Goal: Information Seeking & Learning: Learn about a topic

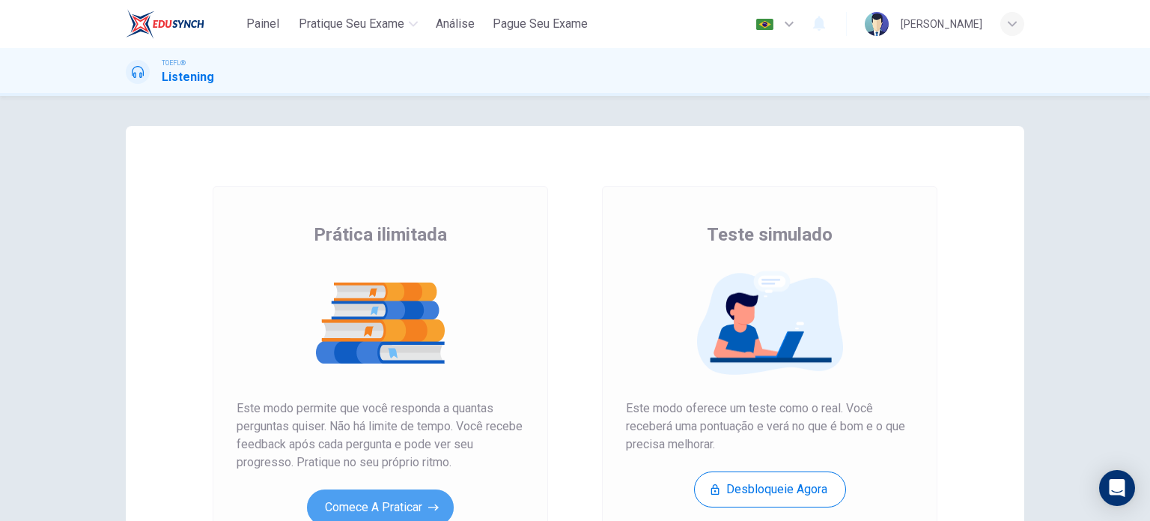
click at [368, 495] on button "Comece a praticar" at bounding box center [380, 507] width 147 height 36
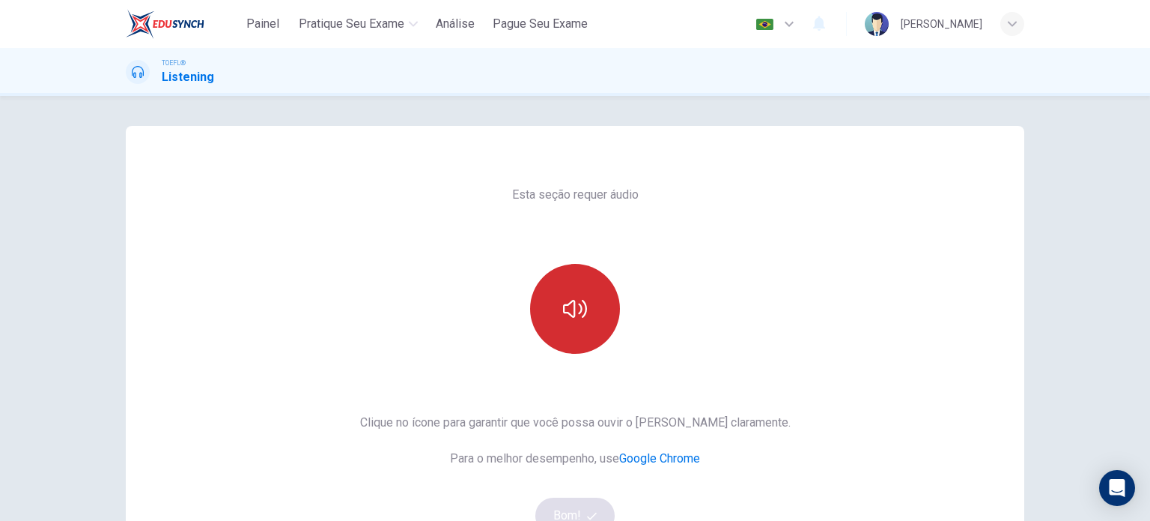
click at [575, 326] on button "button" at bounding box center [575, 309] width 90 height 90
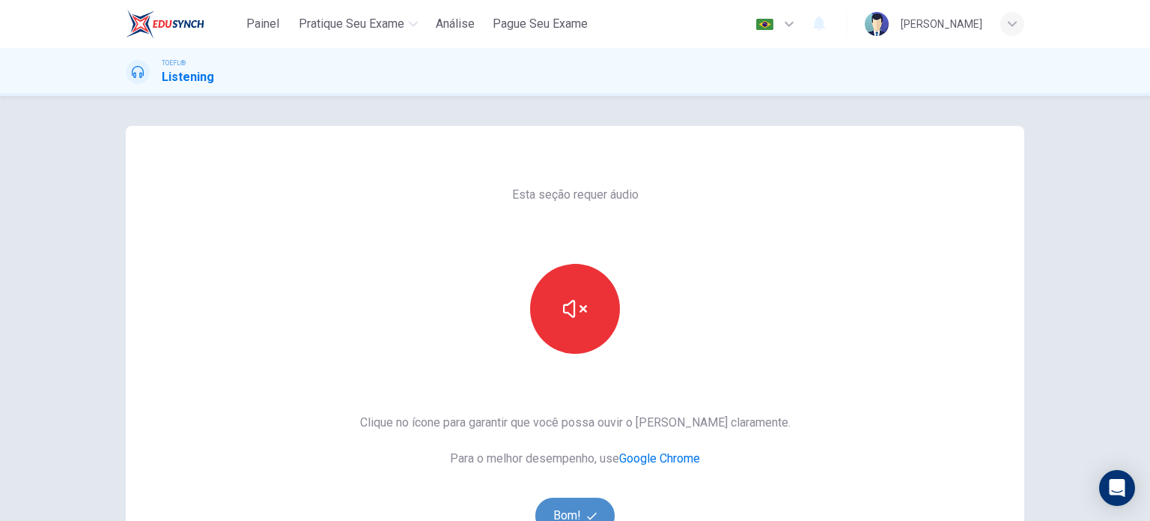
click at [576, 503] on button "Bom!" at bounding box center [576, 515] width 80 height 36
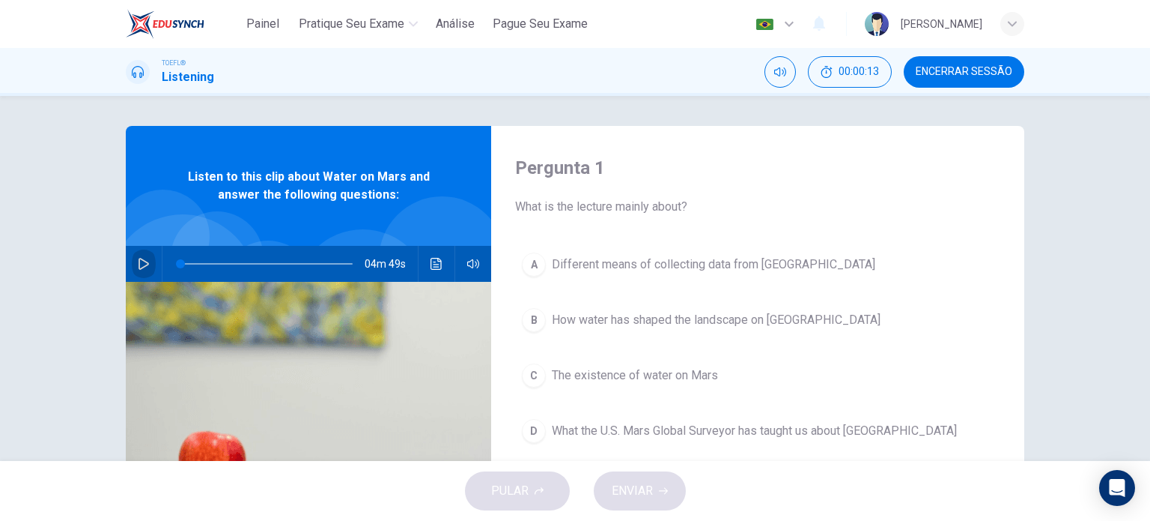
click at [148, 254] on button "button" at bounding box center [144, 264] width 24 height 36
type input "0"
click at [436, 269] on icon "Clique para ver a transcrição do áudio" at bounding box center [436, 264] width 11 height 12
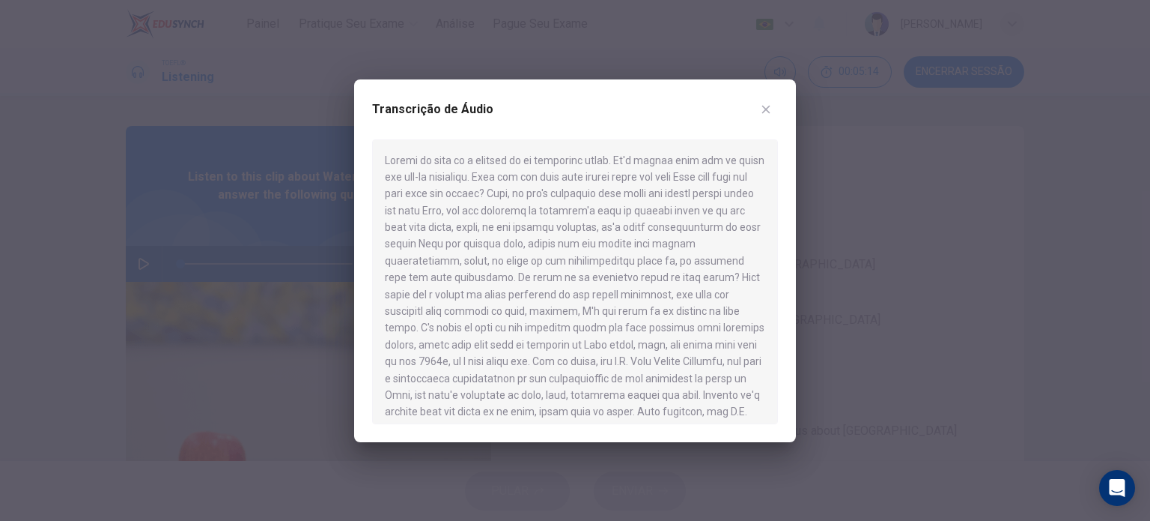
scroll to position [680, 0]
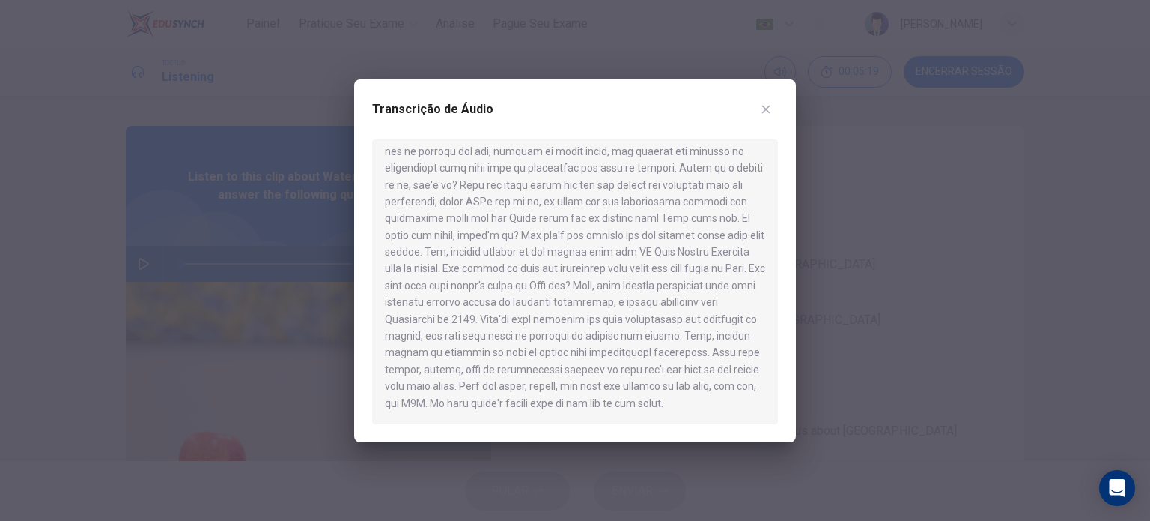
click at [869, 330] on div at bounding box center [575, 260] width 1150 height 521
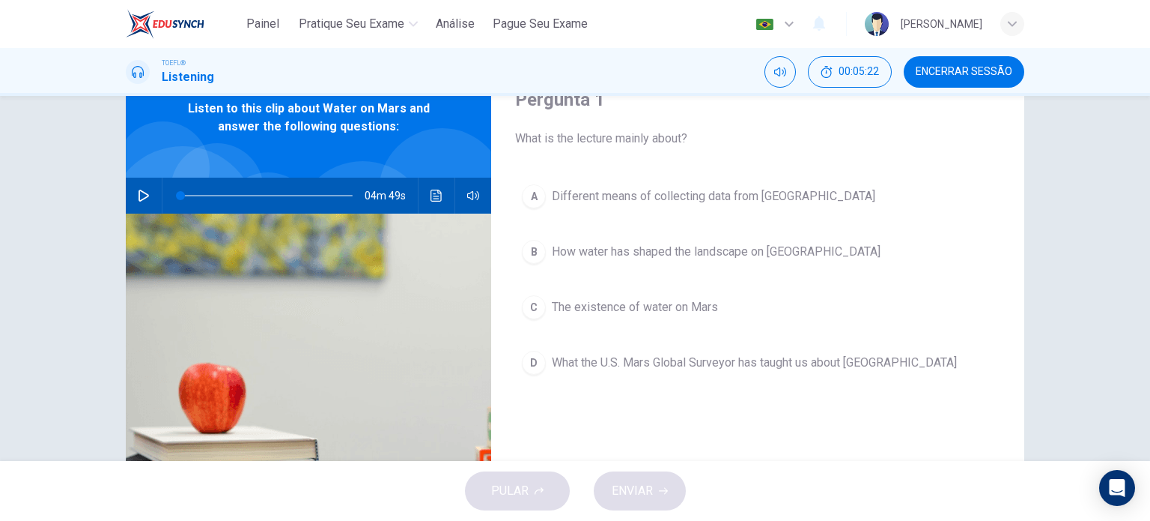
scroll to position [72, 0]
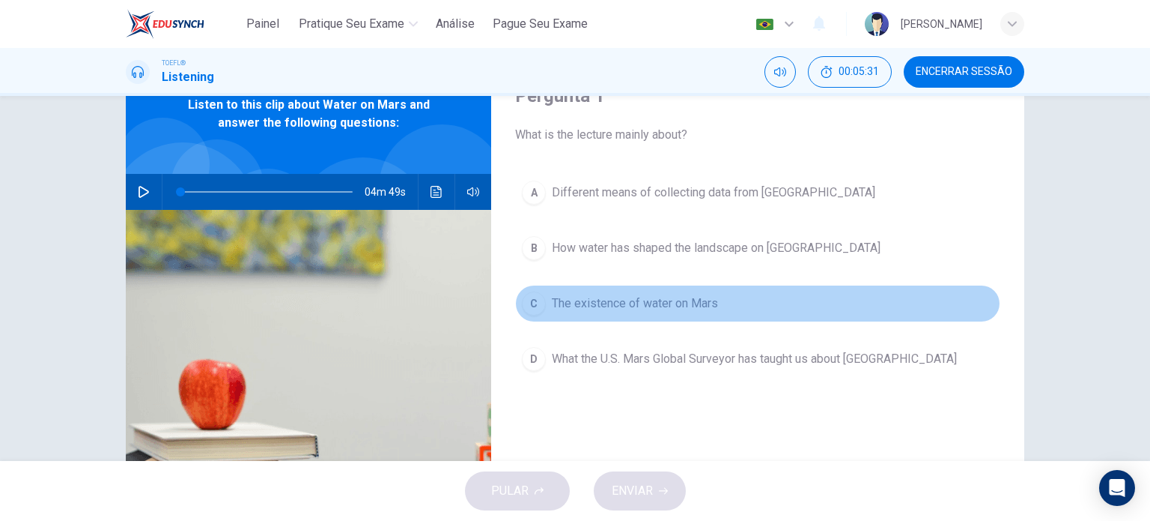
click at [674, 305] on span "The existence of water on Mars" at bounding box center [635, 303] width 166 height 18
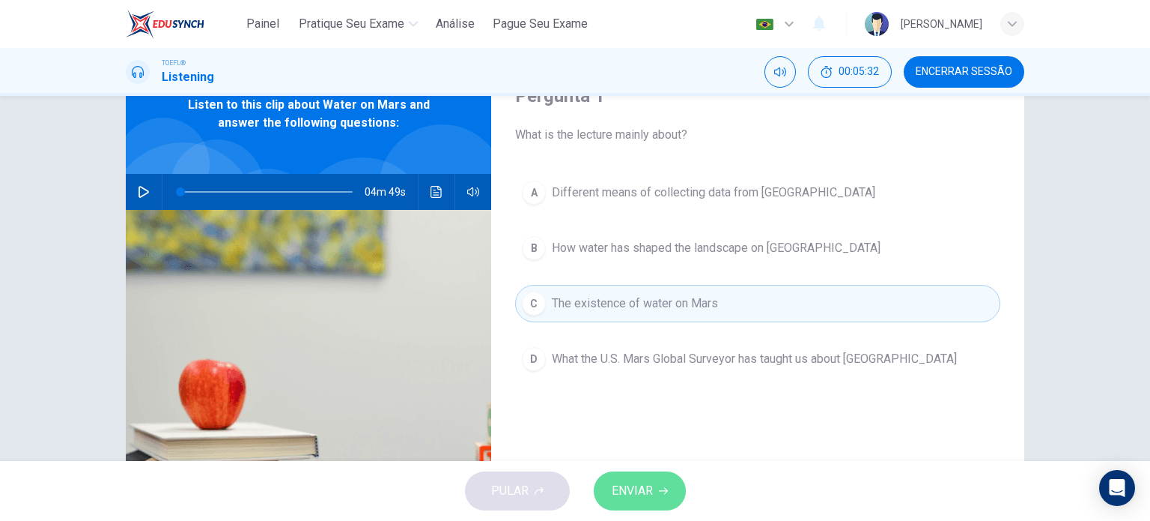
click at [662, 471] on button "ENVIAR" at bounding box center [640, 490] width 92 height 39
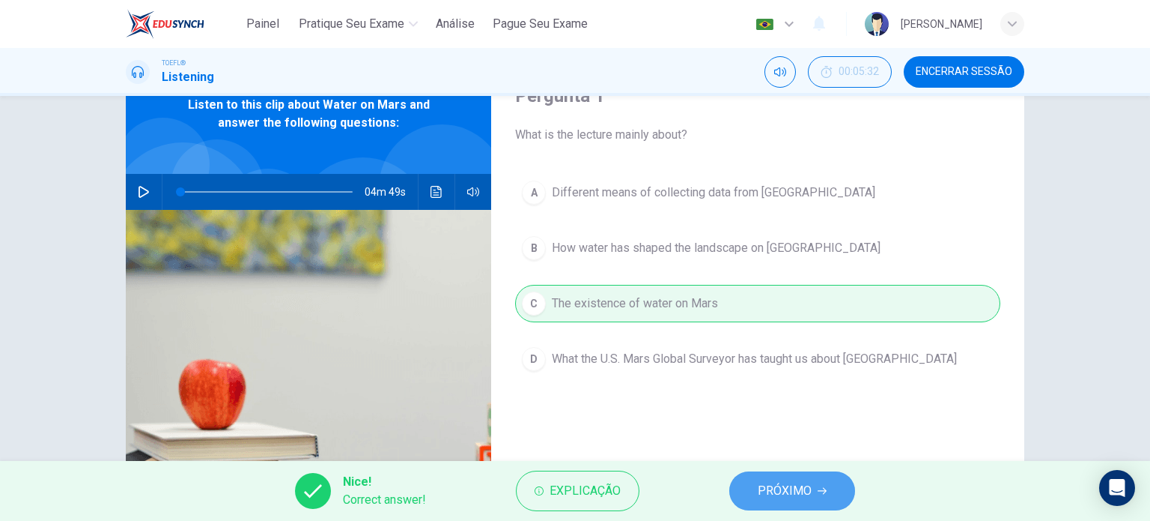
click at [769, 505] on button "PRÓXIMO" at bounding box center [793, 490] width 126 height 39
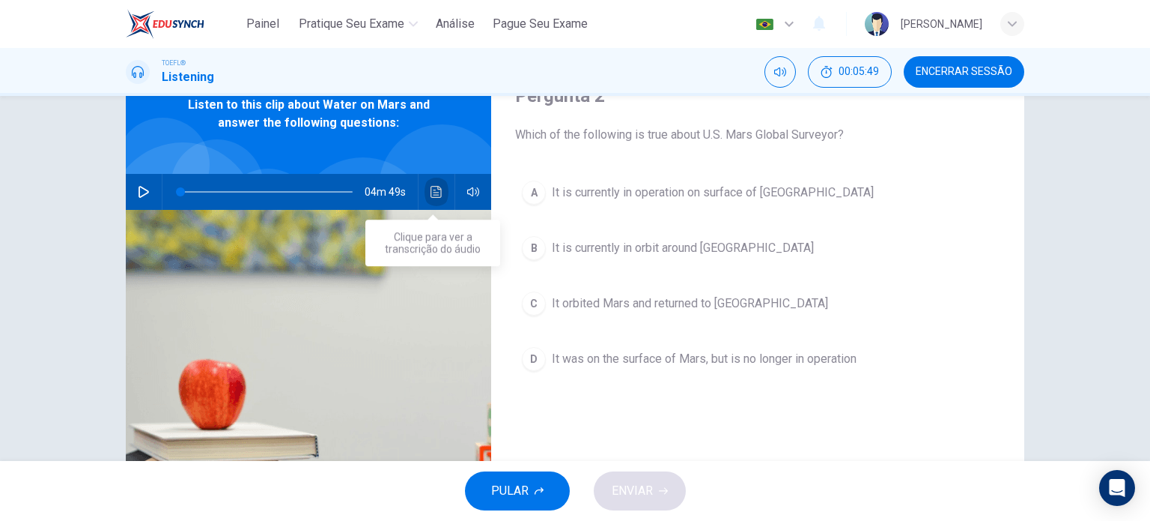
click at [433, 196] on icon "Clique para ver a transcrição do áudio" at bounding box center [436, 192] width 11 height 12
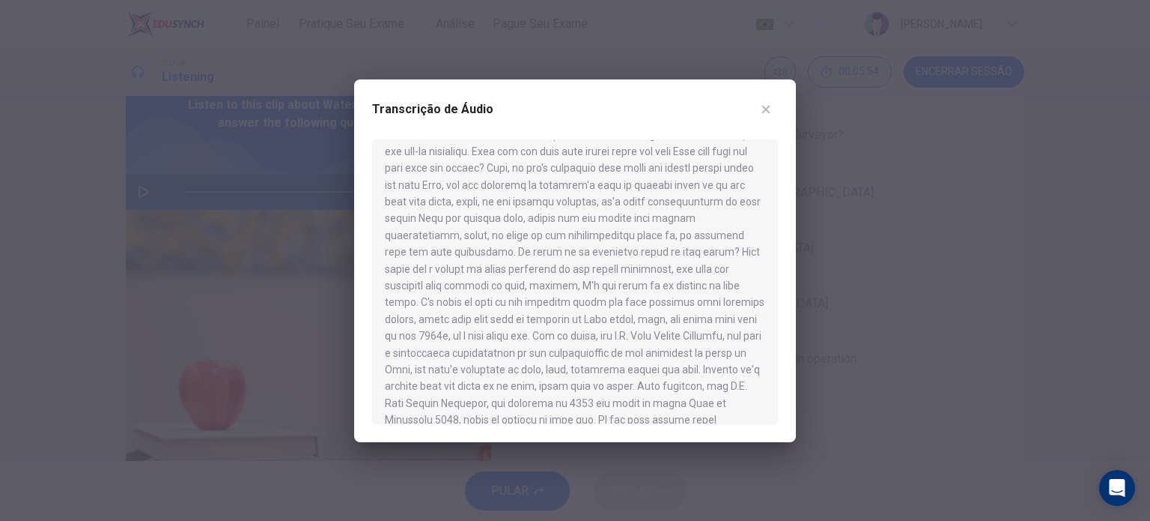
scroll to position [49, 0]
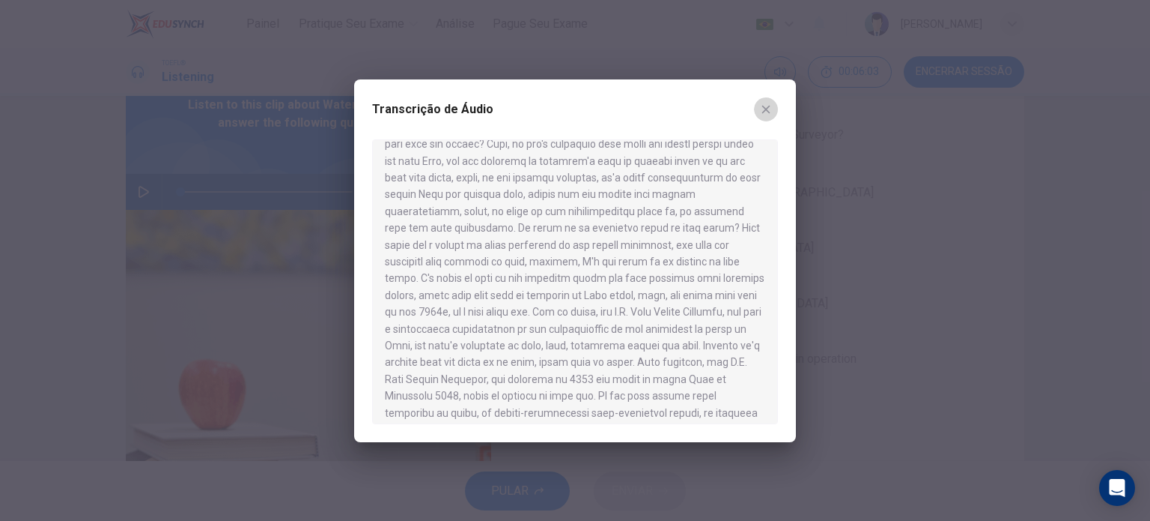
click at [768, 111] on icon "button" at bounding box center [766, 109] width 8 height 8
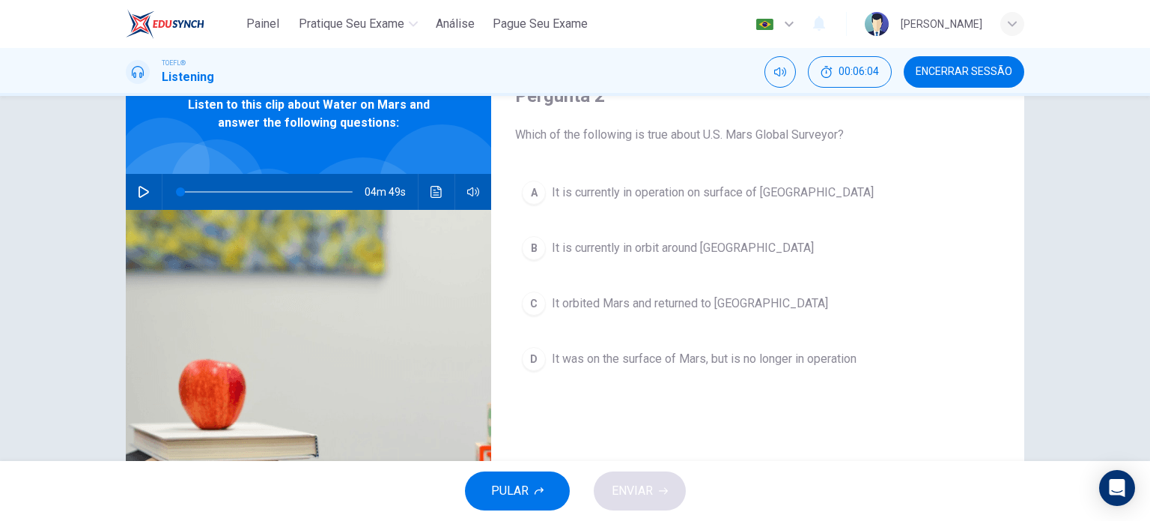
click at [954, 85] on button "Encerrar Sessão" at bounding box center [964, 71] width 121 height 31
click at [431, 198] on button "Clique para ver a transcrição do áudio" at bounding box center [437, 192] width 24 height 36
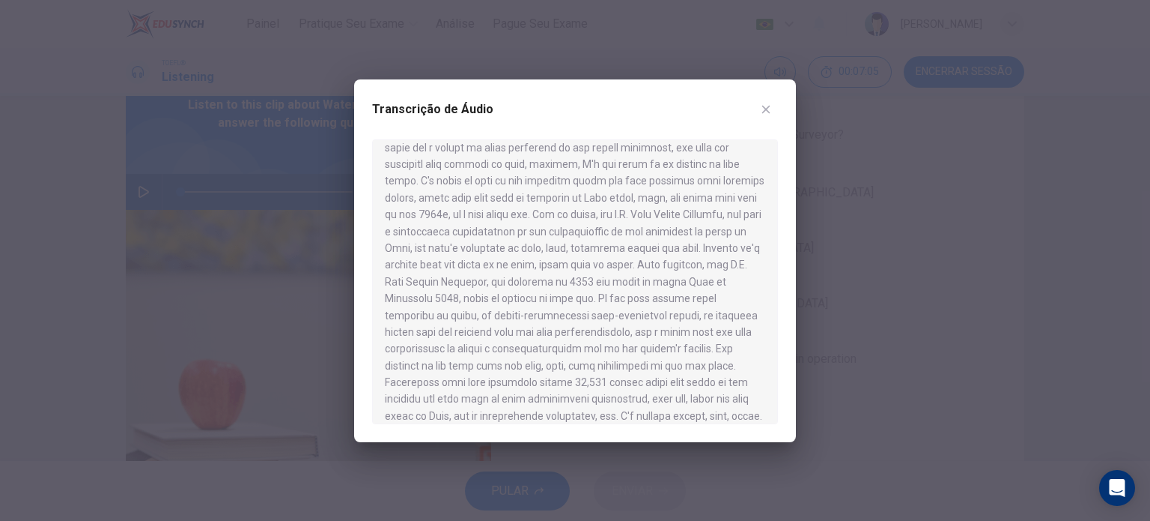
scroll to position [147, 0]
click at [835, 362] on div at bounding box center [575, 260] width 1150 height 521
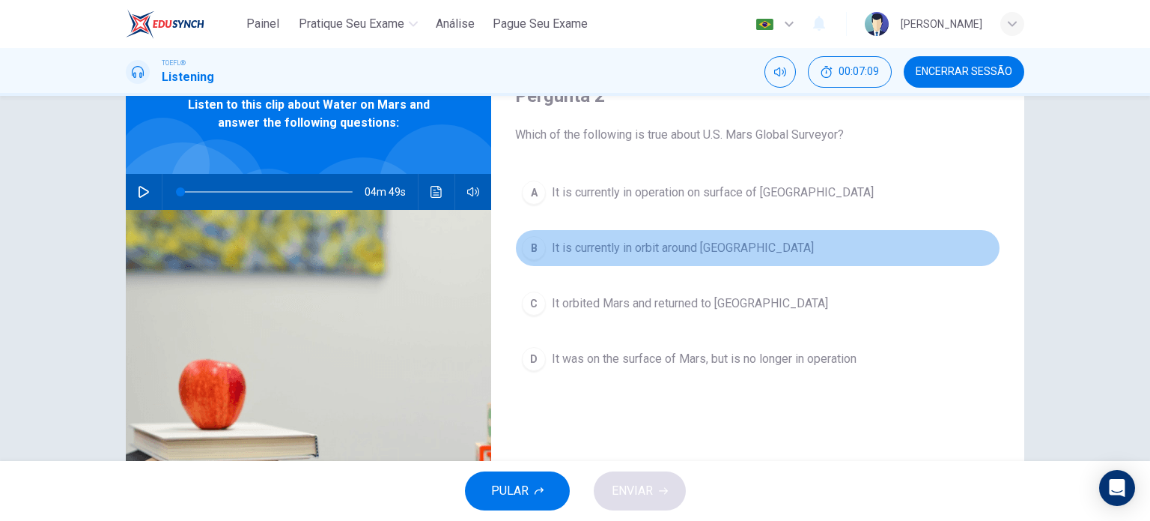
click at [727, 240] on button "B It is currently in orbit around [GEOGRAPHIC_DATA]" at bounding box center [757, 247] width 485 height 37
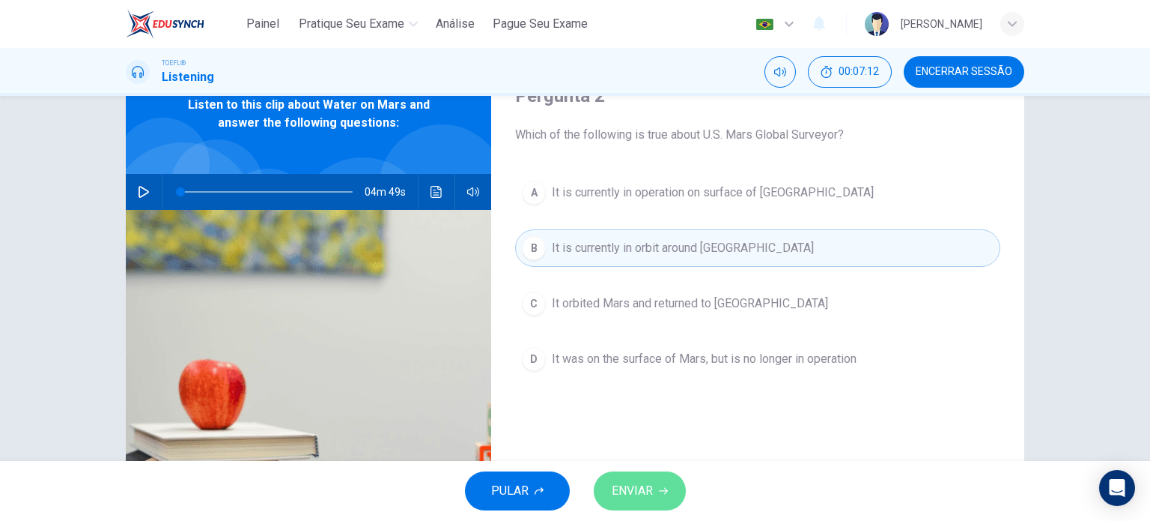
click at [655, 491] on button "ENVIAR" at bounding box center [640, 490] width 92 height 39
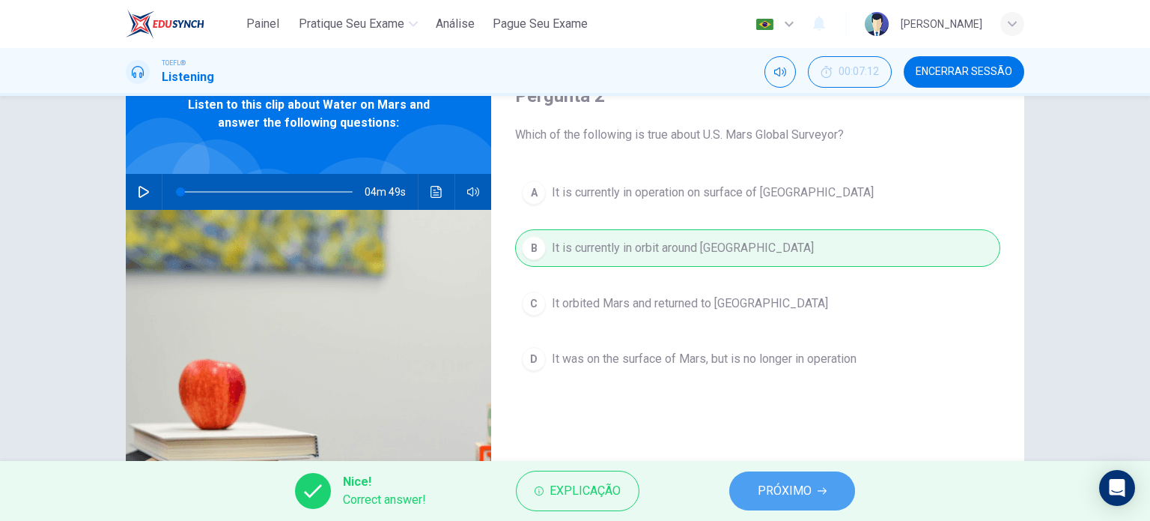
click at [779, 503] on button "PRÓXIMO" at bounding box center [793, 490] width 126 height 39
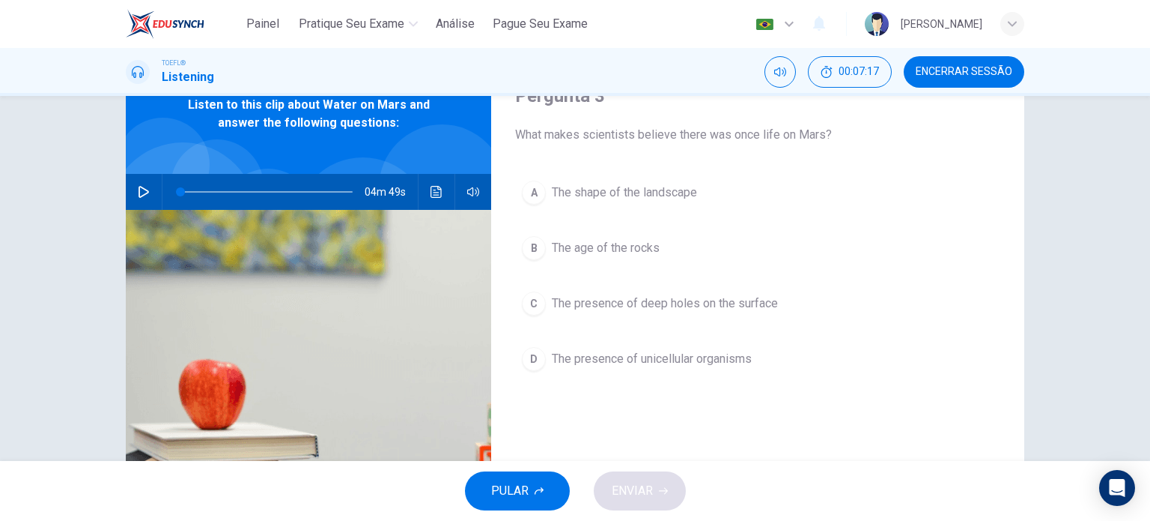
click at [658, 198] on span "The shape of the landscape" at bounding box center [624, 193] width 145 height 18
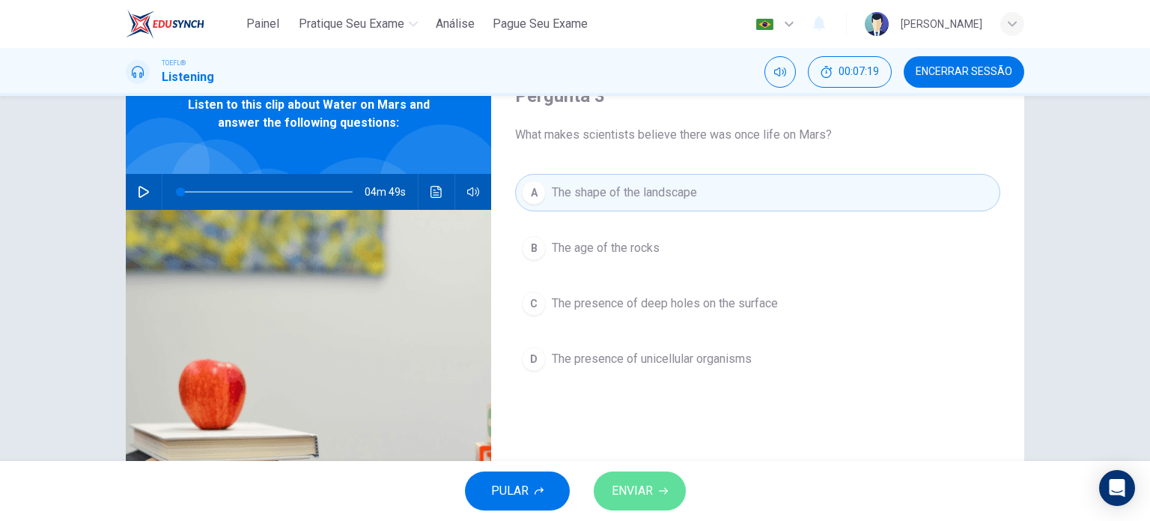
click at [671, 491] on button "ENVIAR" at bounding box center [640, 490] width 92 height 39
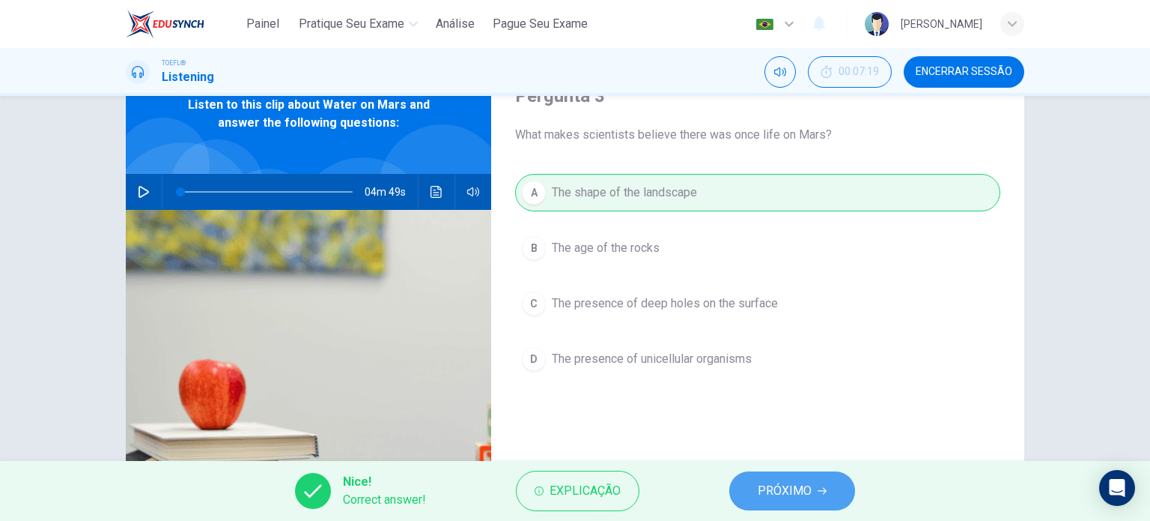
click at [739, 483] on button "PRÓXIMO" at bounding box center [793, 490] width 126 height 39
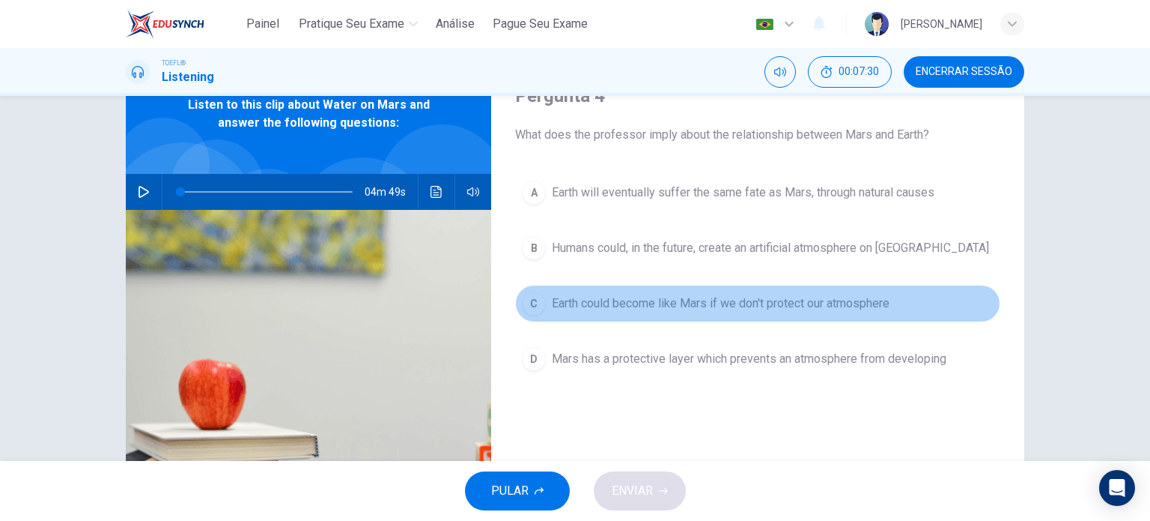
click at [762, 305] on span "Earth could become like Mars if we don't protect our atmosphere" at bounding box center [721, 303] width 338 height 18
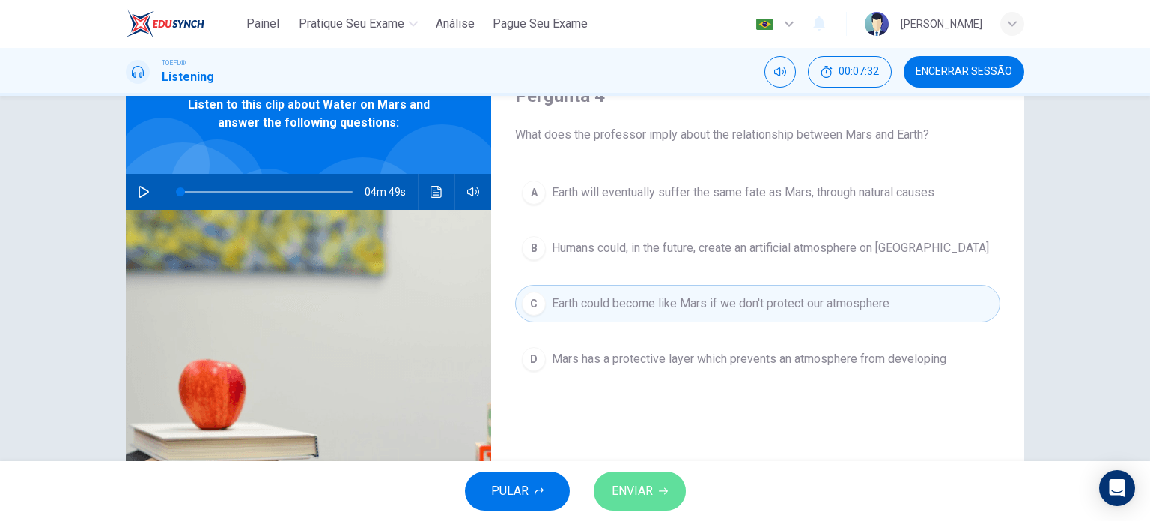
click at [634, 480] on span "ENVIAR" at bounding box center [632, 490] width 41 height 21
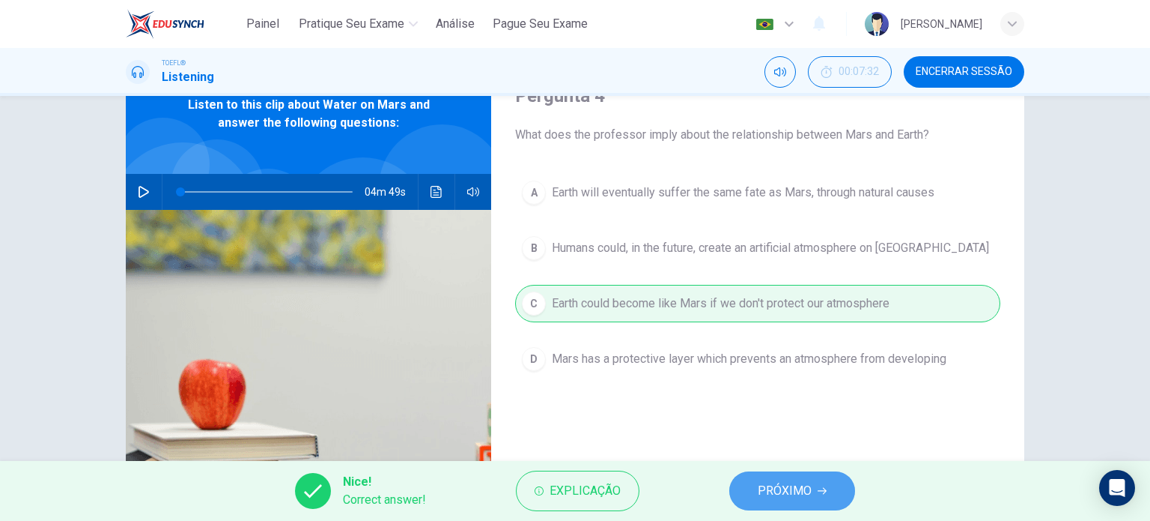
click at [752, 482] on button "PRÓXIMO" at bounding box center [793, 490] width 126 height 39
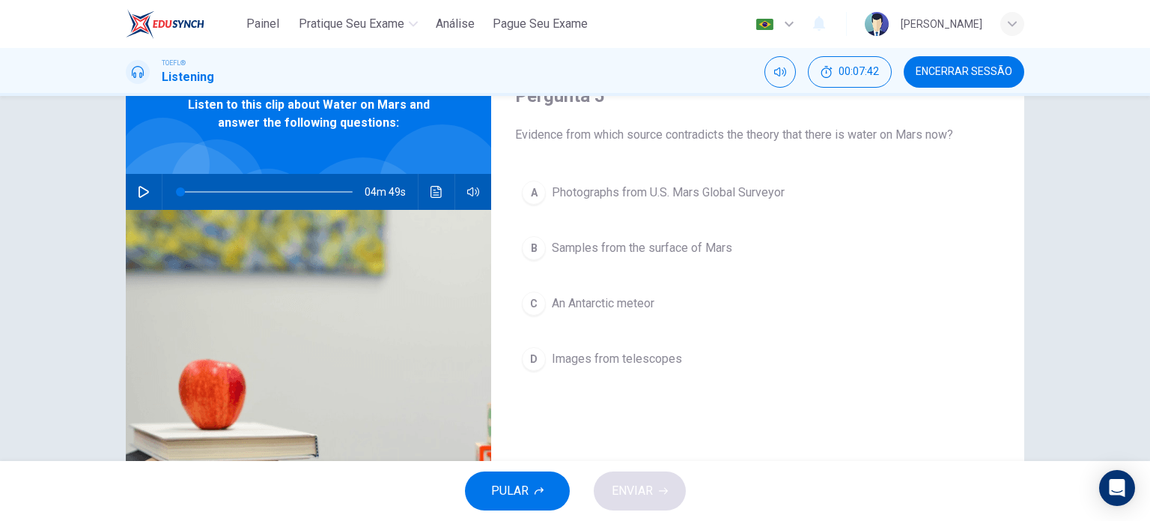
click at [642, 368] on button "D Images from telescopes" at bounding box center [757, 358] width 485 height 37
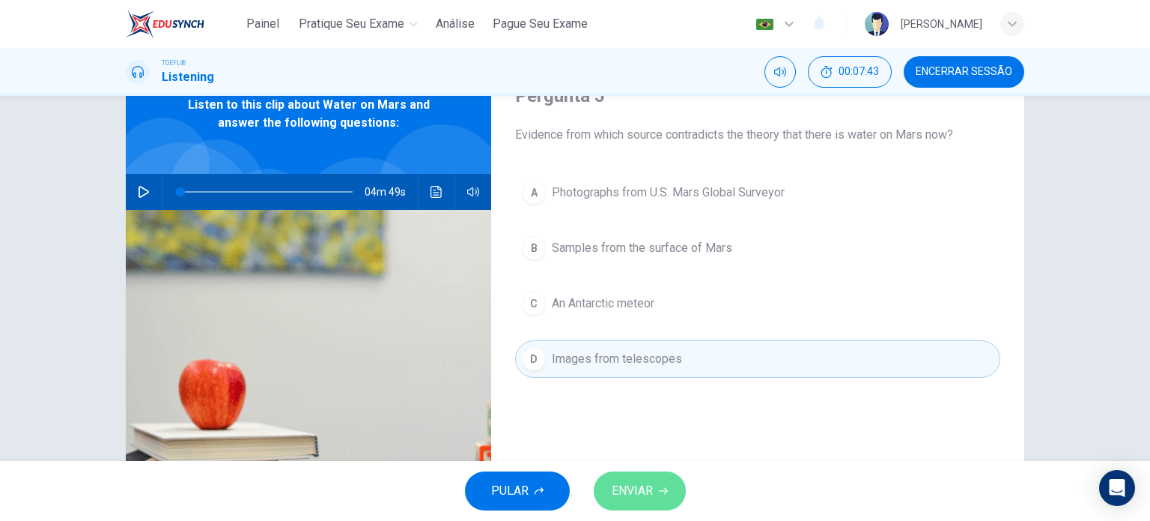
click at [642, 500] on span "ENVIAR" at bounding box center [632, 490] width 41 height 21
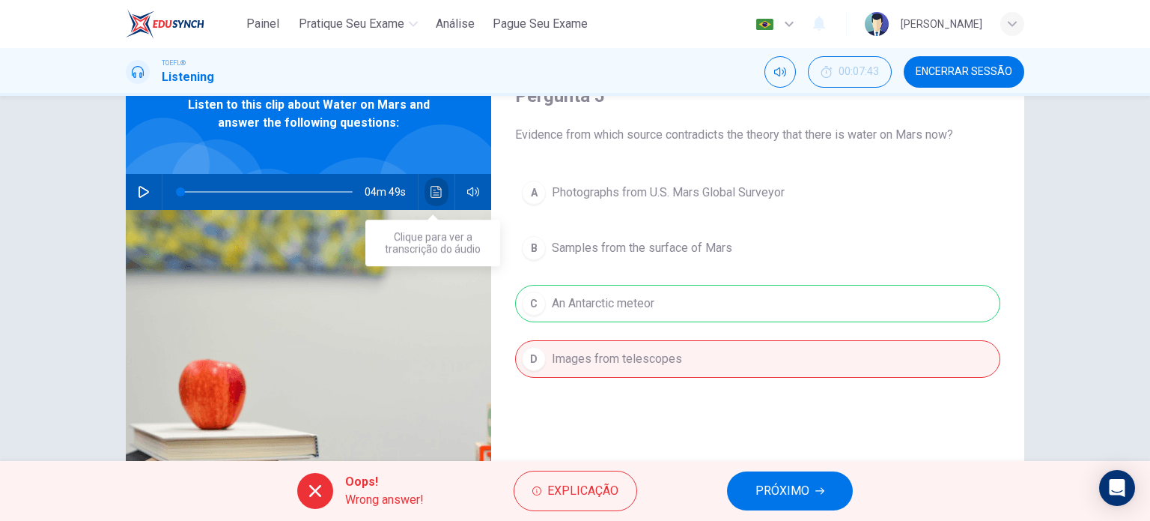
click at [431, 184] on button "Clique para ver a transcrição do áudio" at bounding box center [437, 192] width 24 height 36
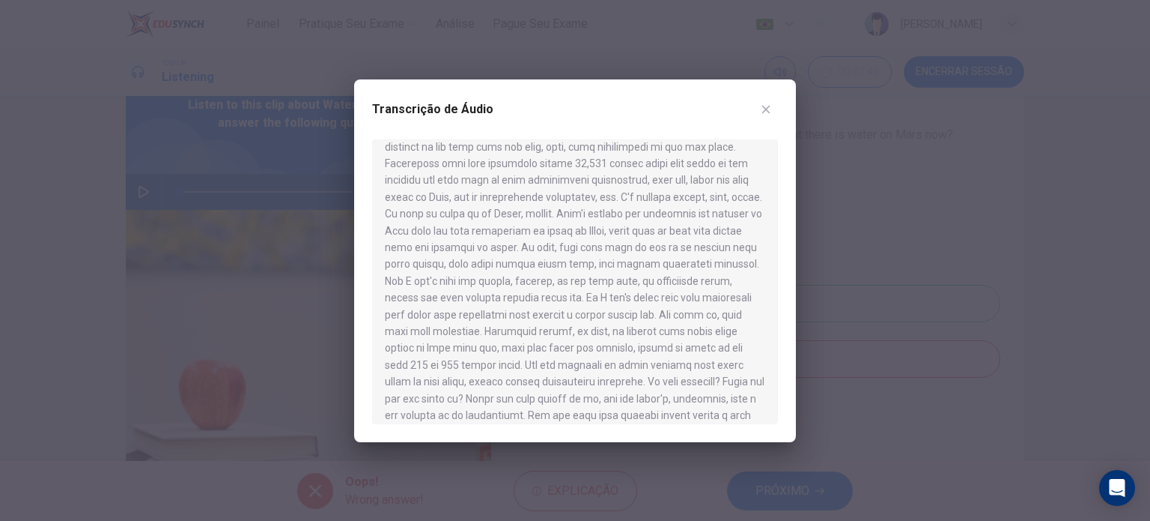
scroll to position [680, 0]
click at [892, 369] on div at bounding box center [575, 260] width 1150 height 521
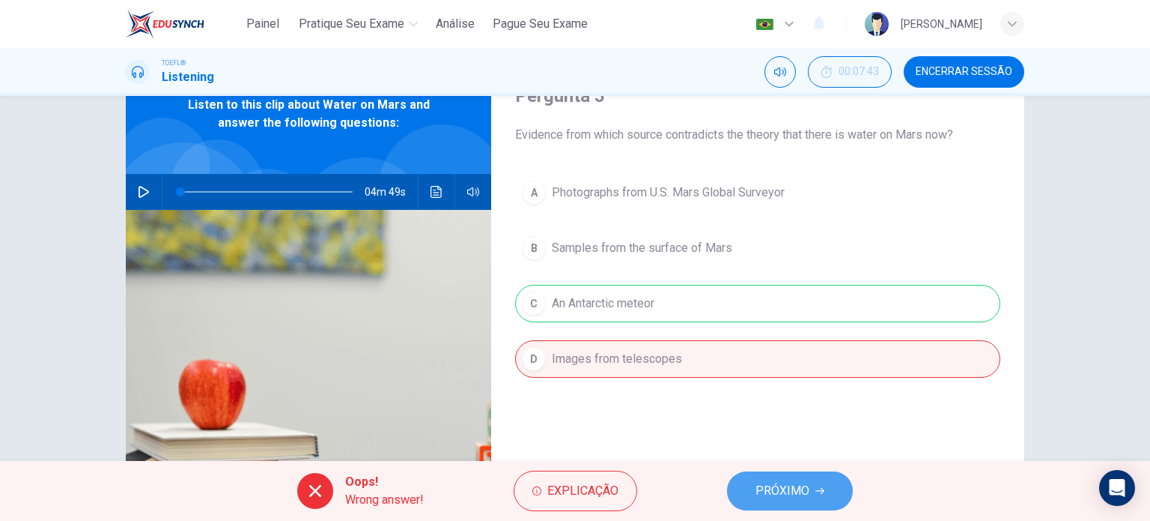
click at [787, 502] on button "PRÓXIMO" at bounding box center [790, 490] width 126 height 39
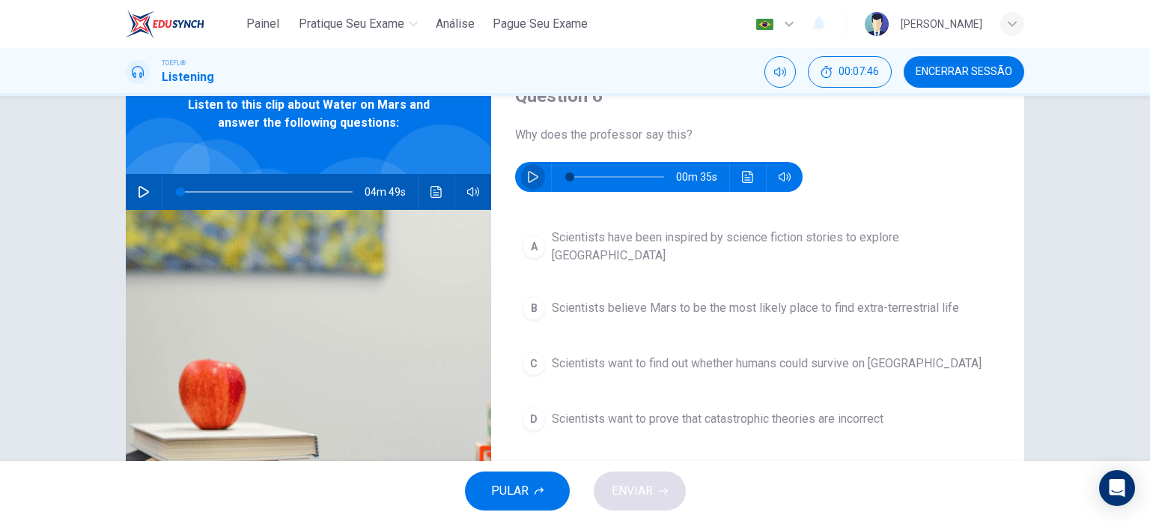
click at [536, 170] on button "button" at bounding box center [533, 177] width 24 height 30
type input "11"
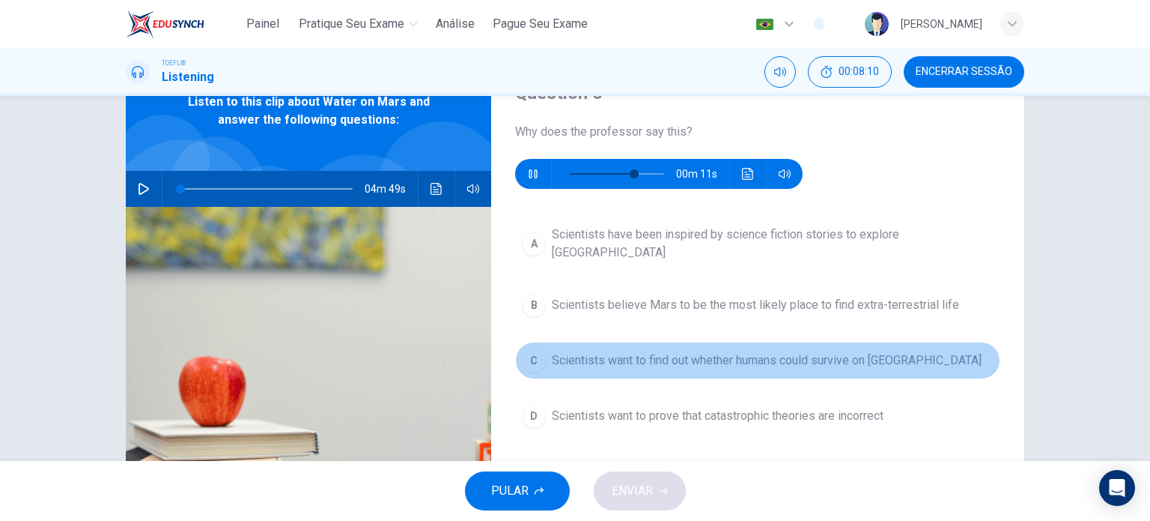
click at [861, 351] on span "Scientists want to find out whether humans could survive on [GEOGRAPHIC_DATA]" at bounding box center [767, 360] width 430 height 18
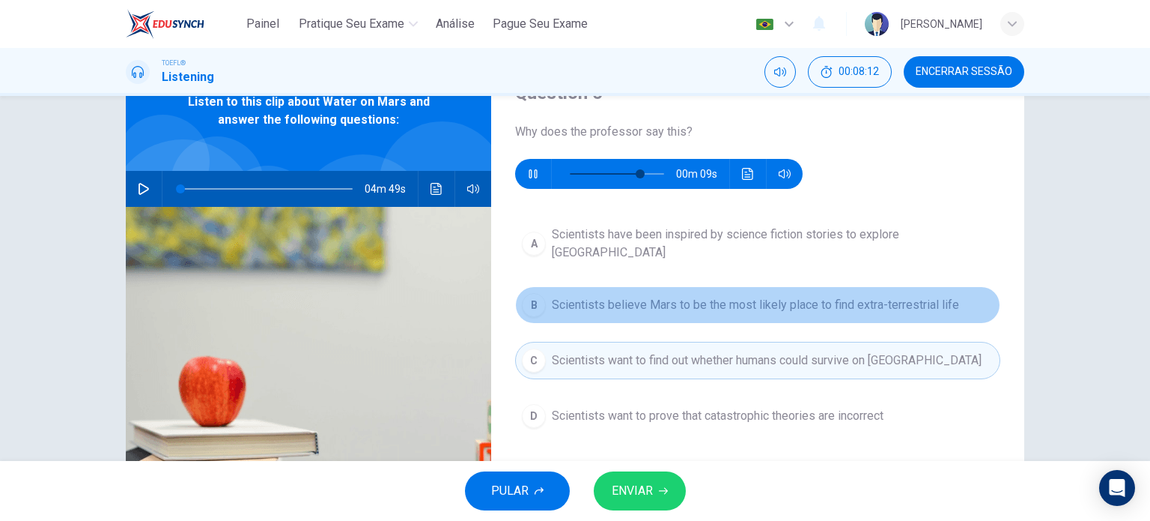
click at [629, 296] on span "Scientists believe Mars to be the most likely place to find extra-terrestrial l…" at bounding box center [755, 305] width 407 height 18
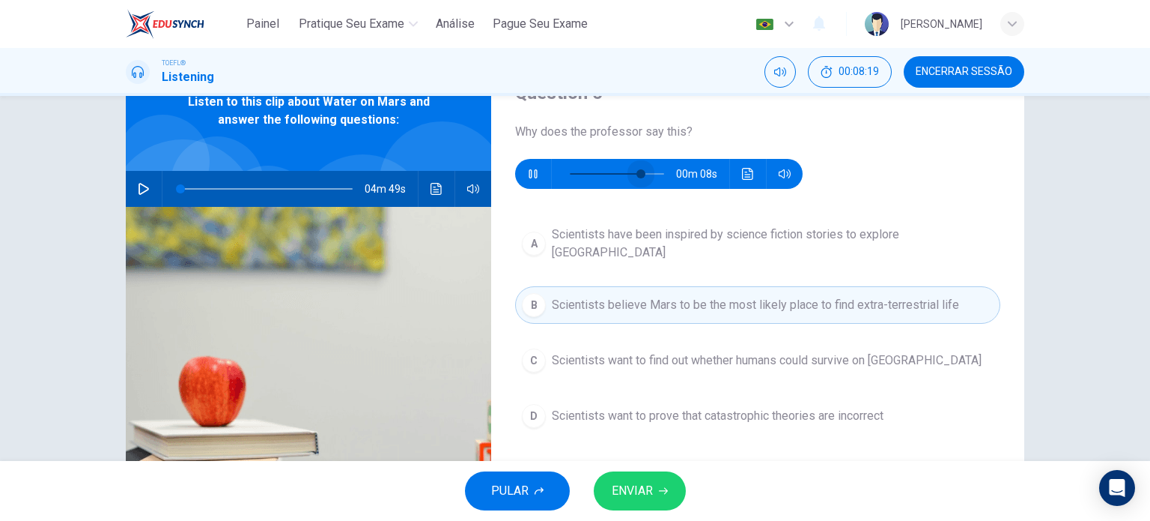
click at [637, 173] on span at bounding box center [617, 173] width 94 height 21
click at [521, 178] on button "button" at bounding box center [533, 174] width 24 height 30
click at [630, 503] on button "ENVIAR" at bounding box center [640, 490] width 92 height 39
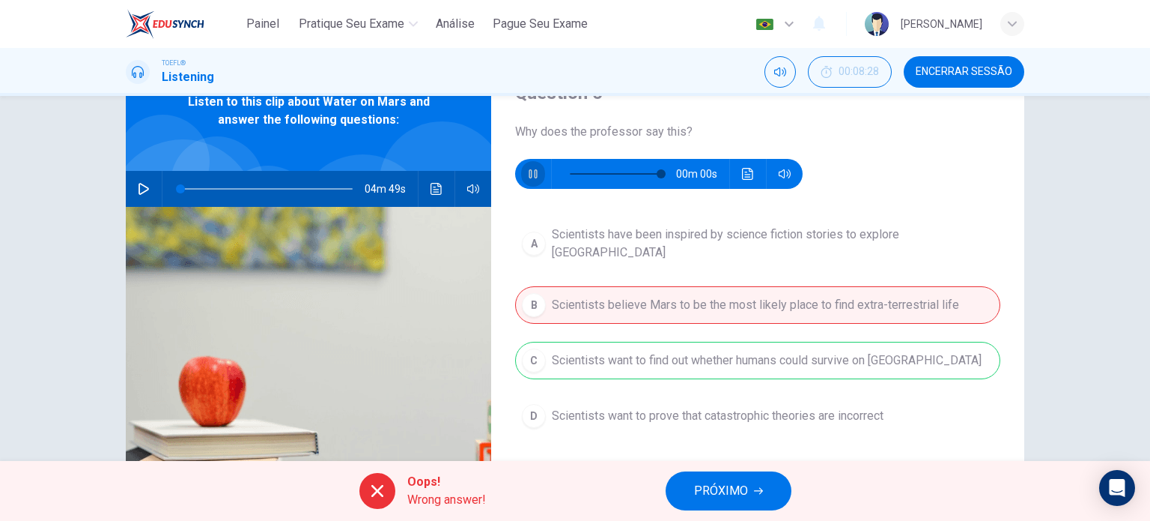
click at [529, 175] on icon "button" at bounding box center [533, 173] width 8 height 9
type input "97"
click at [733, 488] on span "PRÓXIMO" at bounding box center [721, 490] width 54 height 21
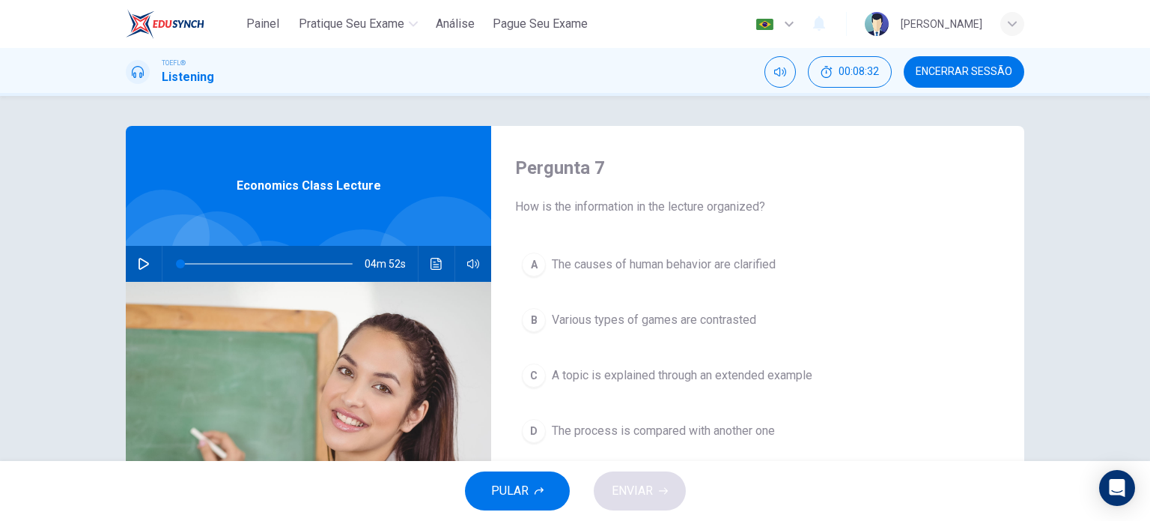
click at [154, 260] on div "04m 52s" at bounding box center [309, 264] width 366 height 36
click at [142, 263] on icon "button" at bounding box center [144, 264] width 12 height 12
type input "0"
click at [694, 377] on span "A topic is explained through an extended example" at bounding box center [682, 375] width 261 height 18
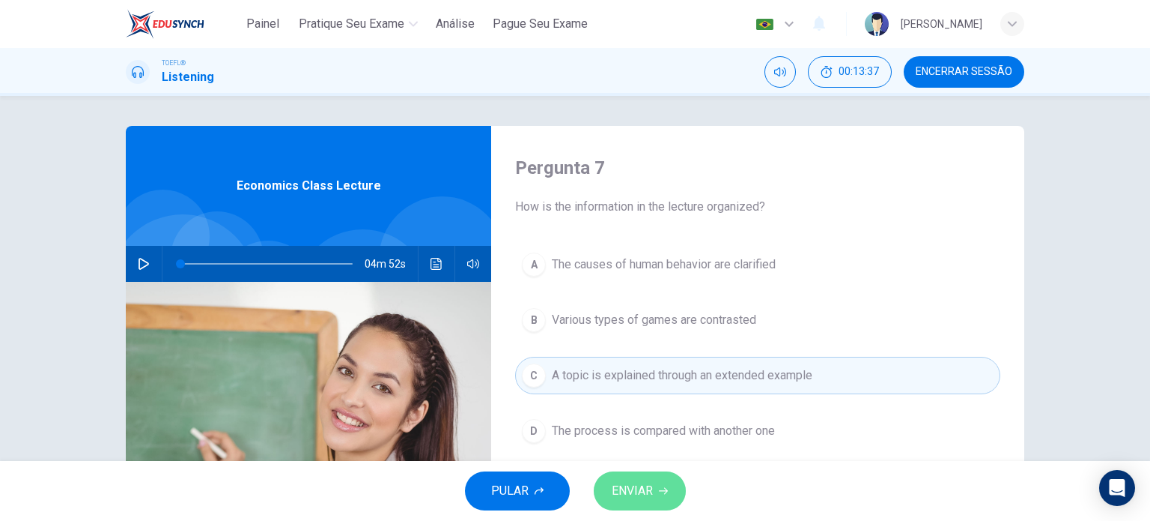
click at [672, 473] on button "ENVIAR" at bounding box center [640, 490] width 92 height 39
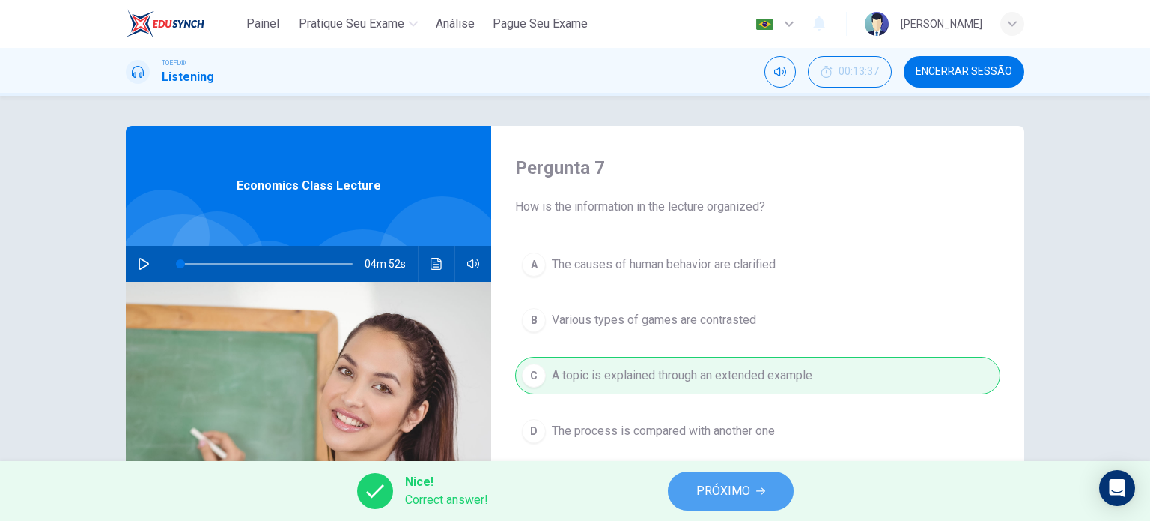
click at [724, 509] on button "PRÓXIMO" at bounding box center [731, 490] width 126 height 39
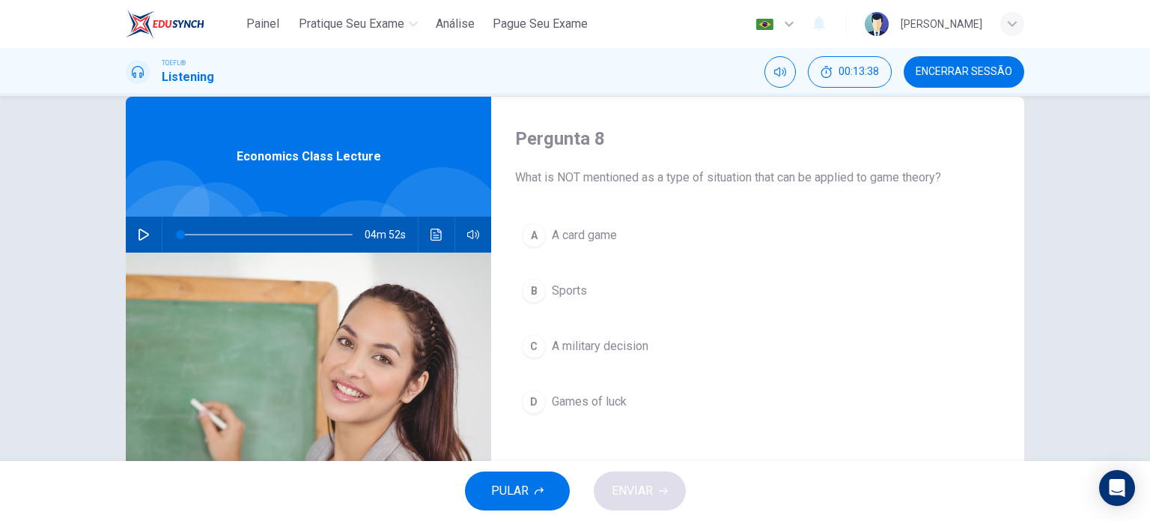
scroll to position [33, 0]
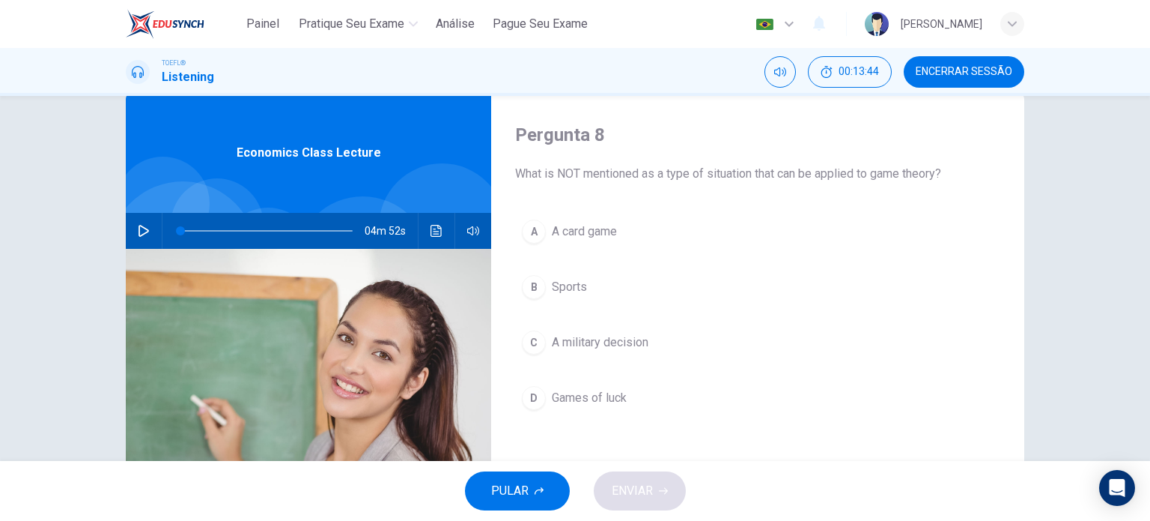
click at [431, 227] on icon "Clique para ver a transcrição do áudio" at bounding box center [436, 231] width 11 height 12
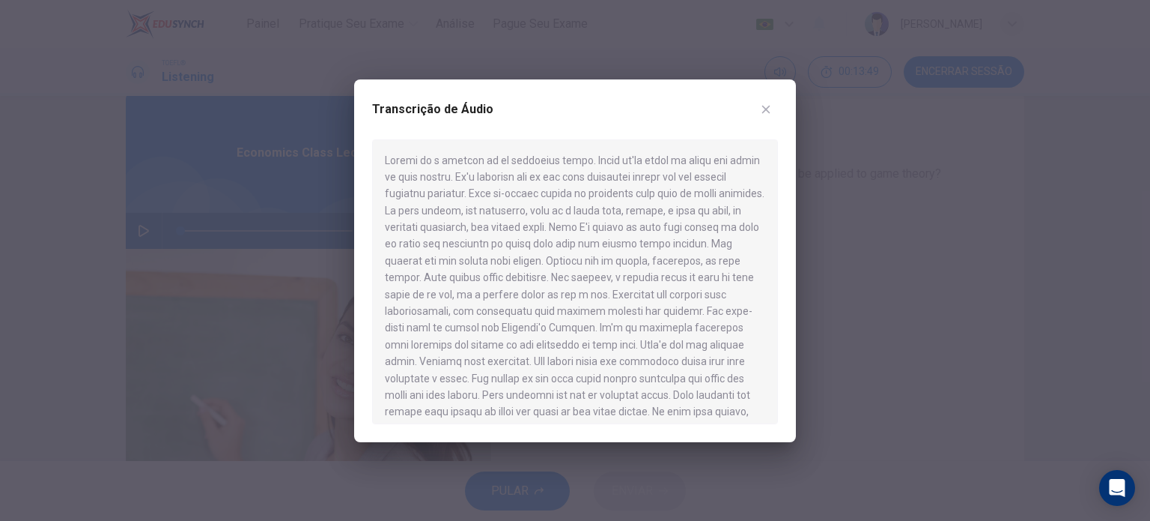
click at [884, 264] on div at bounding box center [575, 260] width 1150 height 521
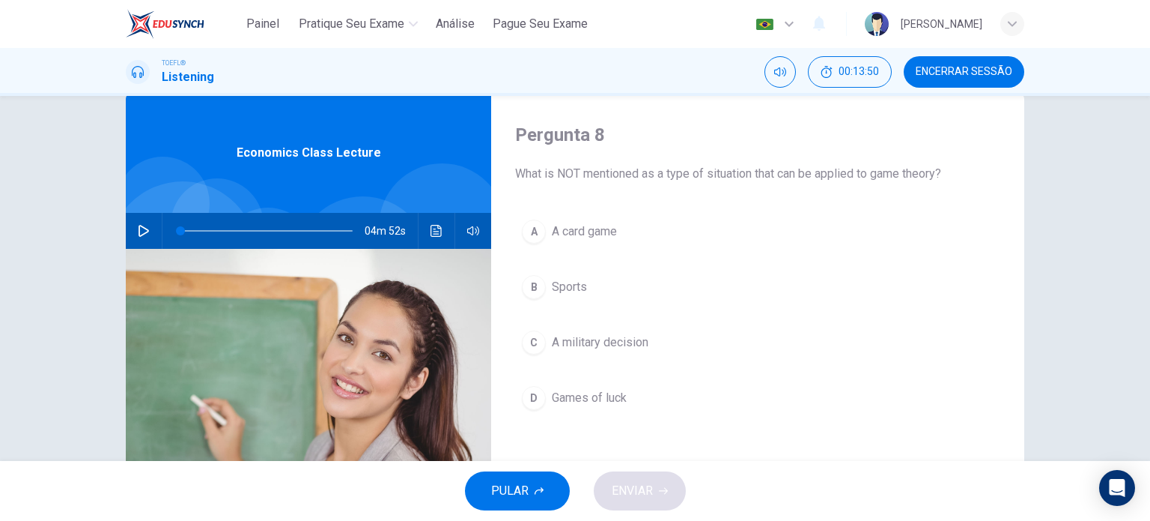
click at [605, 234] on span "A card game" at bounding box center [584, 231] width 65 height 18
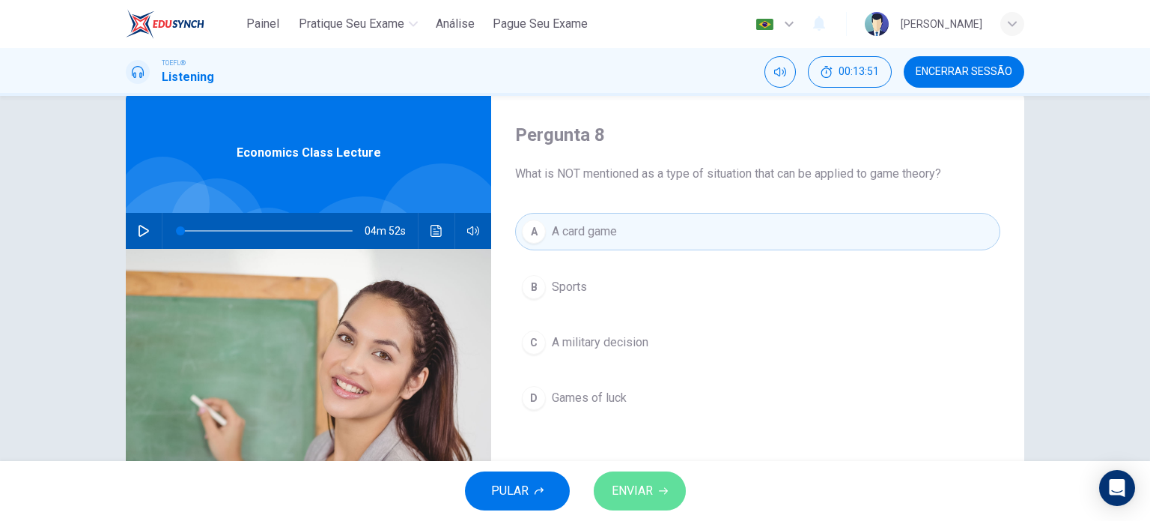
click at [649, 494] on span "ENVIAR" at bounding box center [632, 490] width 41 height 21
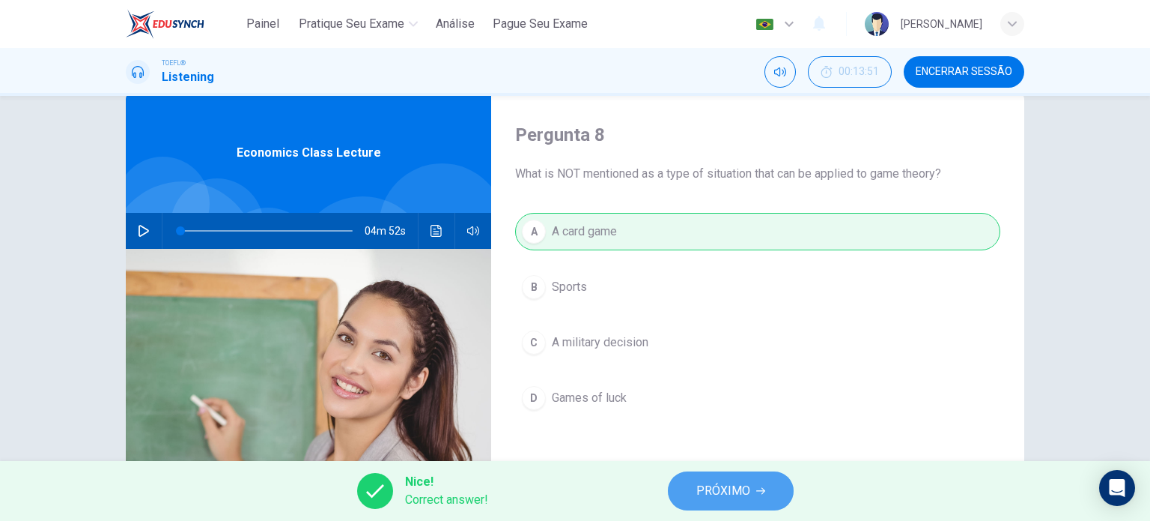
click at [734, 490] on span "PRÓXIMO" at bounding box center [724, 490] width 54 height 21
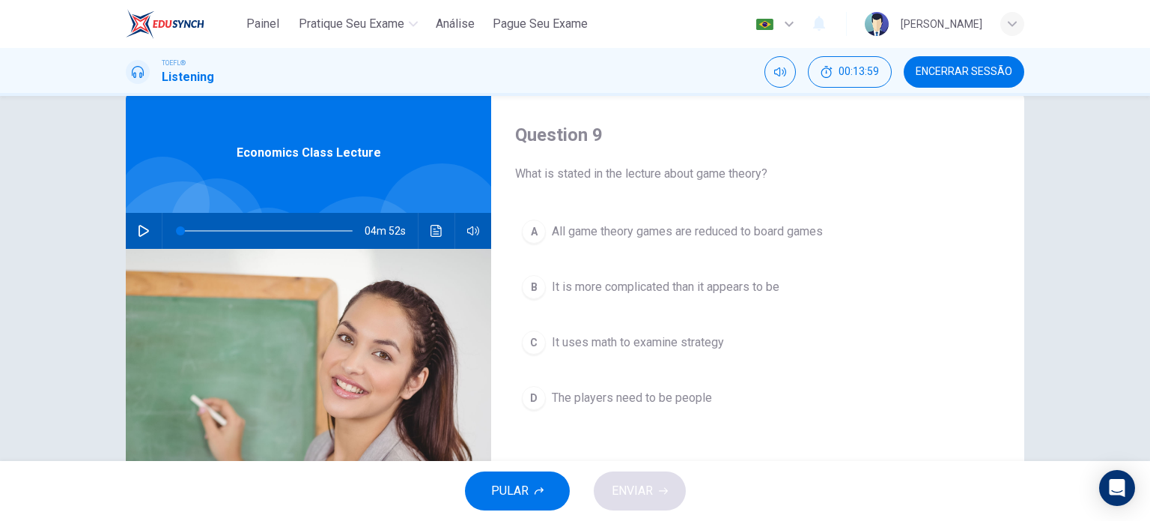
click at [646, 347] on span "It uses math to examine strategy" at bounding box center [638, 342] width 172 height 18
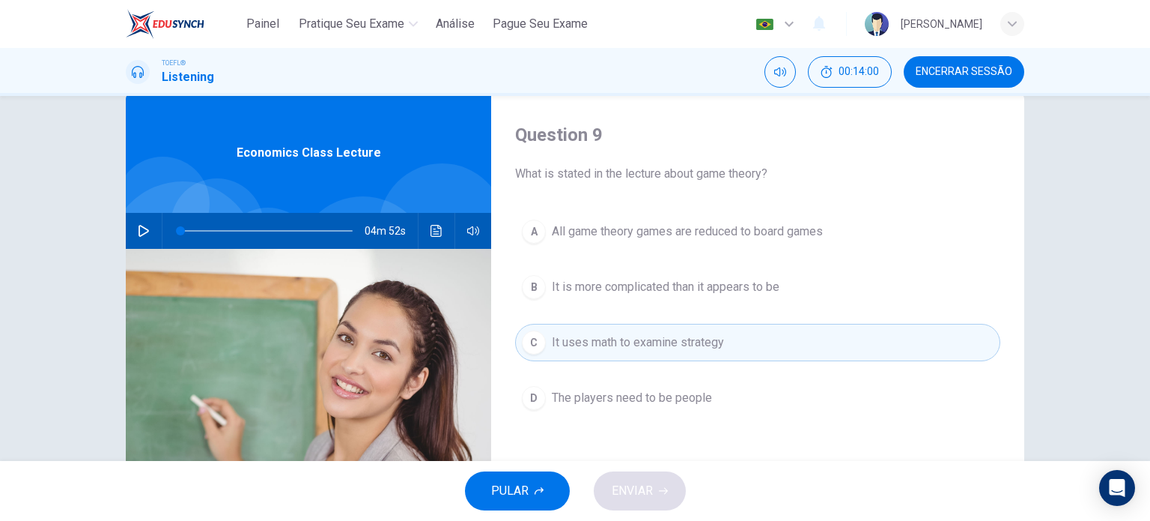
click at [640, 491] on div "PULAR ENVIAR" at bounding box center [575, 491] width 1150 height 60
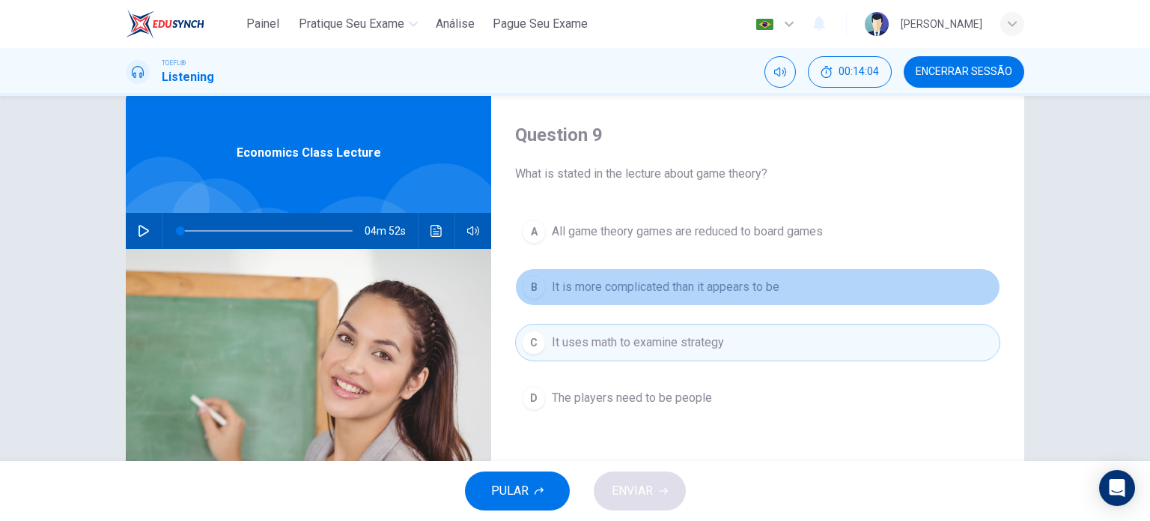
click at [642, 290] on span "It is more complicated than it appears to be" at bounding box center [666, 287] width 228 height 18
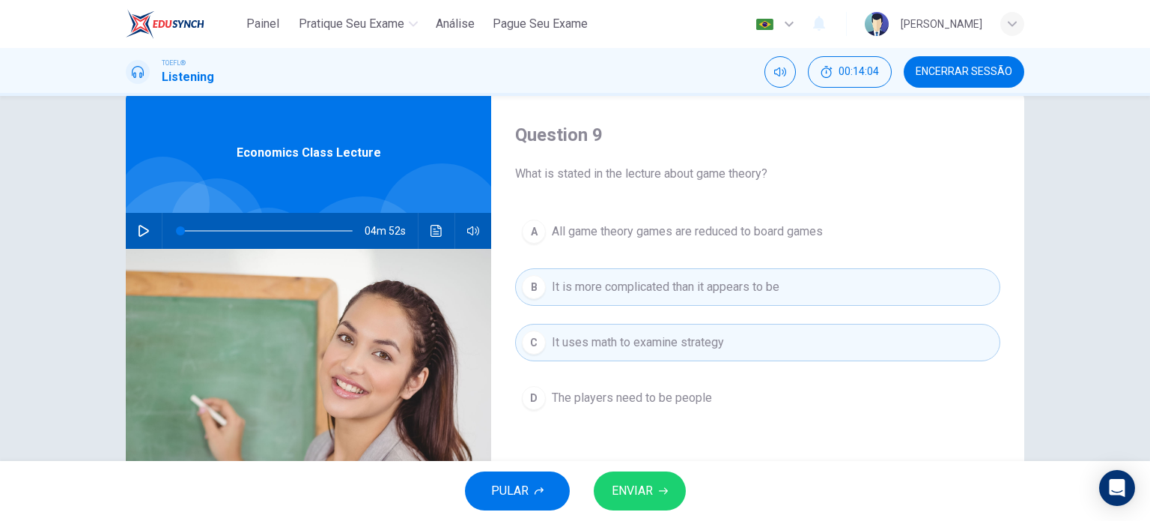
click at [643, 483] on span "ENVIAR" at bounding box center [632, 490] width 41 height 21
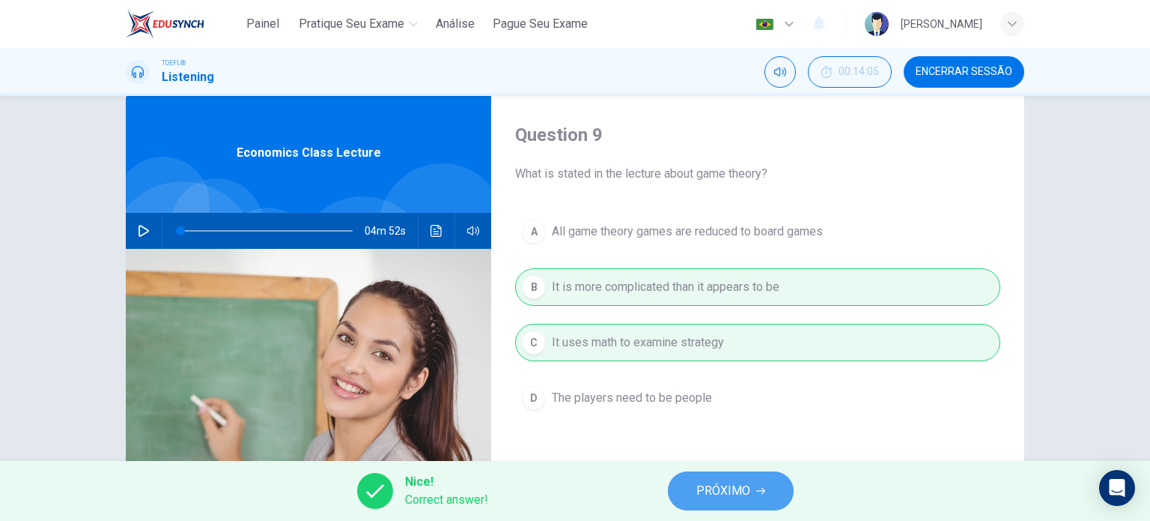
click at [728, 494] on span "PRÓXIMO" at bounding box center [724, 490] width 54 height 21
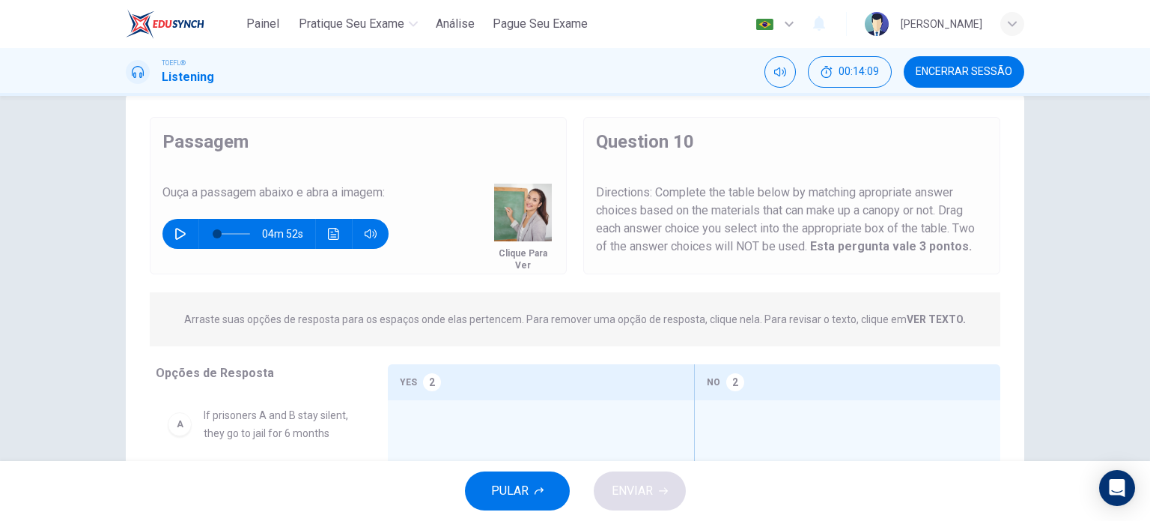
drag, startPoint x: 270, startPoint y: 267, endPoint x: 257, endPoint y: 267, distance: 12.7
click at [257, 267] on div "Passagem Ouça a passagem abaixo e abra a imagem: Clique para Ver 04m 52s Clique…" at bounding box center [358, 195] width 417 height 157
click at [256, 267] on div "Passagem Ouça a passagem abaixo e abra a imagem: Clique para Ver 04m 52s Clique…" at bounding box center [358, 195] width 417 height 157
click at [181, 238] on icon "button" at bounding box center [181, 234] width 12 height 12
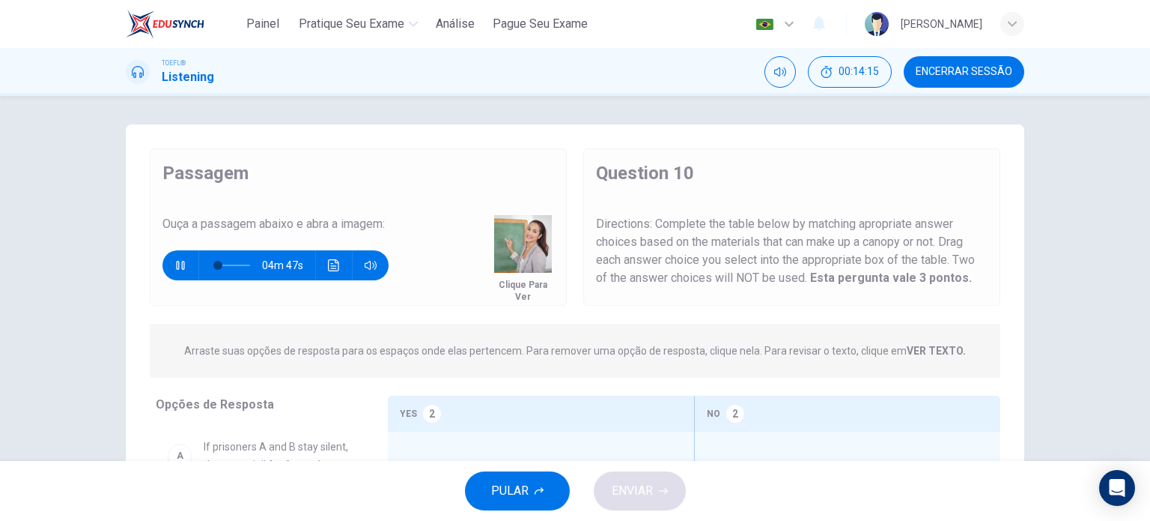
scroll to position [0, 0]
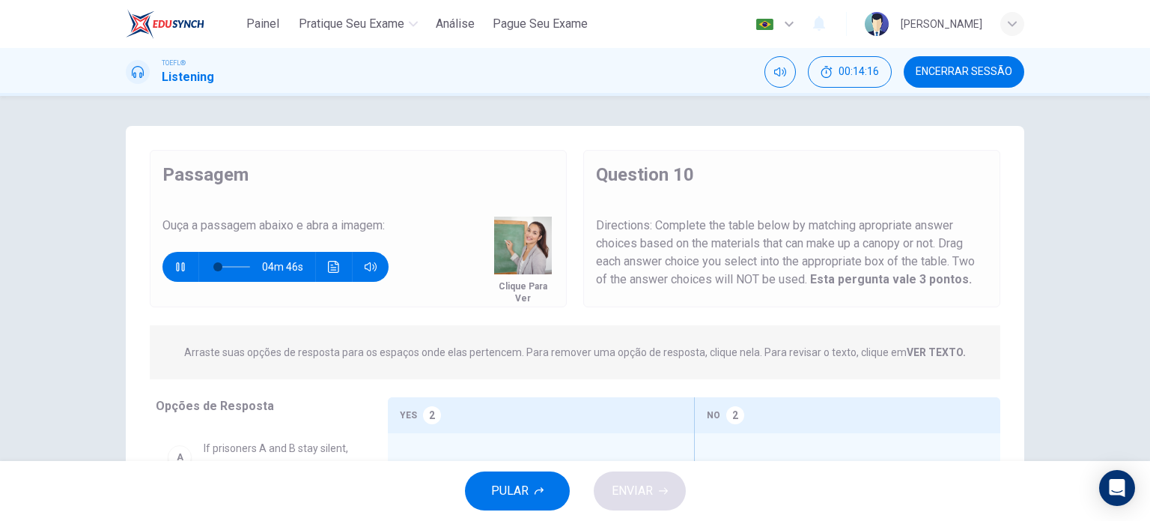
click at [169, 266] on button "button" at bounding box center [181, 267] width 24 height 30
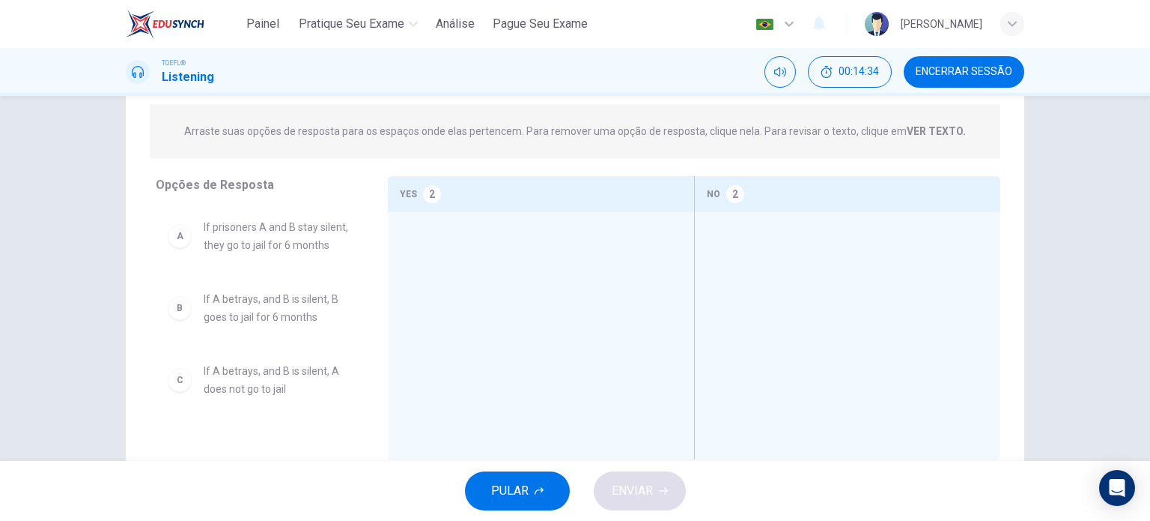
scroll to position [224, 0]
drag, startPoint x: 278, startPoint y: 243, endPoint x: 464, endPoint y: 255, distance: 186.2
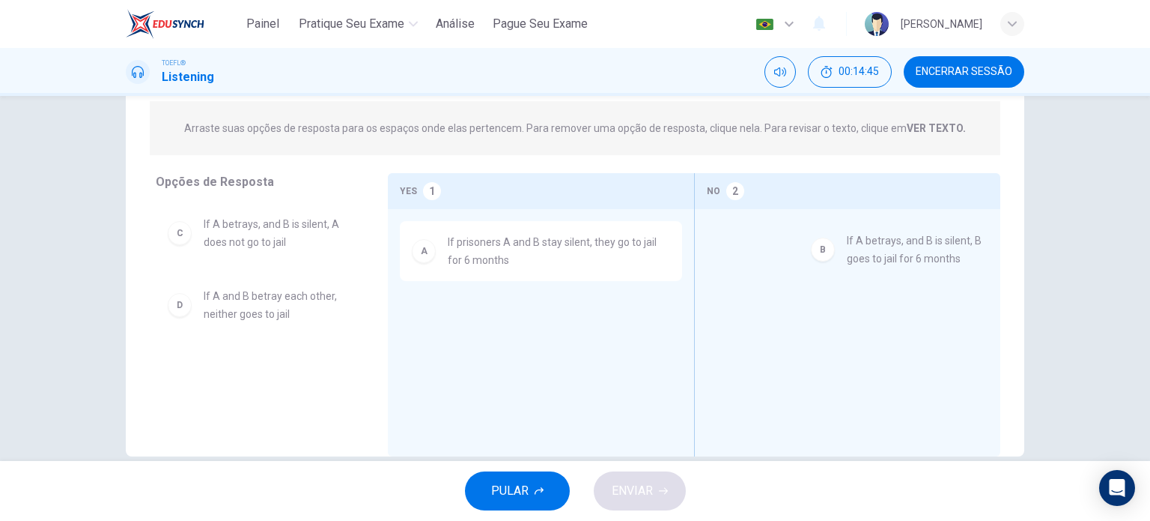
drag, startPoint x: 229, startPoint y: 237, endPoint x: 894, endPoint y: 257, distance: 664.7
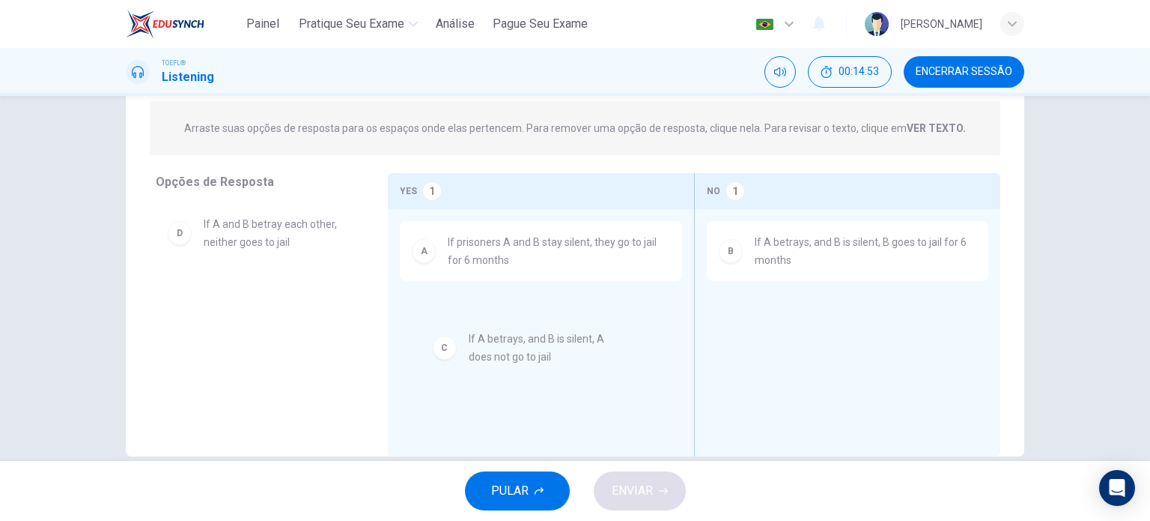
drag, startPoint x: 262, startPoint y: 240, endPoint x: 535, endPoint y: 357, distance: 296.6
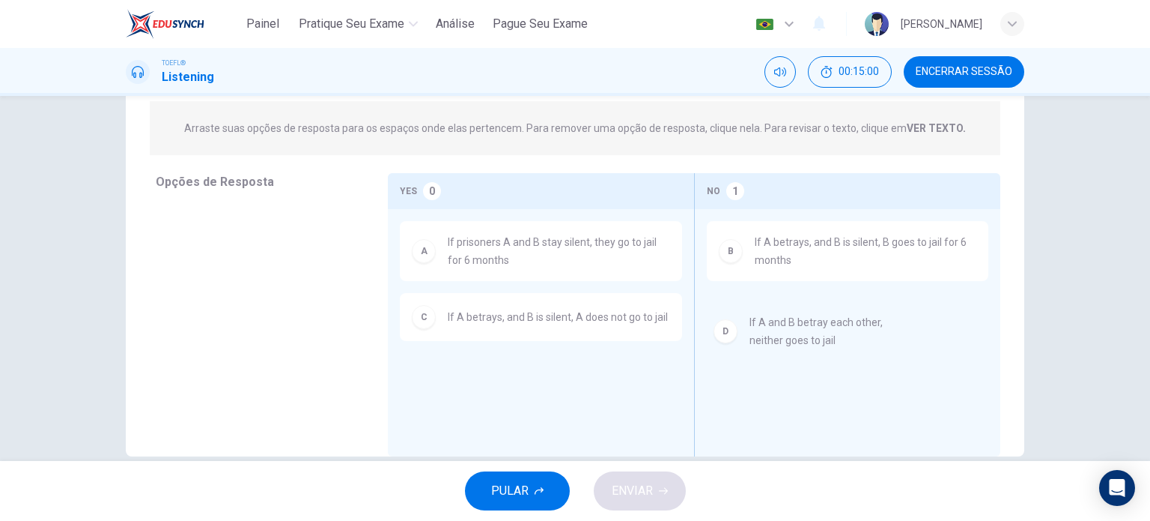
drag, startPoint x: 261, startPoint y: 241, endPoint x: 820, endPoint y: 342, distance: 568.4
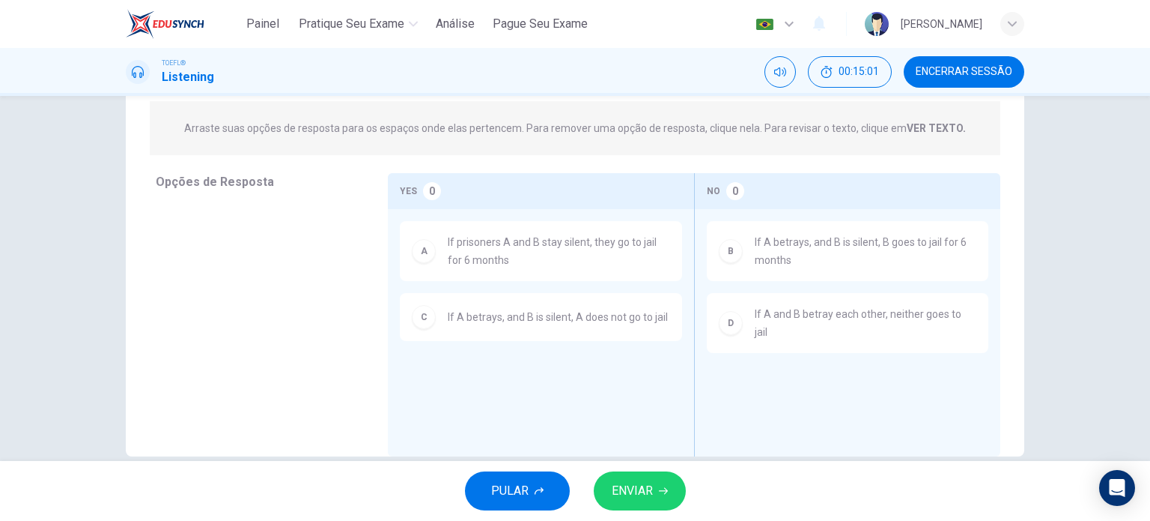
click at [620, 498] on span "ENVIAR" at bounding box center [632, 490] width 41 height 21
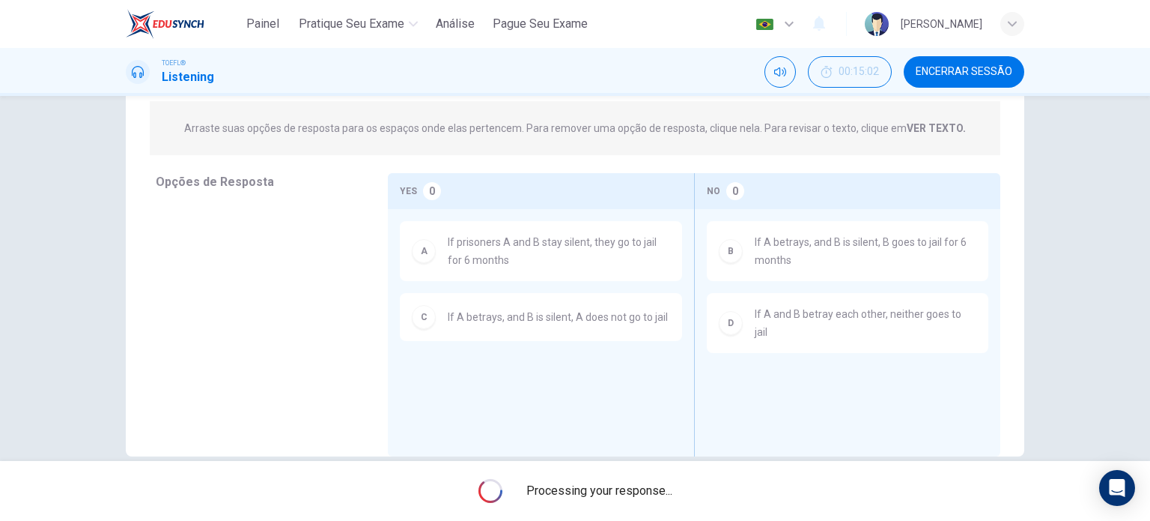
type input "2"
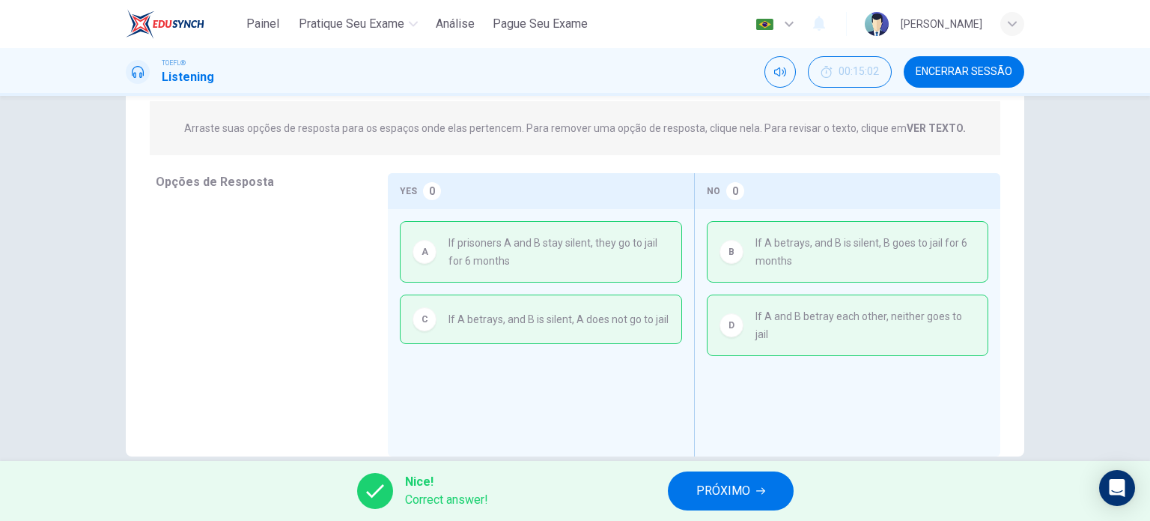
click at [737, 488] on span "PRÓXIMO" at bounding box center [724, 490] width 54 height 21
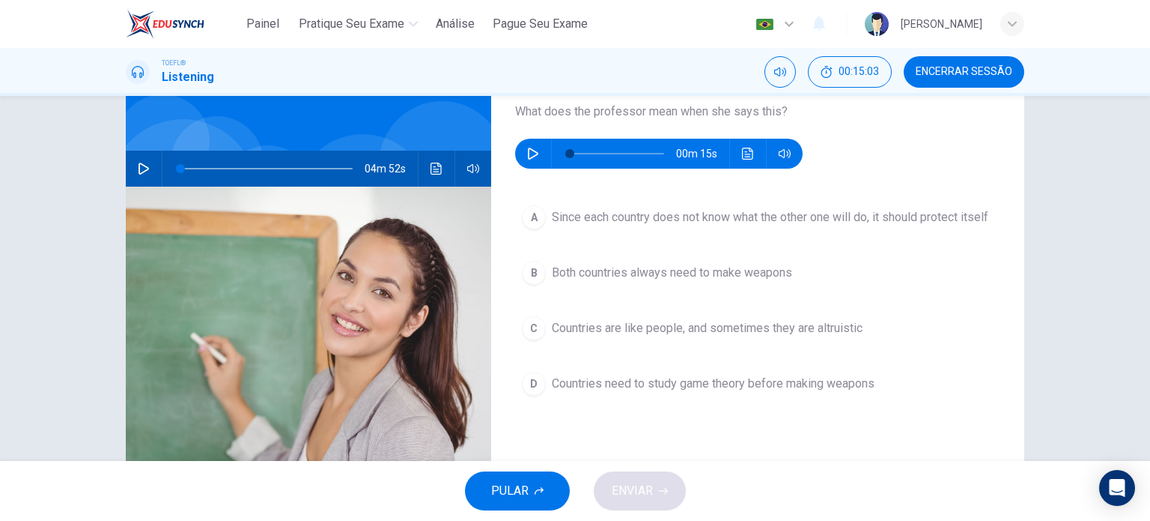
scroll to position [96, 0]
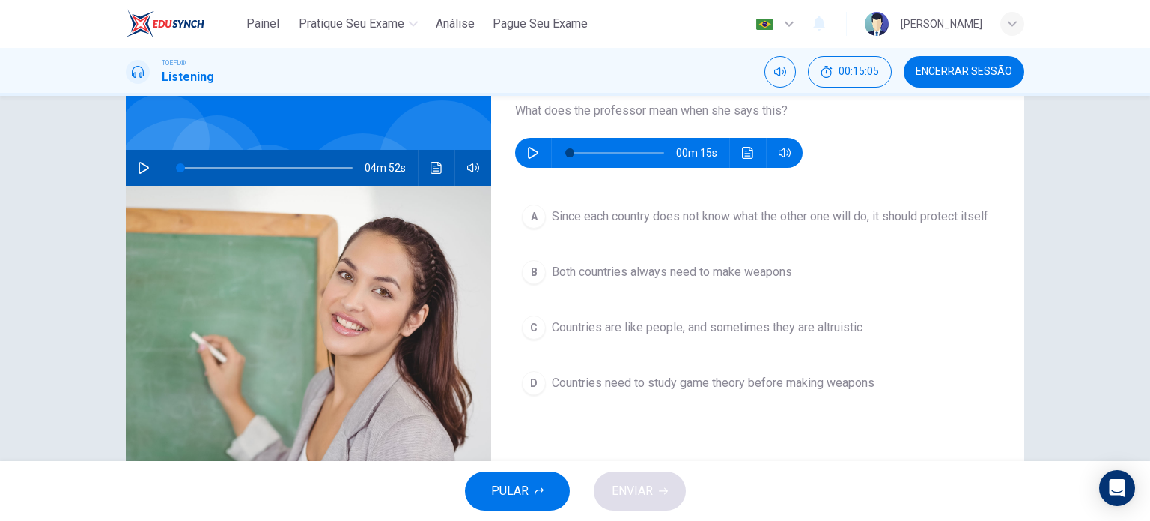
click at [521, 157] on button "button" at bounding box center [533, 153] width 24 height 30
type input "13"
click at [536, 149] on button "button" at bounding box center [533, 153] width 24 height 30
click at [521, 138] on button "button" at bounding box center [533, 153] width 24 height 30
click at [536, 149] on button "button" at bounding box center [533, 153] width 24 height 30
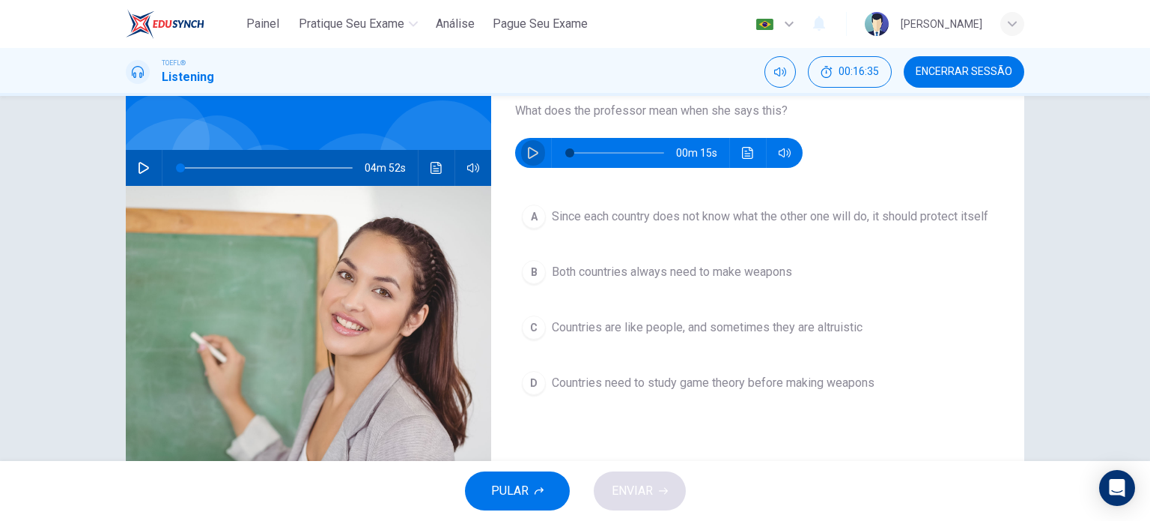
click at [527, 149] on icon "button" at bounding box center [533, 153] width 12 height 12
click at [685, 216] on span "Since each country does not know what the other one will do, it should protect …" at bounding box center [770, 216] width 437 height 18
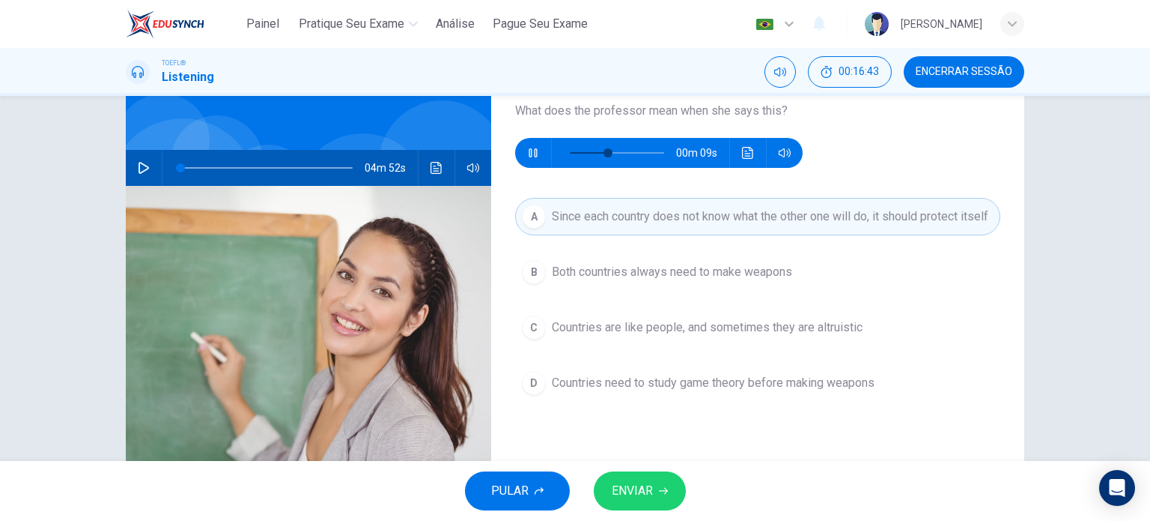
type input "47"
click at [675, 488] on button "ENVIAR" at bounding box center [640, 490] width 92 height 39
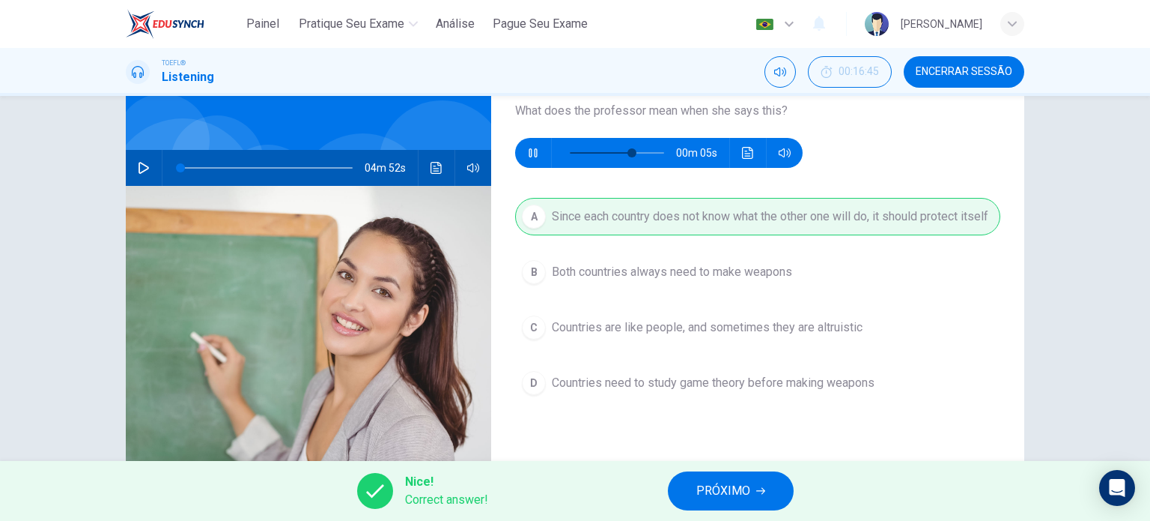
type input "72"
click at [722, 485] on span "PRÓXIMO" at bounding box center [724, 490] width 54 height 21
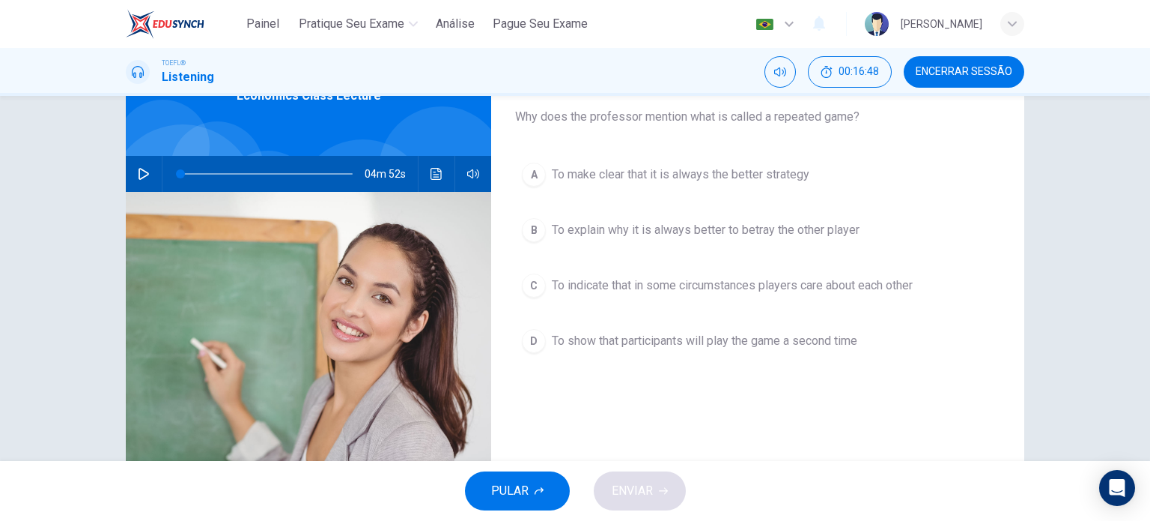
scroll to position [91, 0]
click at [734, 289] on span "To indicate that in some circumstances players care about each other" at bounding box center [732, 285] width 361 height 18
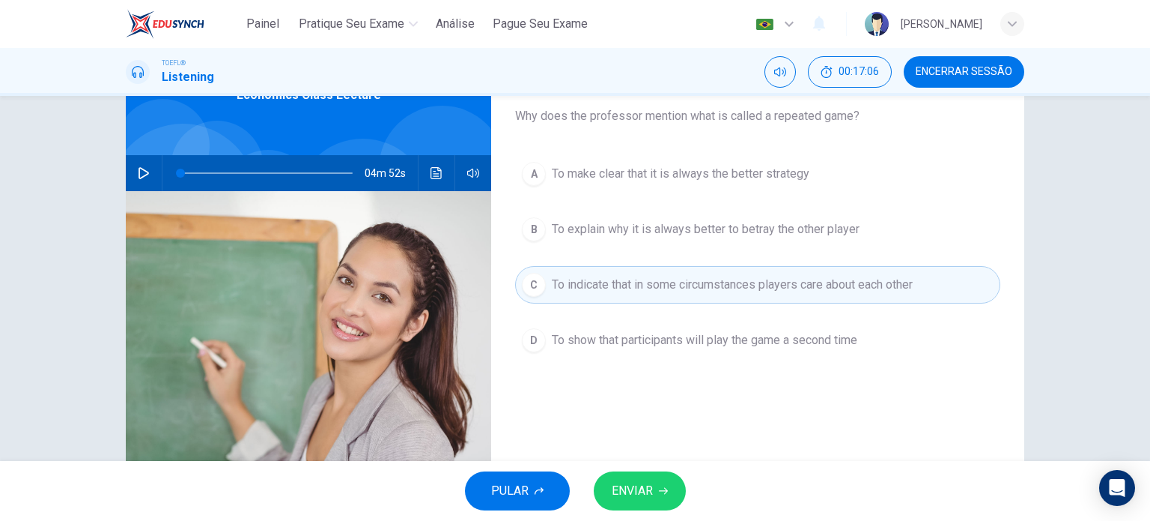
click at [662, 485] on button "ENVIAR" at bounding box center [640, 490] width 92 height 39
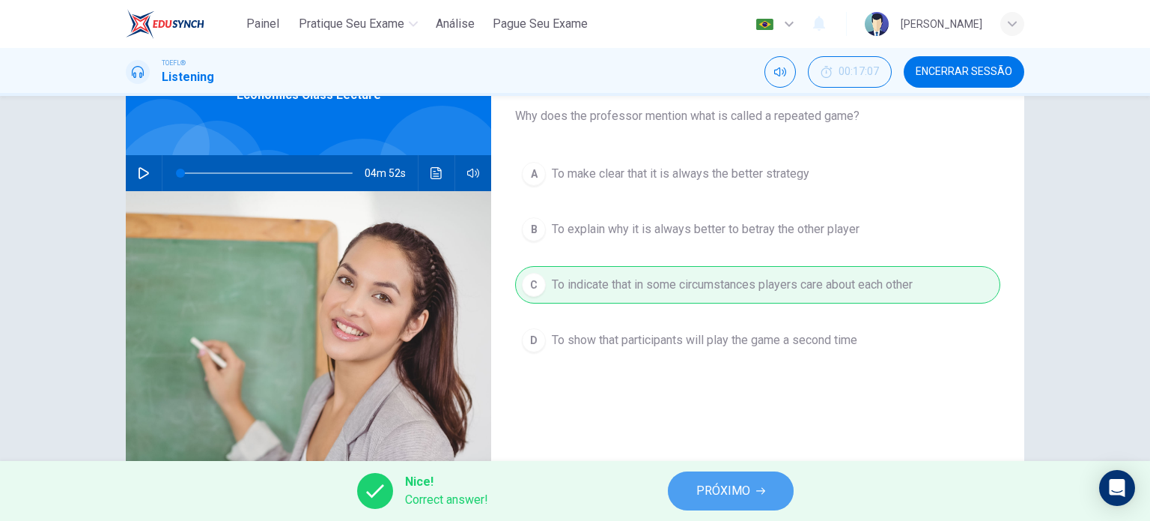
click at [703, 489] on span "PRÓXIMO" at bounding box center [724, 490] width 54 height 21
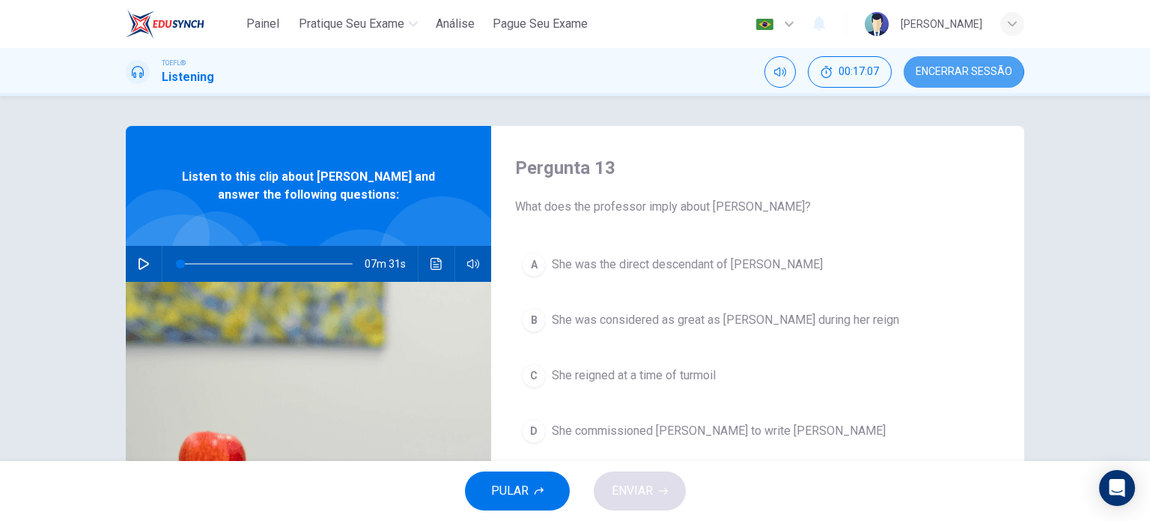
click at [943, 71] on span "Encerrar Sessão" at bounding box center [964, 72] width 97 height 12
click at [139, 259] on icon "button" at bounding box center [144, 264] width 10 height 12
type input "1"
drag, startPoint x: 178, startPoint y: 269, endPoint x: 91, endPoint y: 266, distance: 86.9
click at [91, 266] on div "Pergunta 13 What does the professor imply about [PERSON_NAME]? A She was the di…" at bounding box center [575, 278] width 1150 height 365
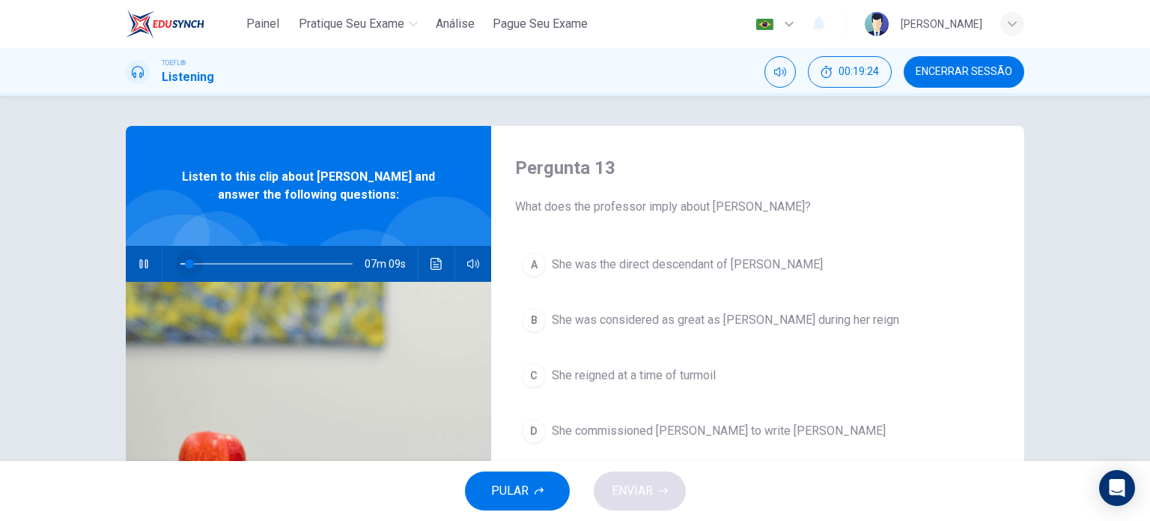
click at [185, 263] on span at bounding box center [189, 263] width 9 height 9
type input "0"
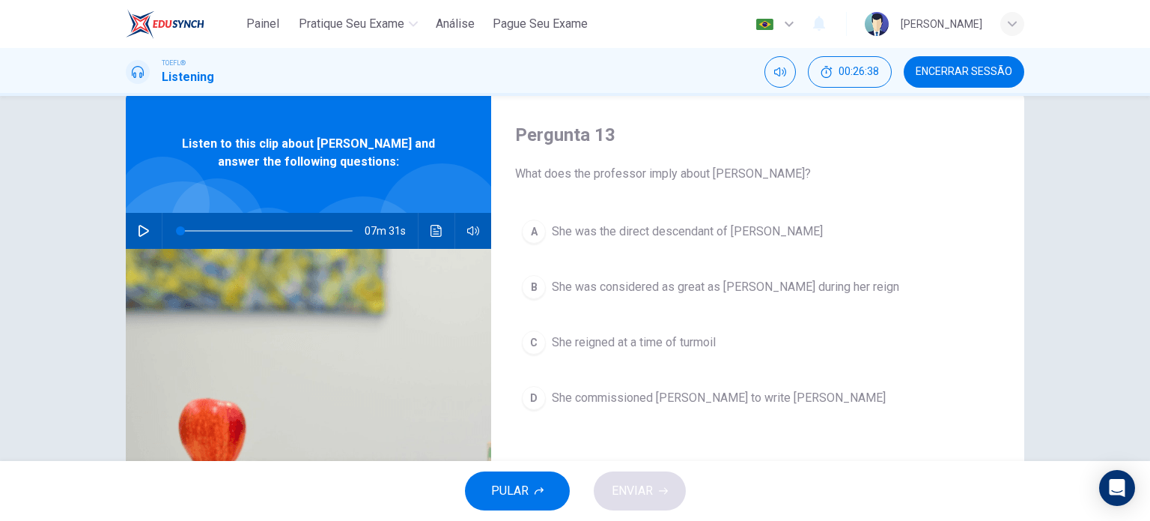
scroll to position [33, 0]
click at [441, 235] on button "Clique para ver a transcrição do áudio" at bounding box center [437, 231] width 24 height 36
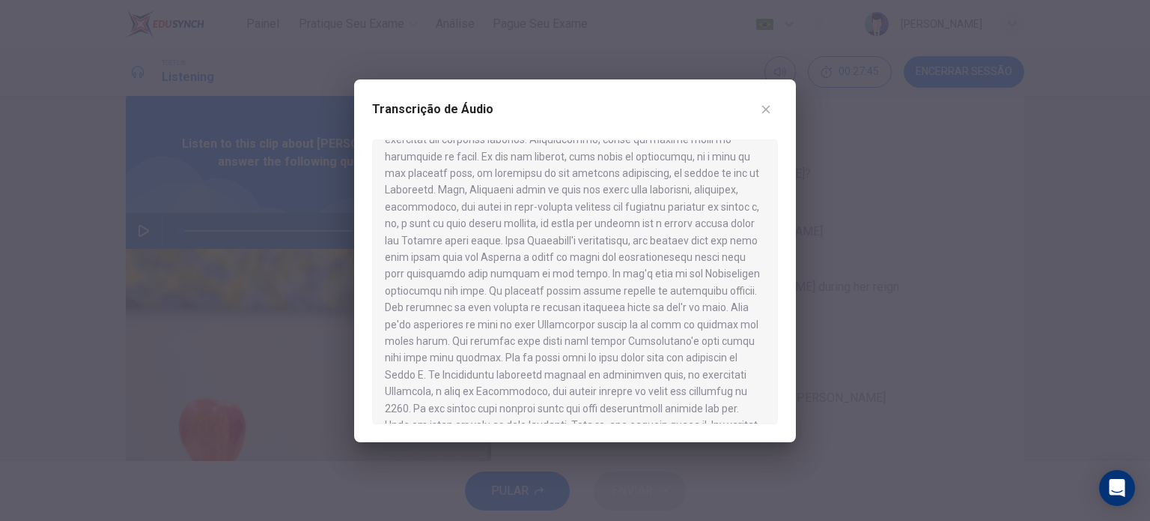
scroll to position [360, 0]
click at [880, 290] on div at bounding box center [575, 260] width 1150 height 521
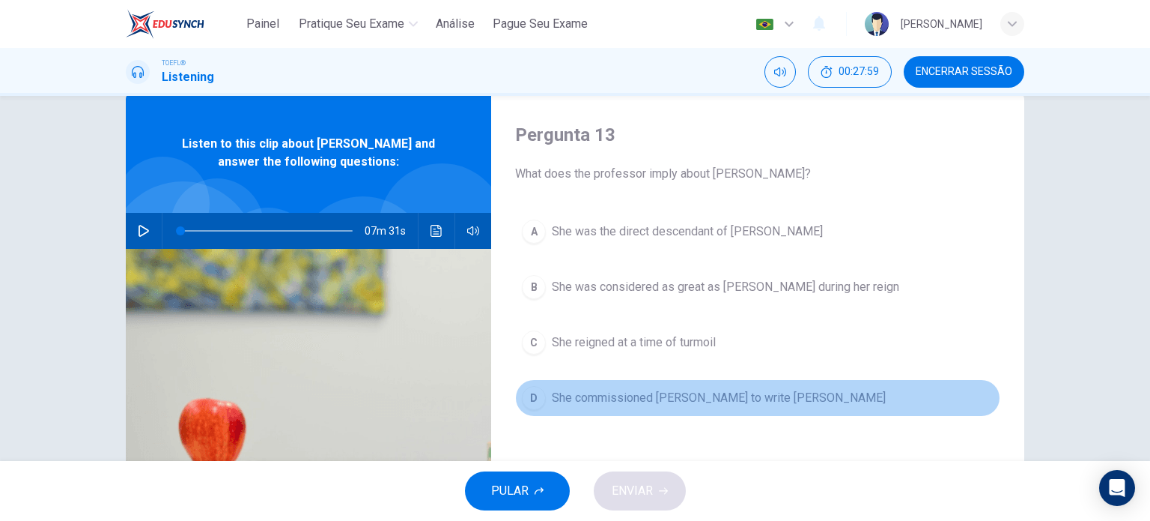
click at [748, 390] on span "She commissioned [PERSON_NAME] to write [PERSON_NAME]" at bounding box center [719, 398] width 334 height 18
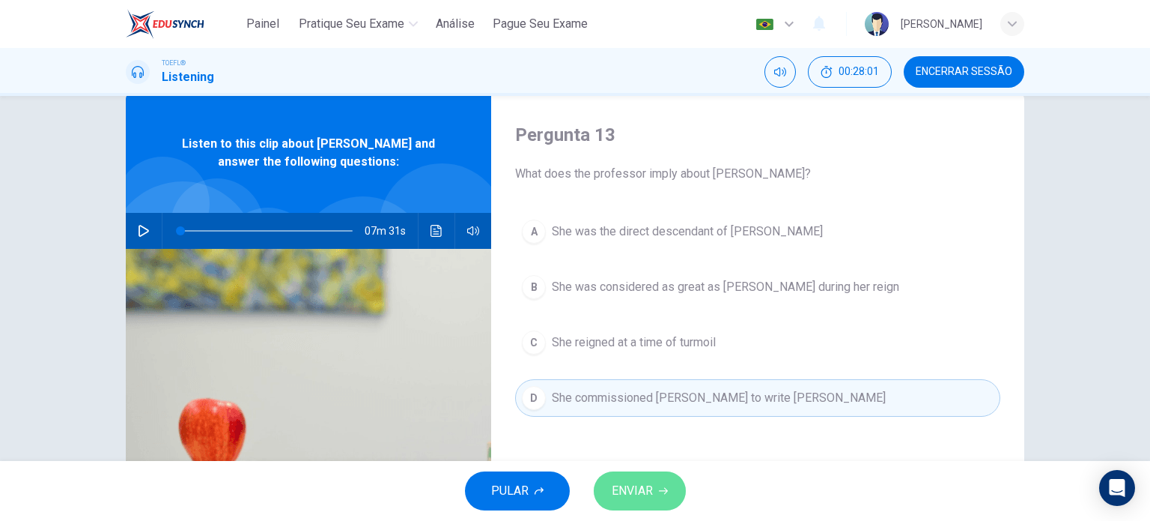
click at [650, 488] on span "ENVIAR" at bounding box center [632, 490] width 41 height 21
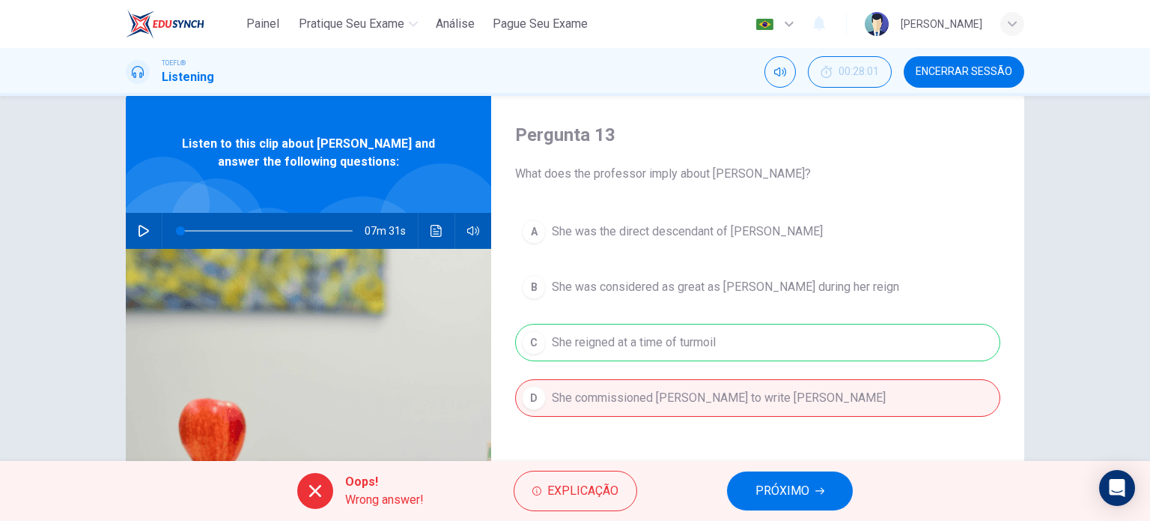
click at [772, 495] on span "PRÓXIMO" at bounding box center [783, 490] width 54 height 21
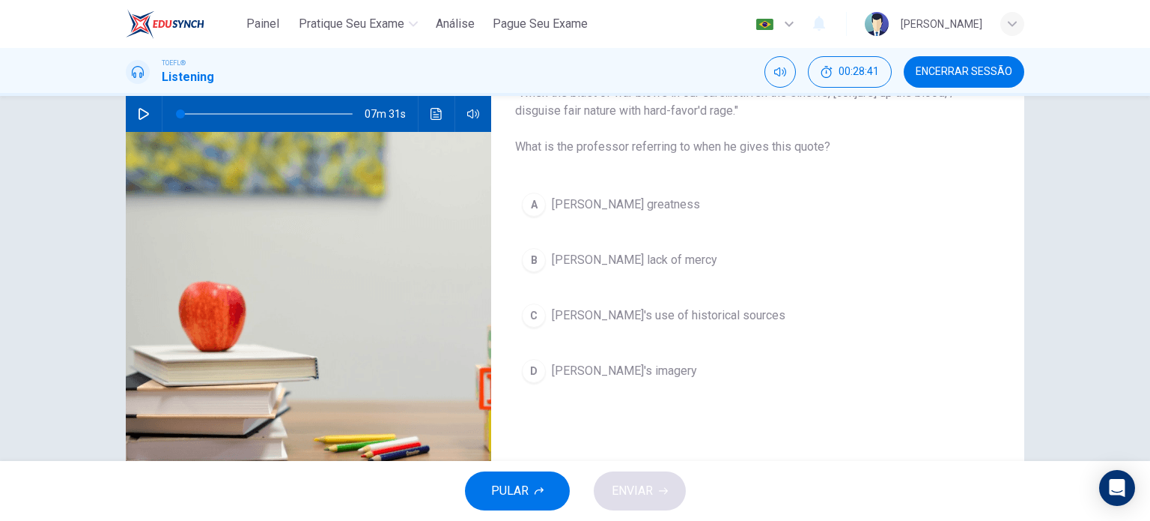
scroll to position [150, 0]
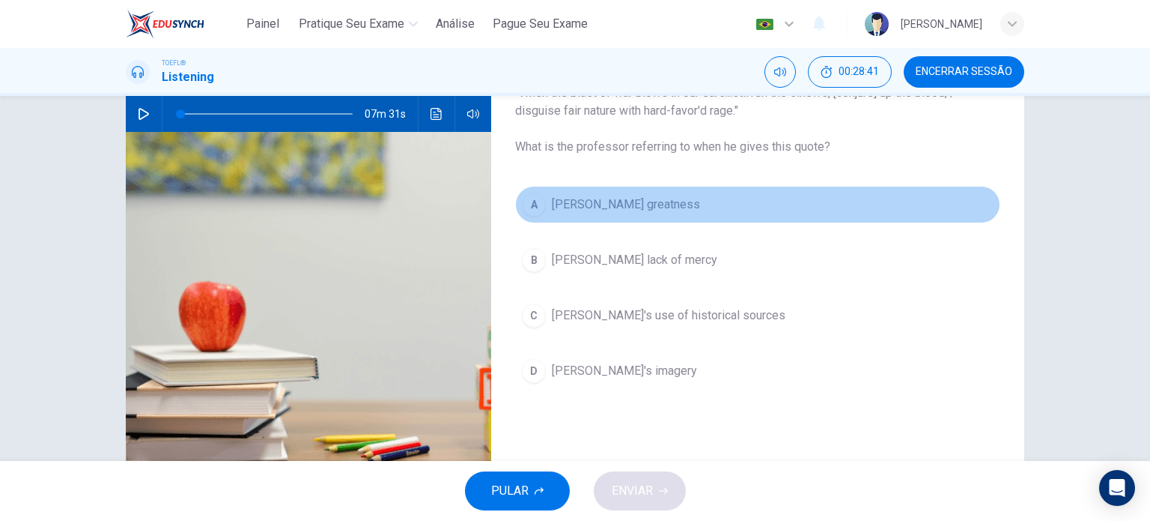
click at [620, 215] on button "A [PERSON_NAME] greatness" at bounding box center [757, 204] width 485 height 37
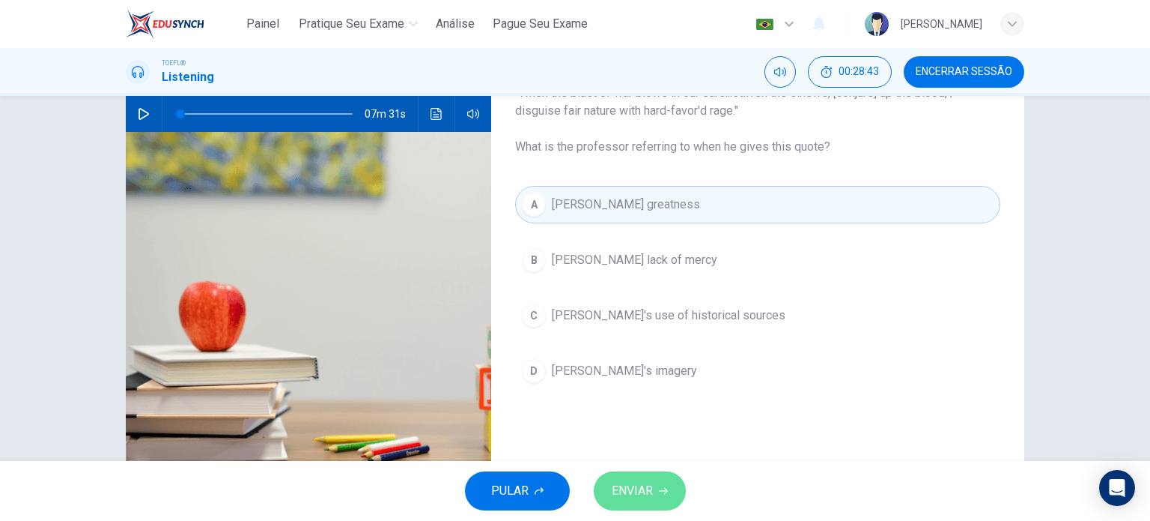
click at [655, 500] on button "ENVIAR" at bounding box center [640, 490] width 92 height 39
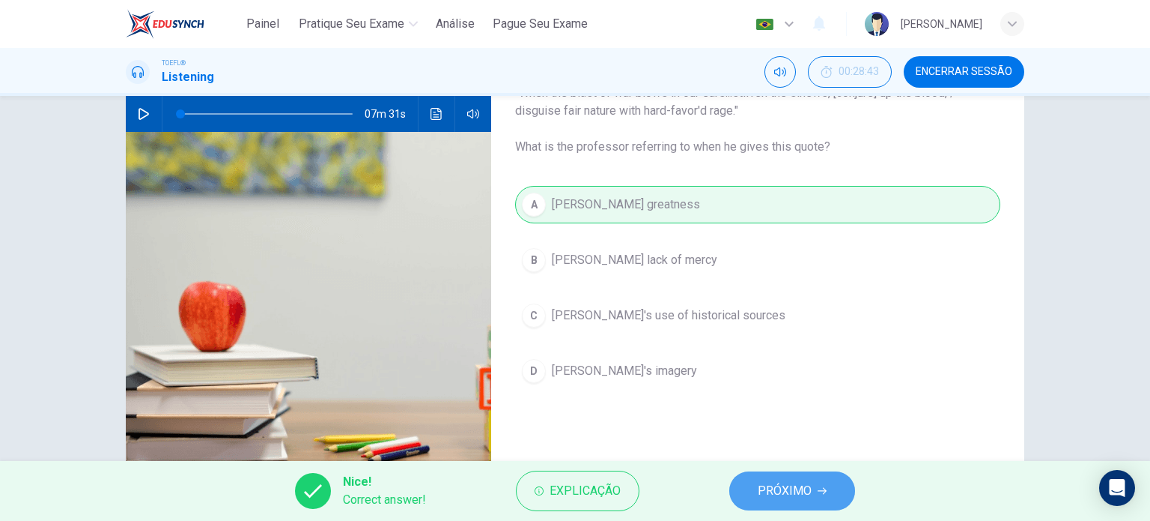
click at [757, 499] on button "PRÓXIMO" at bounding box center [793, 490] width 126 height 39
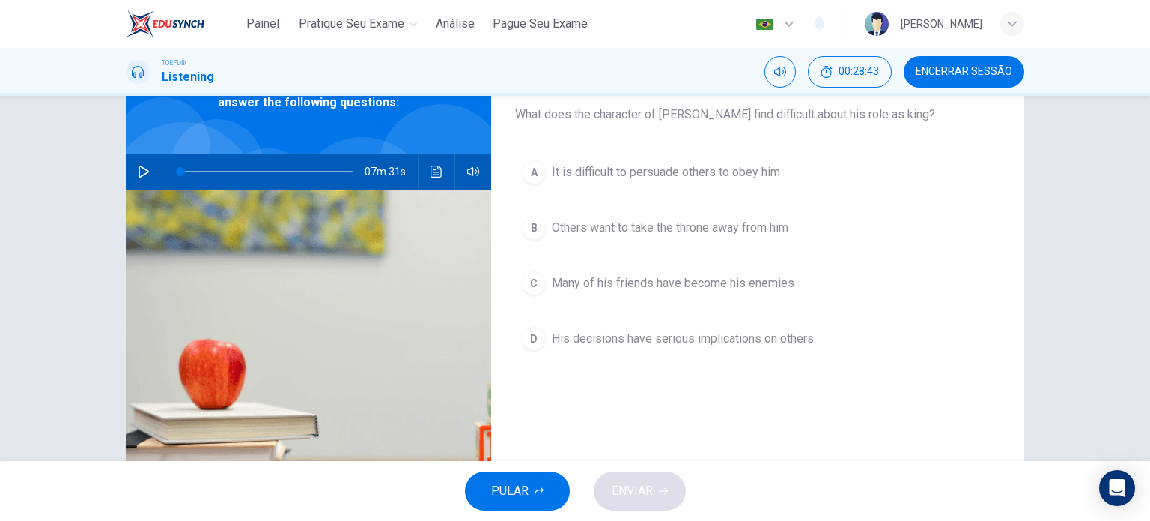
scroll to position [76, 0]
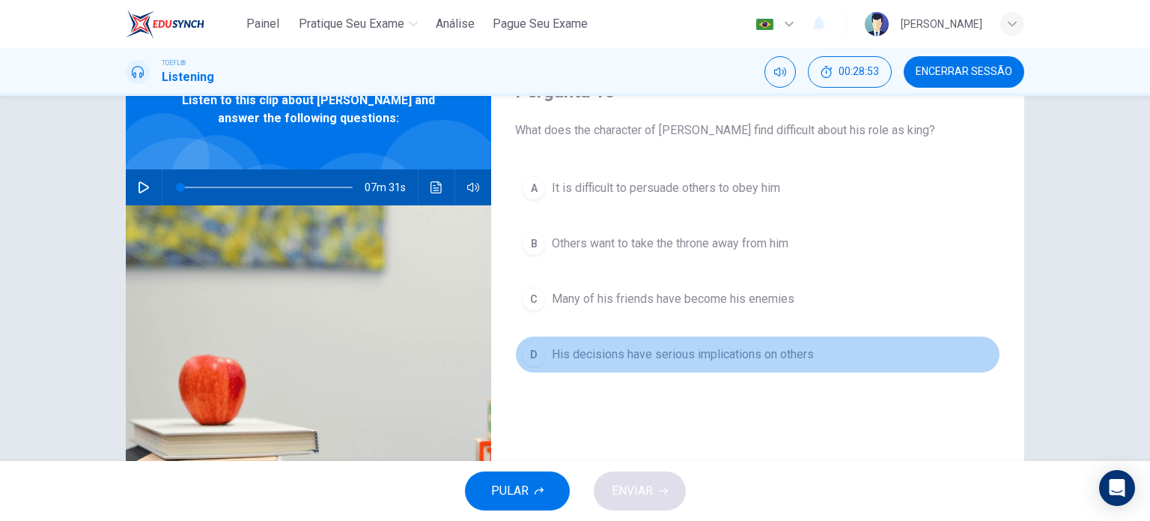
click at [687, 361] on span "His decisions have serious implications on others" at bounding box center [683, 354] width 262 height 18
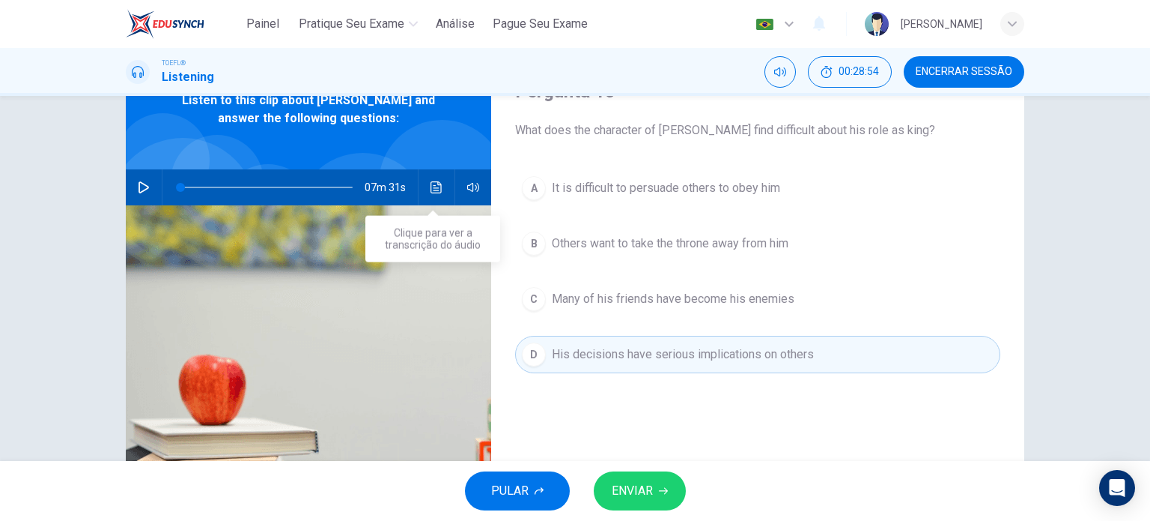
click at [431, 195] on button "Clique para ver a transcrição do áudio" at bounding box center [437, 187] width 24 height 36
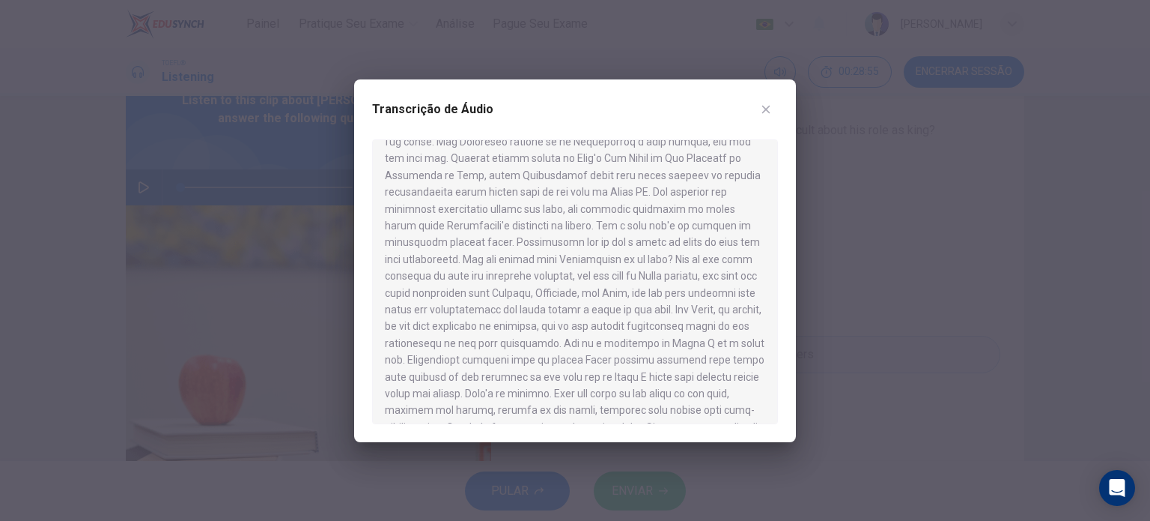
scroll to position [1100, 0]
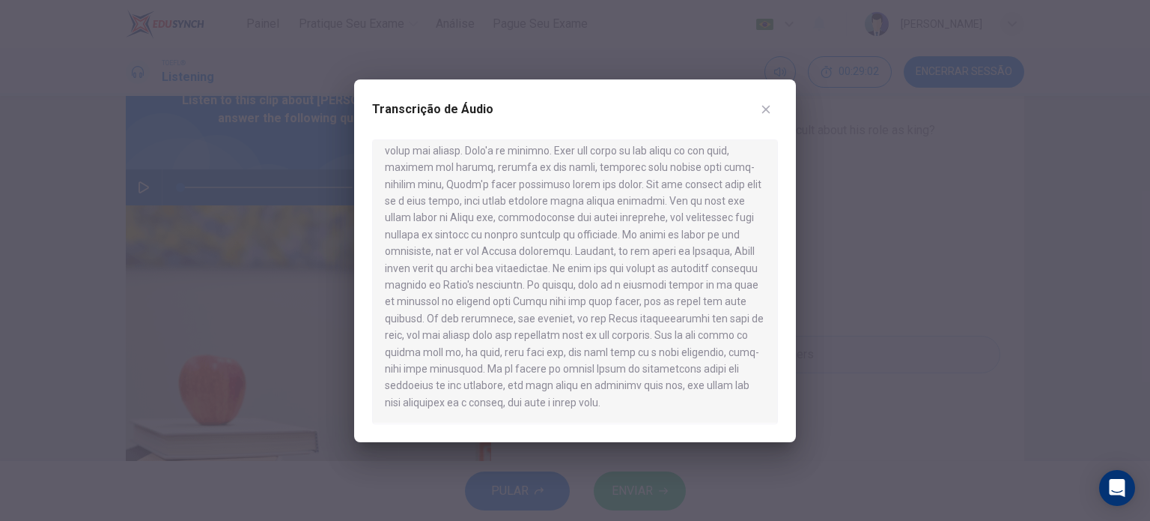
click at [803, 443] on div at bounding box center [575, 260] width 1150 height 521
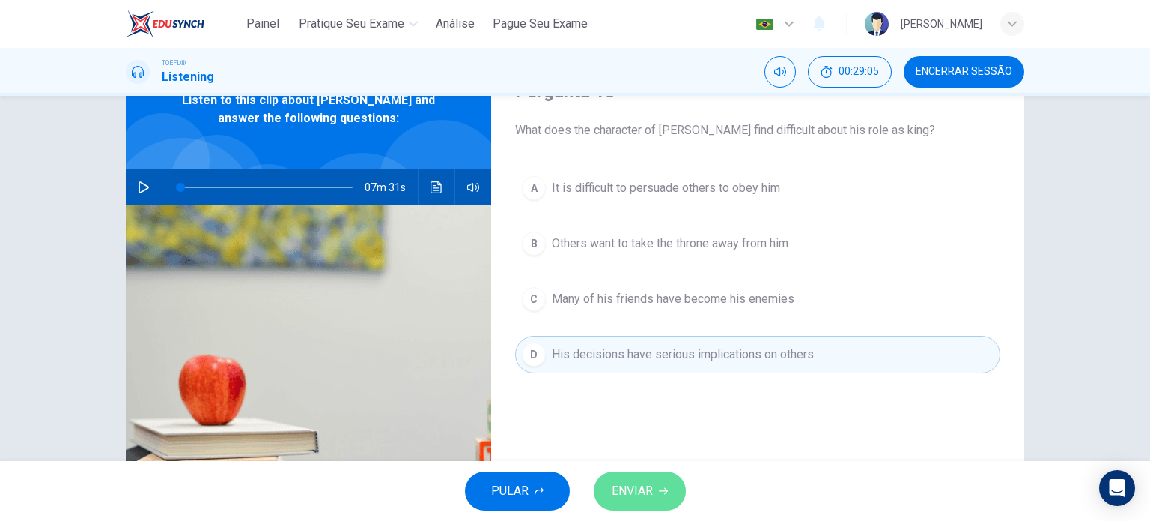
click at [634, 482] on span "ENVIAR" at bounding box center [632, 490] width 41 height 21
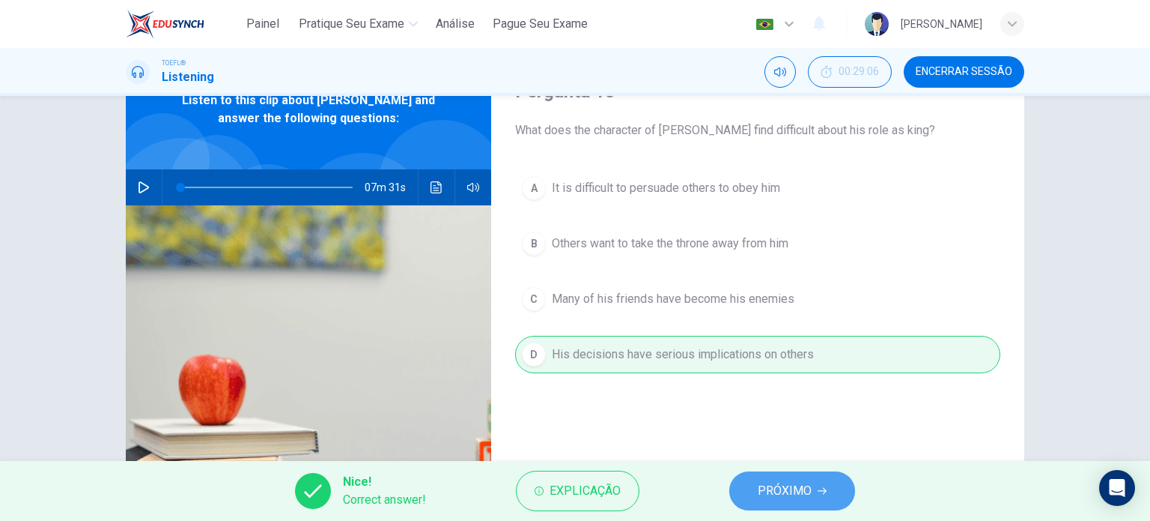
click at [771, 488] on span "PRÓXIMO" at bounding box center [785, 490] width 54 height 21
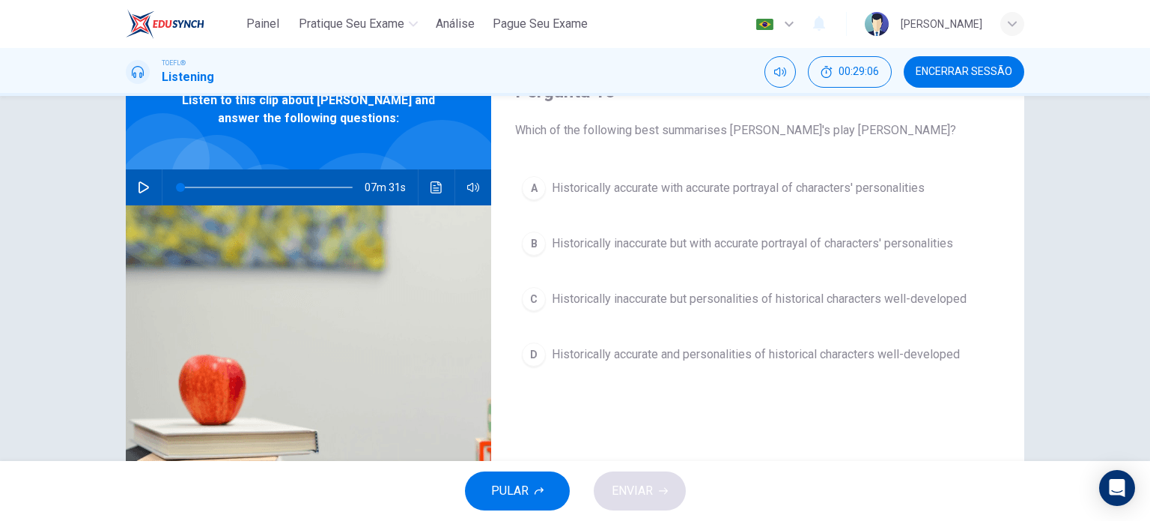
scroll to position [66, 0]
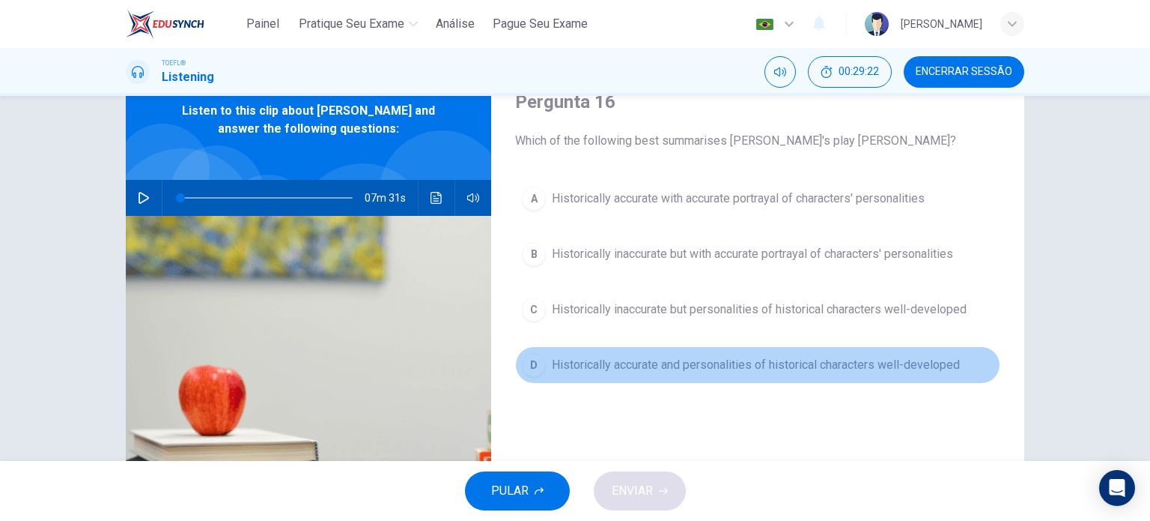
click at [738, 368] on span "Historically accurate and personalities of historical characters well-developed" at bounding box center [756, 365] width 408 height 18
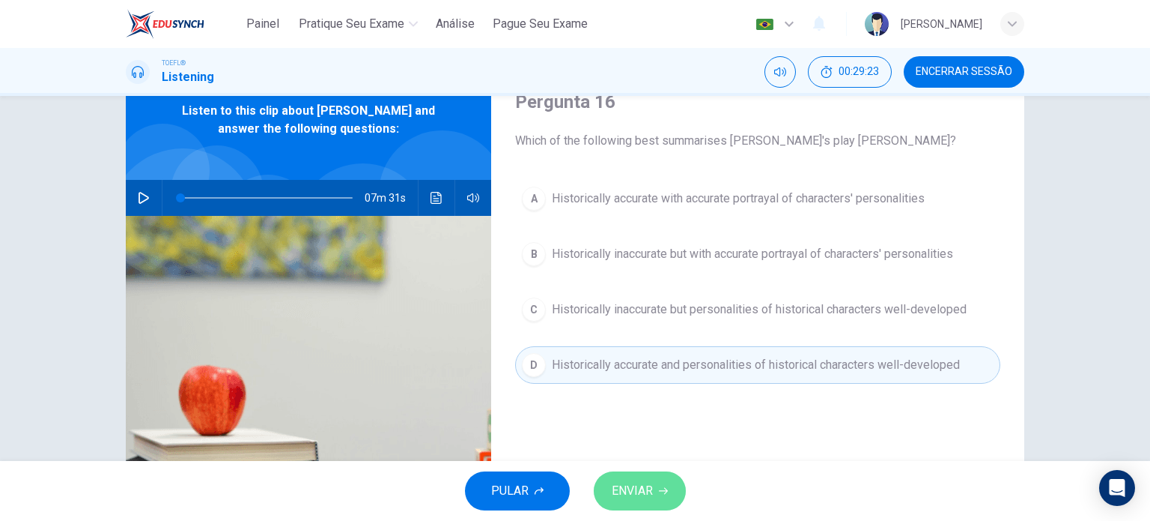
click at [640, 496] on span "ENVIAR" at bounding box center [632, 490] width 41 height 21
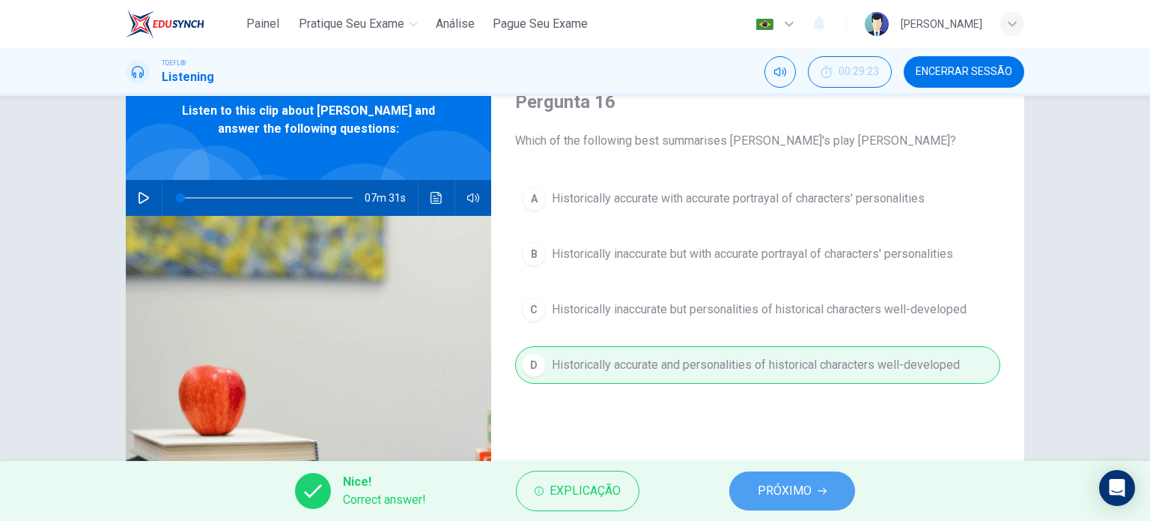
click at [768, 494] on span "PRÓXIMO" at bounding box center [785, 490] width 54 height 21
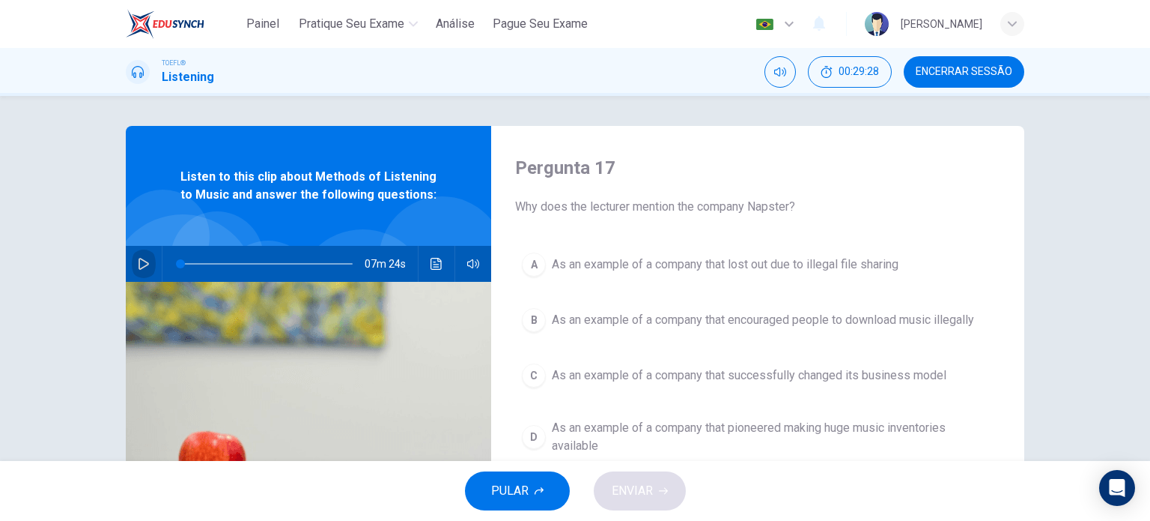
click at [138, 266] on icon "button" at bounding box center [144, 264] width 12 height 12
type input "0"
click at [138, 266] on icon "button" at bounding box center [144, 264] width 12 height 12
drag, startPoint x: 177, startPoint y: 260, endPoint x: 91, endPoint y: 252, distance: 85.7
click at [91, 252] on div "Pergunta 17 Why does the lecturer mention the company Napster? A As an example …" at bounding box center [575, 278] width 1150 height 365
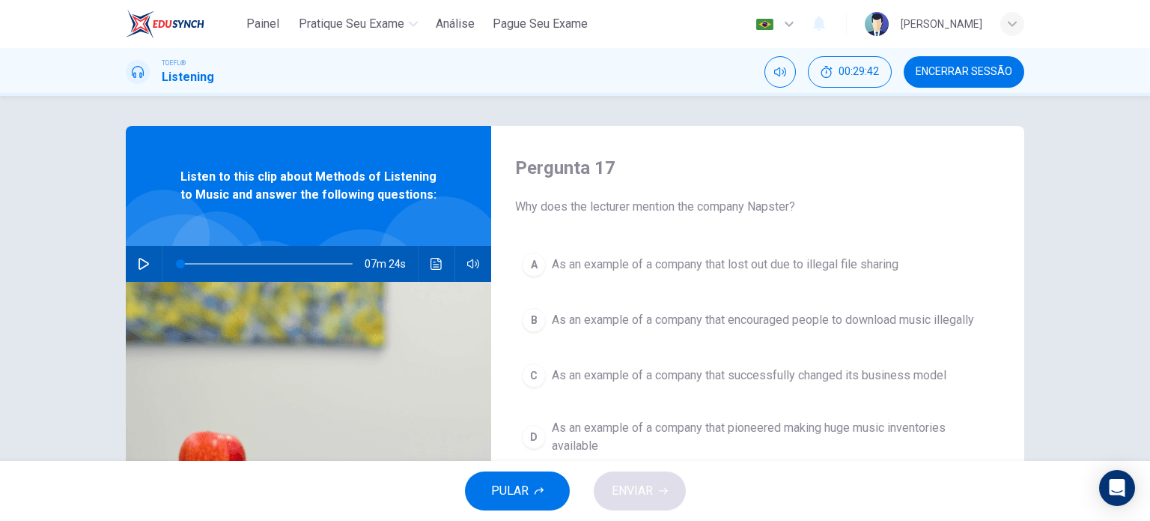
click at [152, 269] on div "07m 24s" at bounding box center [309, 264] width 366 height 36
click at [144, 264] on icon "button" at bounding box center [144, 264] width 10 height 12
type input "0"
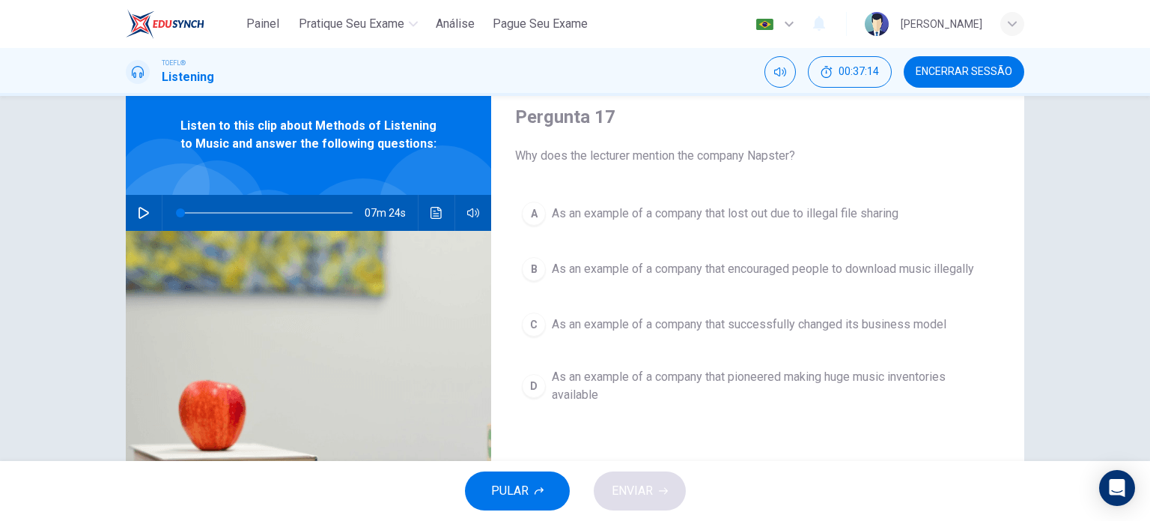
scroll to position [52, 0]
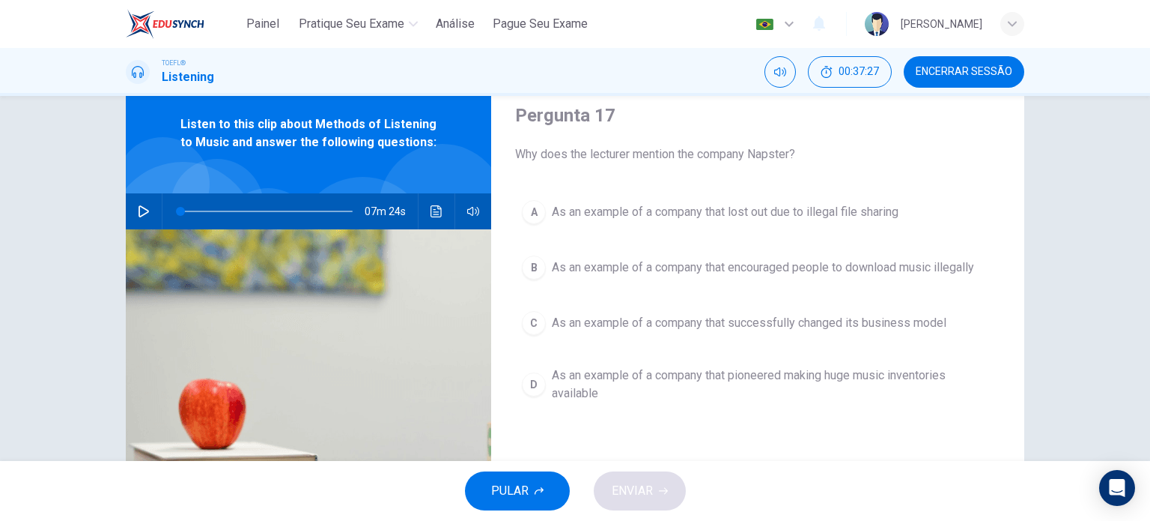
click at [443, 203] on button "Clique para ver a transcrição do áudio" at bounding box center [437, 211] width 24 height 36
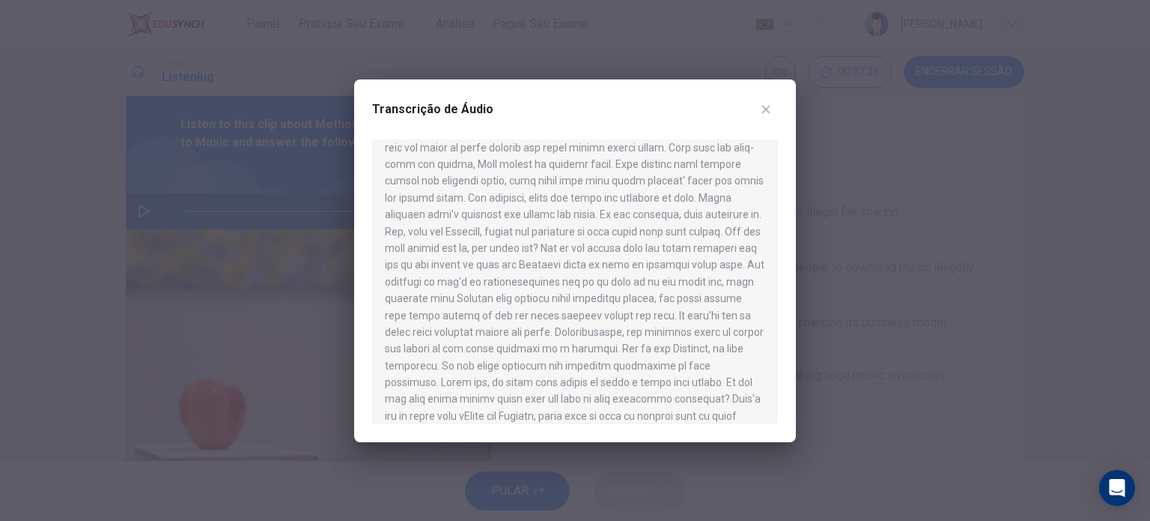
scroll to position [190, 0]
click at [904, 258] on div at bounding box center [575, 260] width 1150 height 521
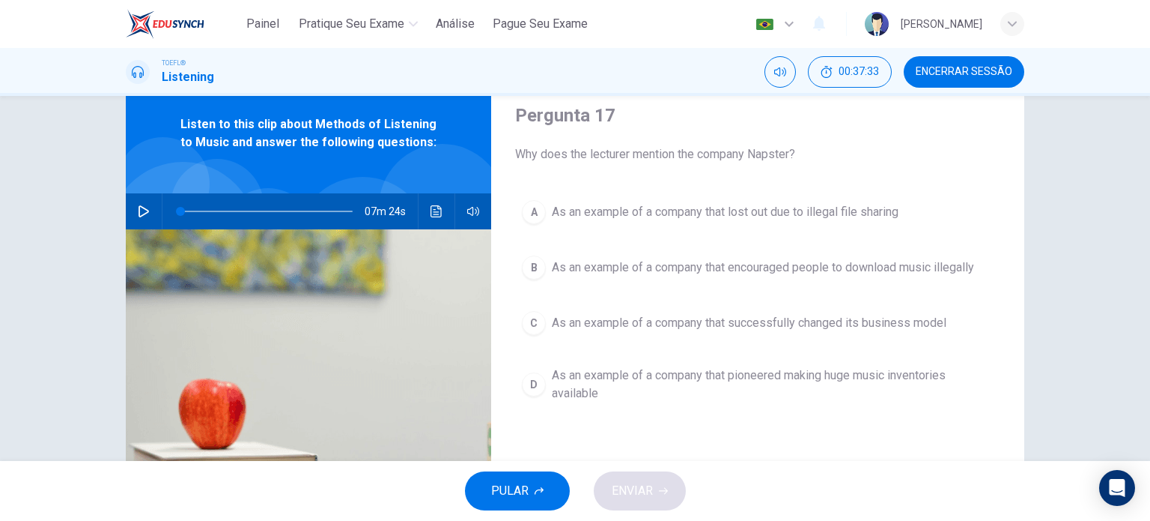
click at [783, 275] on span "As an example of a company that encouraged people to download music illegally" at bounding box center [763, 267] width 422 height 18
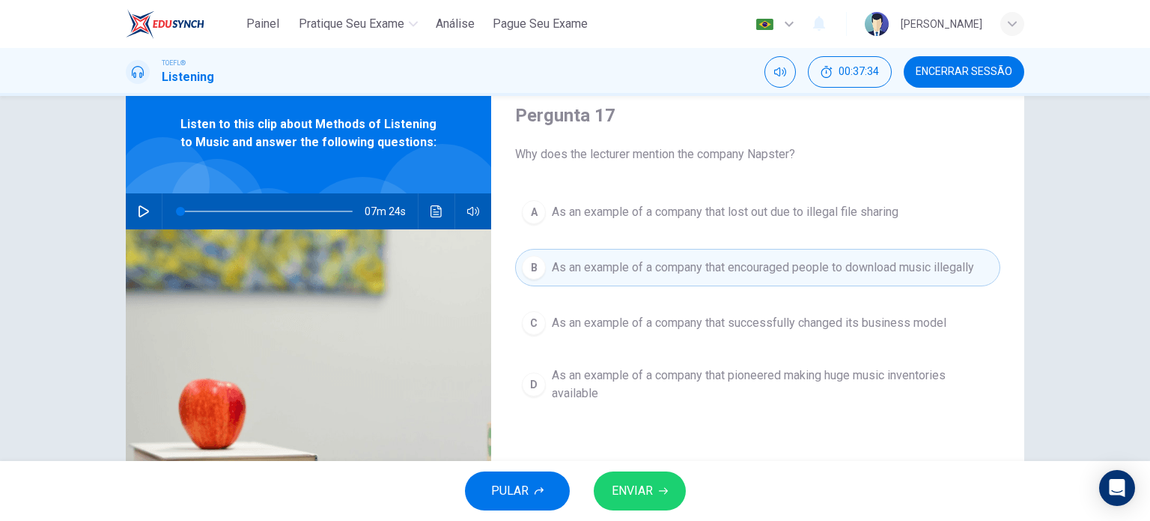
click at [649, 504] on button "ENVIAR" at bounding box center [640, 490] width 92 height 39
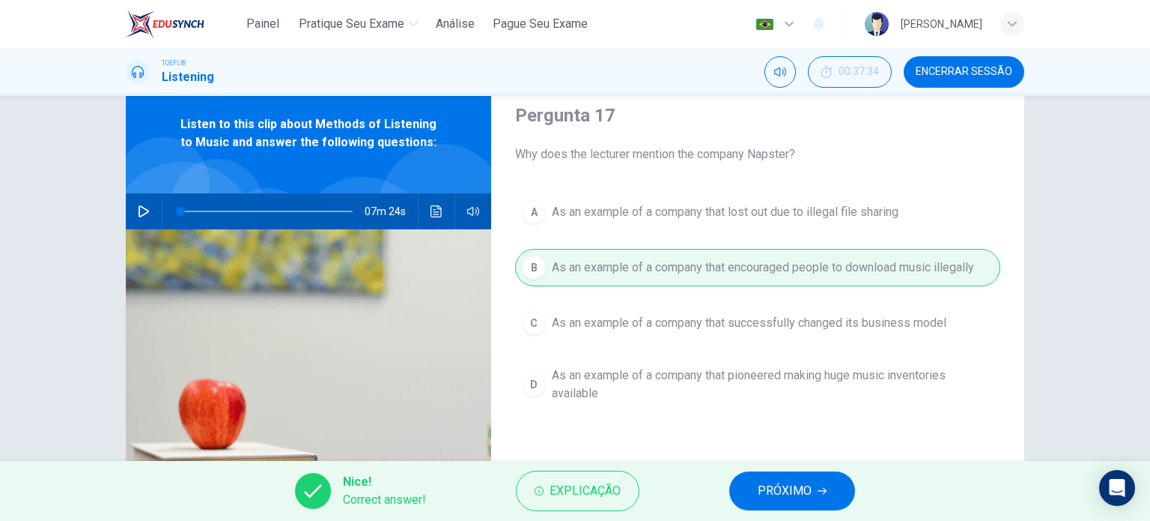
click at [804, 488] on span "PRÓXIMO" at bounding box center [785, 490] width 54 height 21
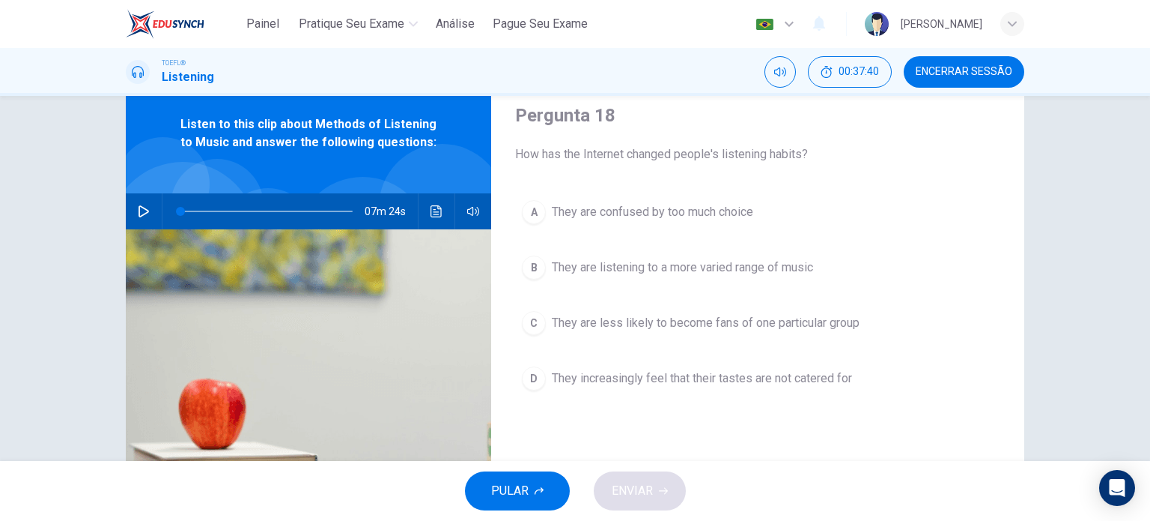
click at [756, 276] on button "B They are listening to a more varied range of music" at bounding box center [757, 267] width 485 height 37
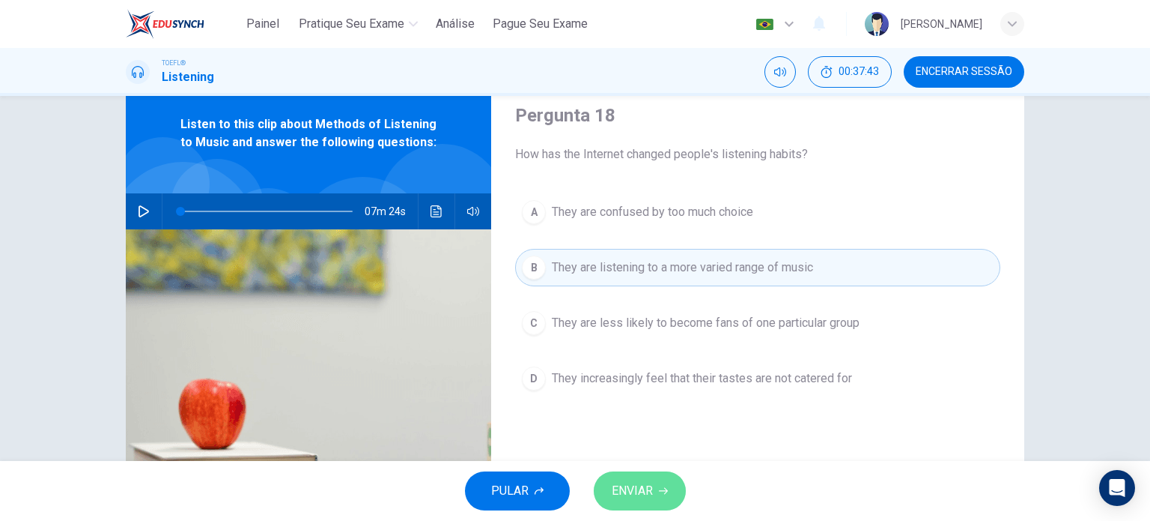
click at [662, 500] on button "ENVIAR" at bounding box center [640, 490] width 92 height 39
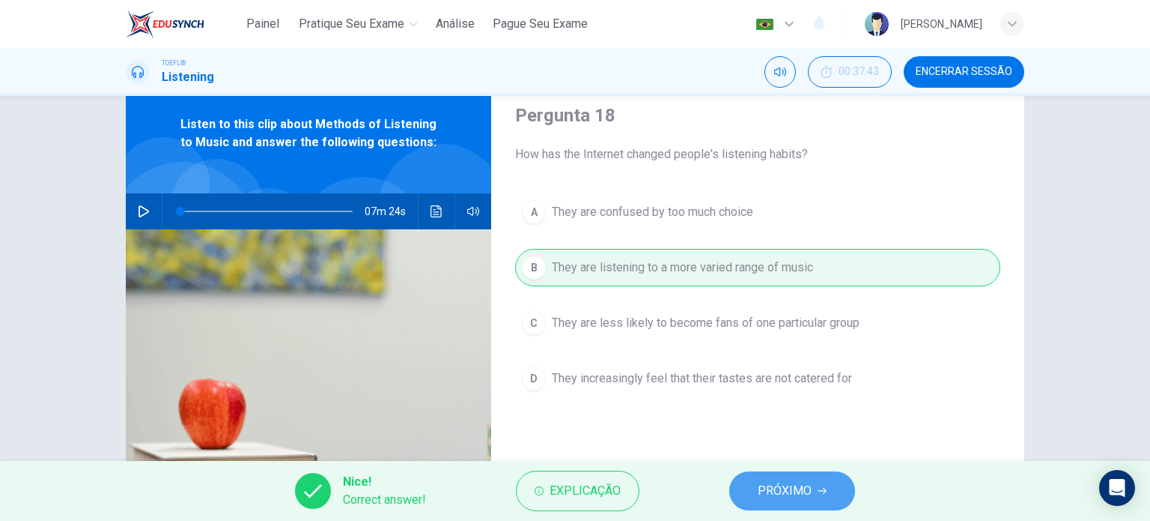
click at [796, 502] on button "PRÓXIMO" at bounding box center [793, 490] width 126 height 39
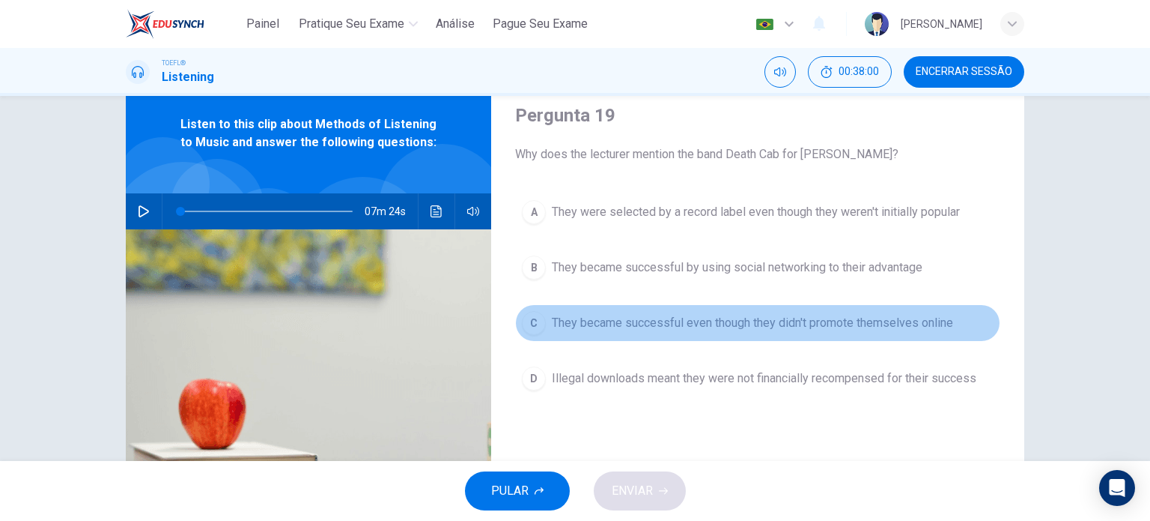
click at [781, 323] on span "They became successful even though they didn't promote themselves online" at bounding box center [752, 323] width 401 height 18
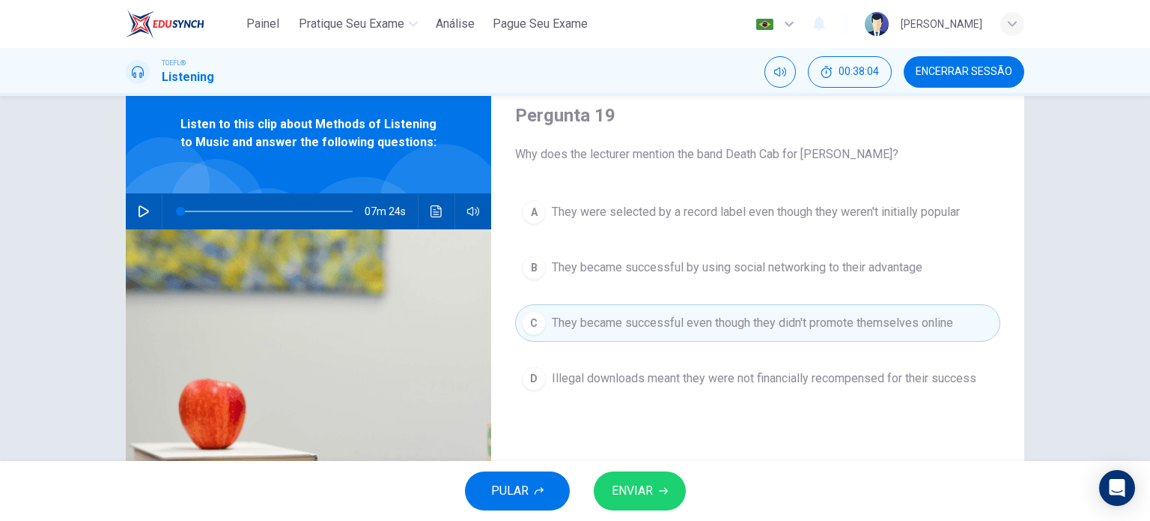
click at [645, 485] on span "ENVIAR" at bounding box center [632, 490] width 41 height 21
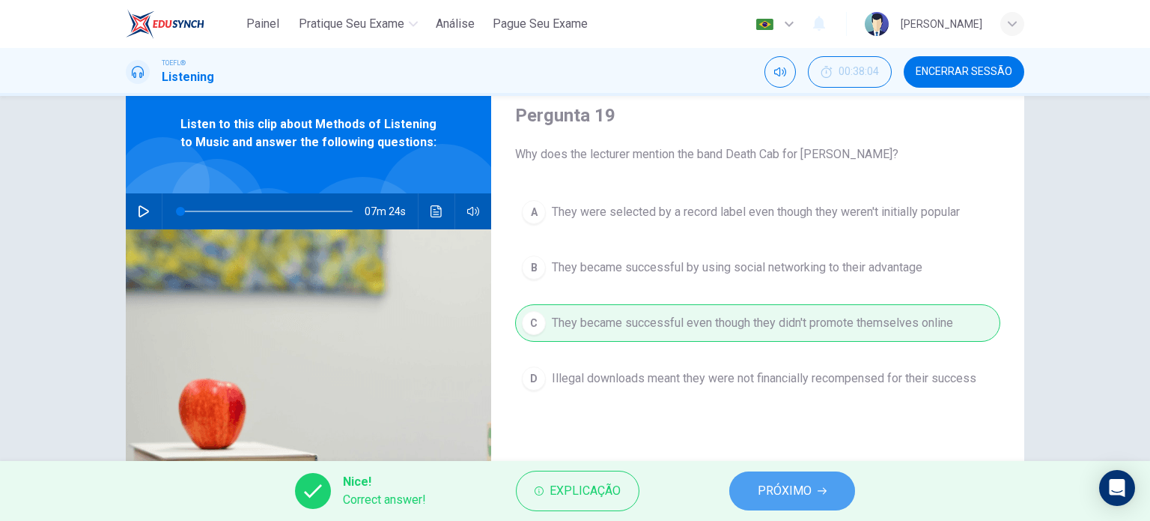
click at [768, 497] on span "PRÓXIMO" at bounding box center [785, 490] width 54 height 21
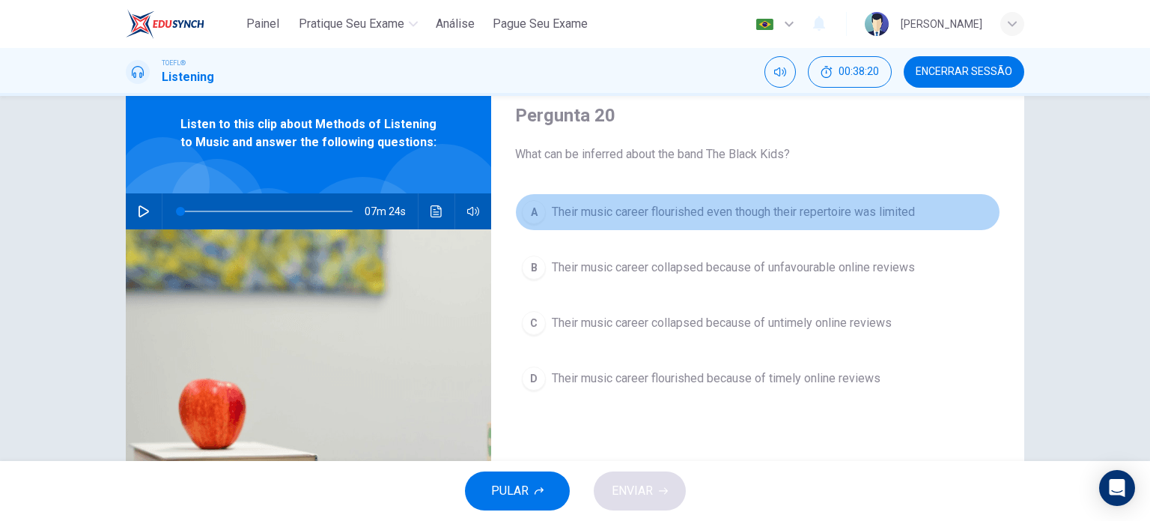
click at [730, 210] on span "Their music career flourished even though their repertoire was limited" at bounding box center [733, 212] width 363 height 18
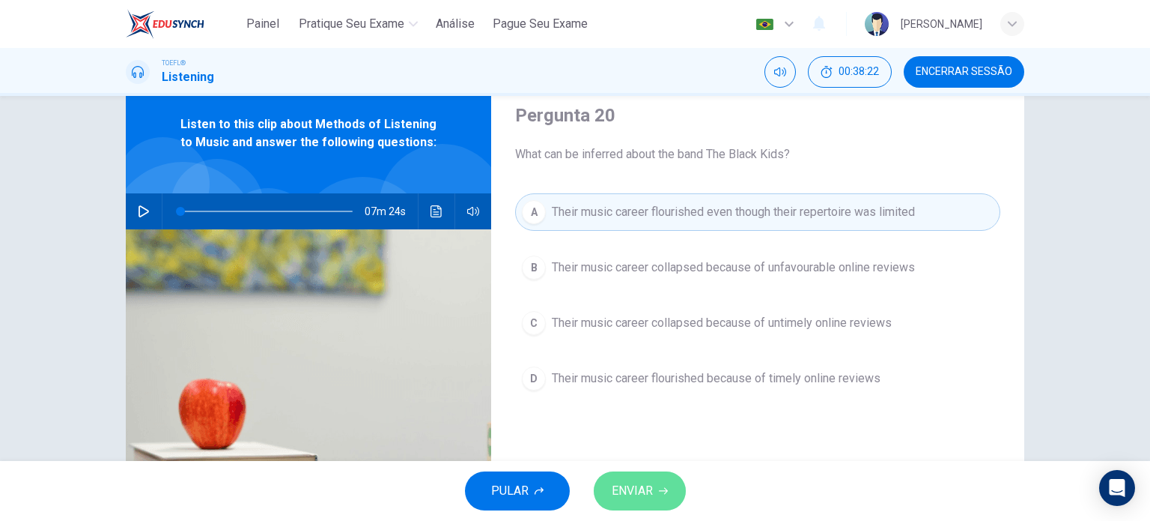
click at [655, 488] on button "ENVIAR" at bounding box center [640, 490] width 92 height 39
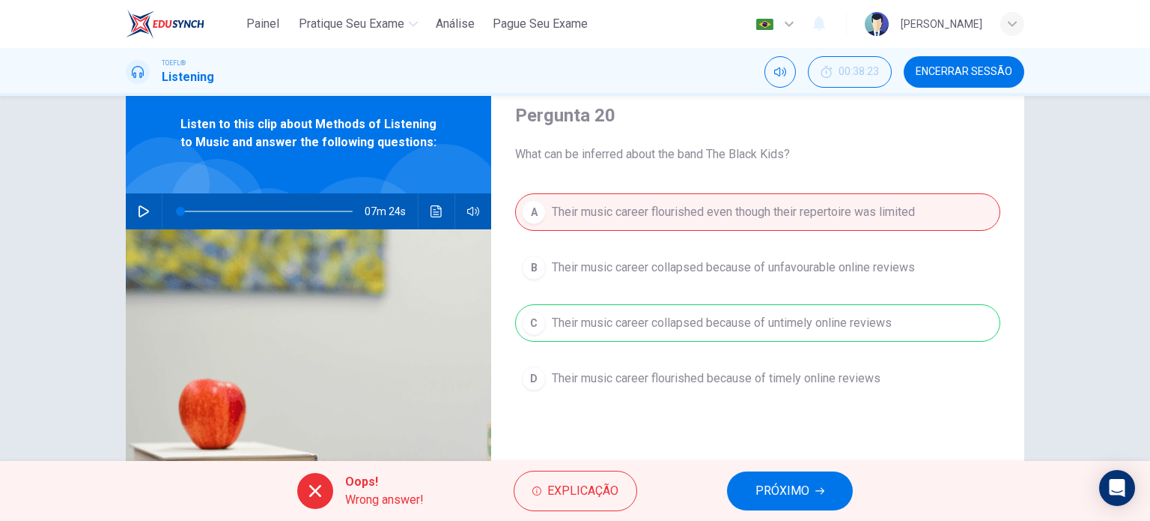
click at [781, 505] on button "PRÓXIMO" at bounding box center [790, 490] width 126 height 39
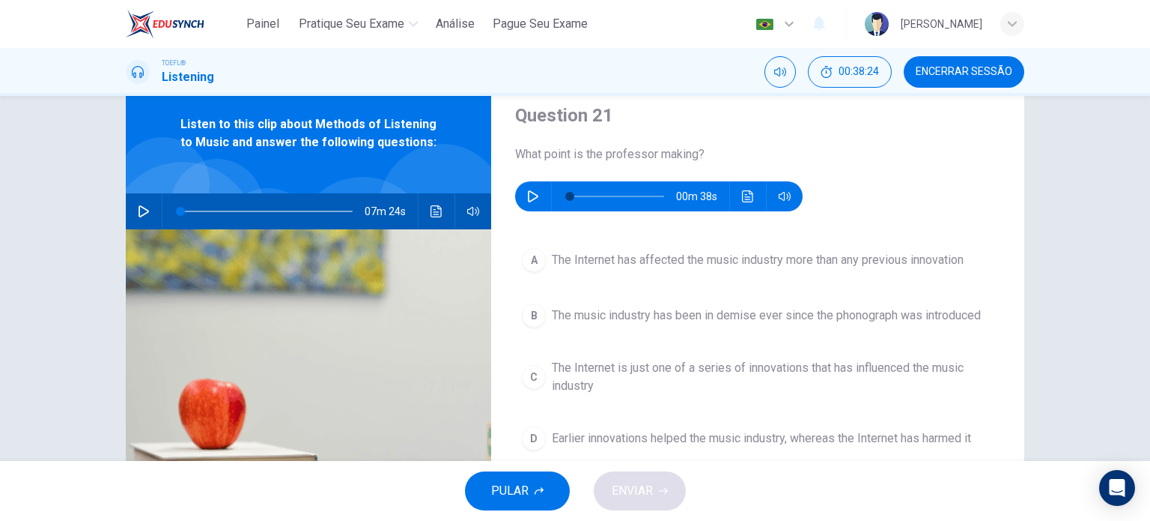
click at [532, 194] on icon "button" at bounding box center [533, 196] width 10 height 12
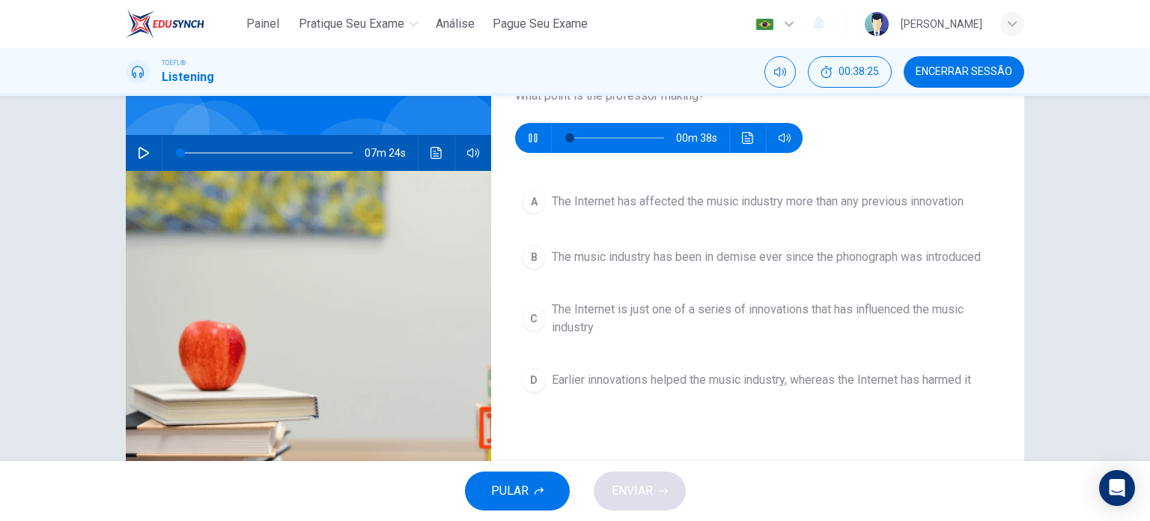
scroll to position [114, 0]
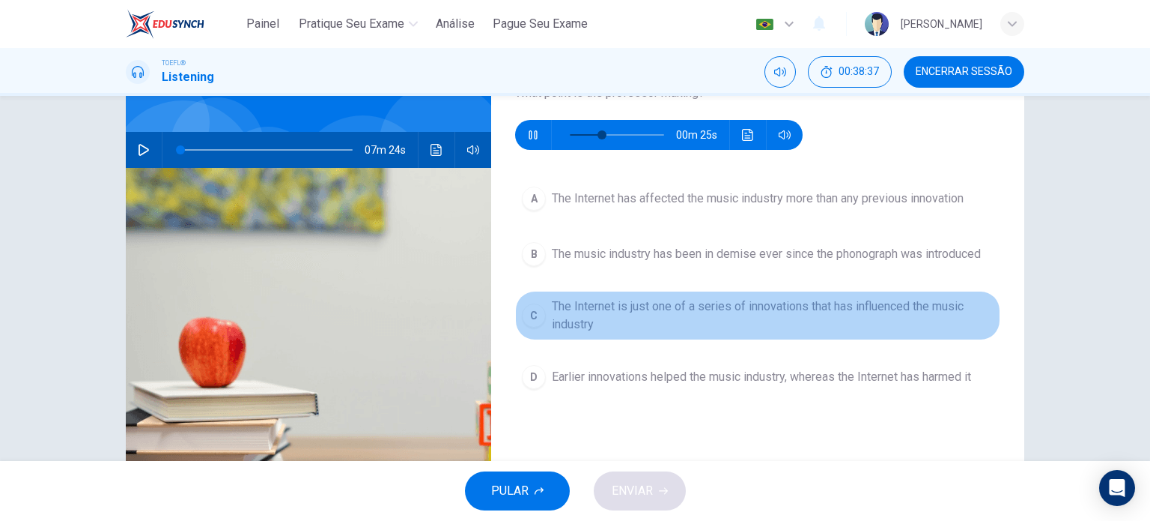
click at [687, 318] on span "The Internet is just one of a series of innovations that has influenced the mus…" at bounding box center [773, 315] width 442 height 36
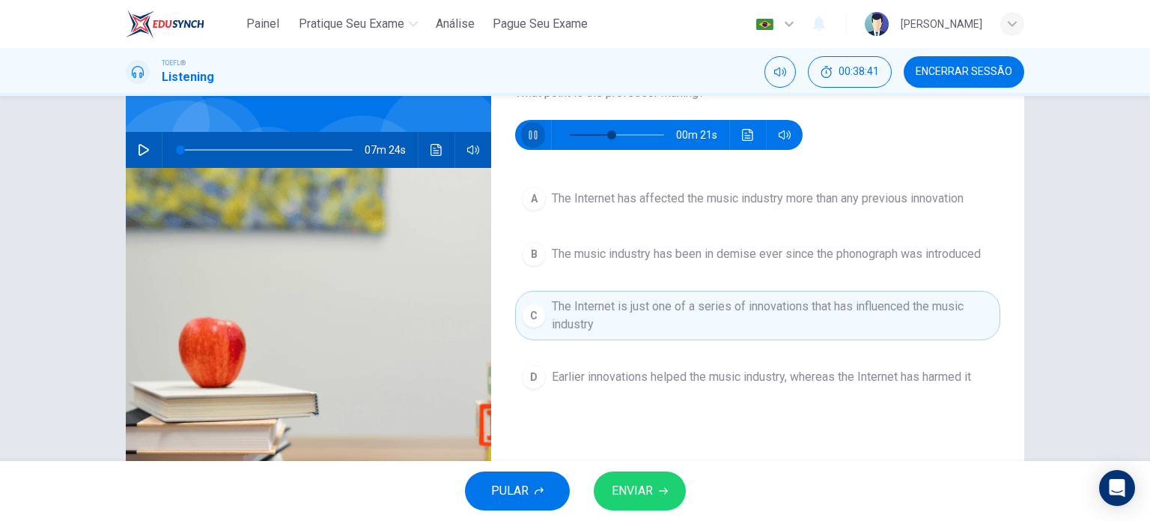
click at [530, 142] on button "button" at bounding box center [533, 135] width 24 height 30
click at [637, 493] on span "ENVIAR" at bounding box center [632, 490] width 41 height 21
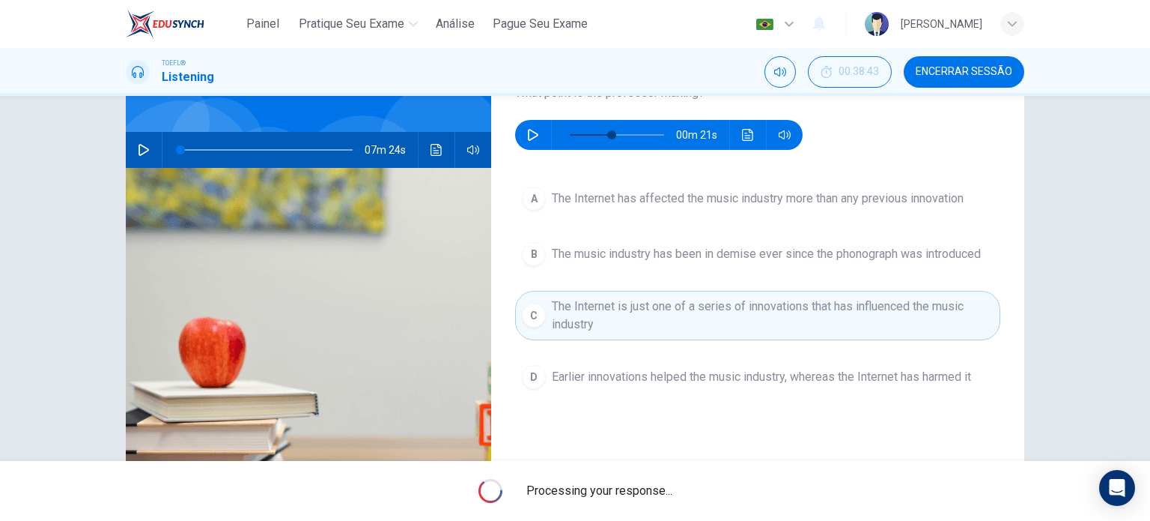
type input "44"
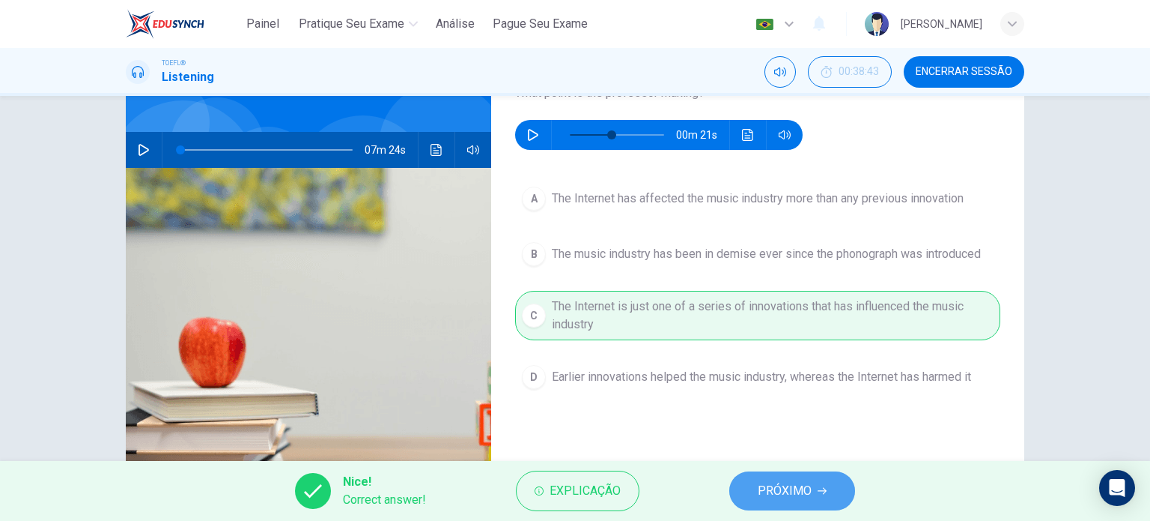
click at [749, 497] on button "PRÓXIMO" at bounding box center [793, 490] width 126 height 39
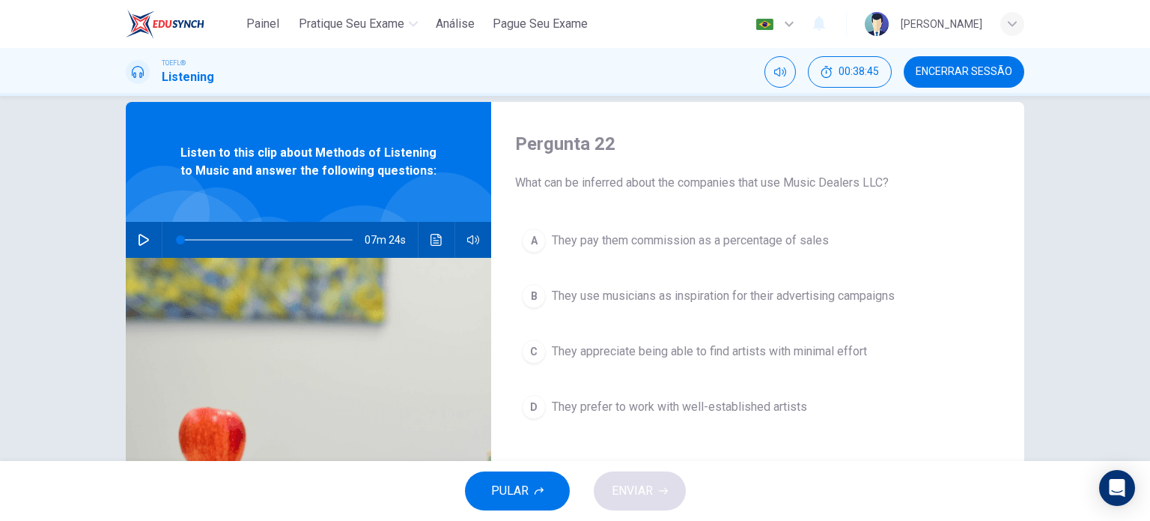
scroll to position [24, 0]
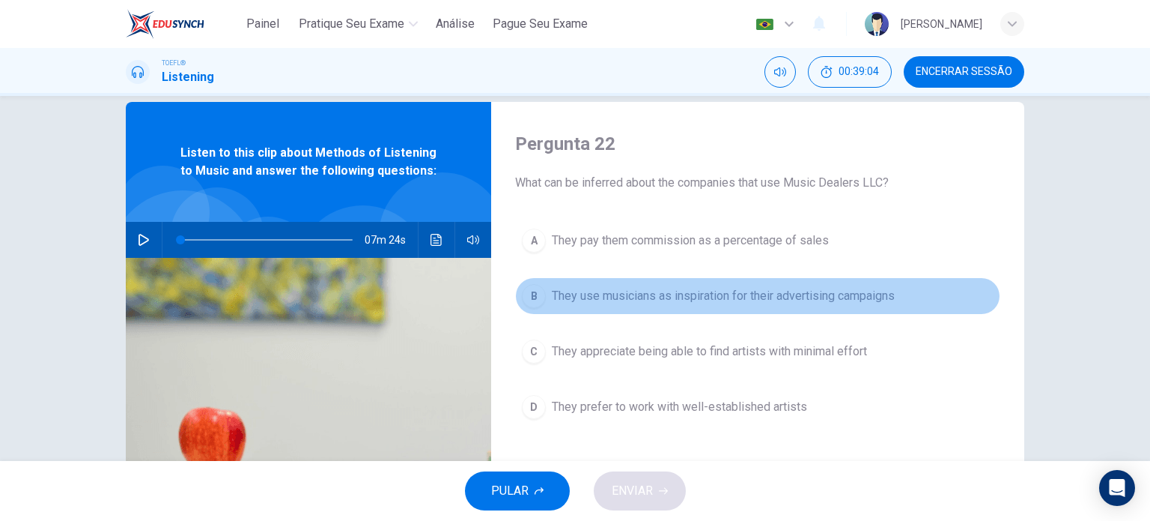
click at [761, 299] on span "They use musicians as inspiration for their advertising campaigns" at bounding box center [723, 296] width 343 height 18
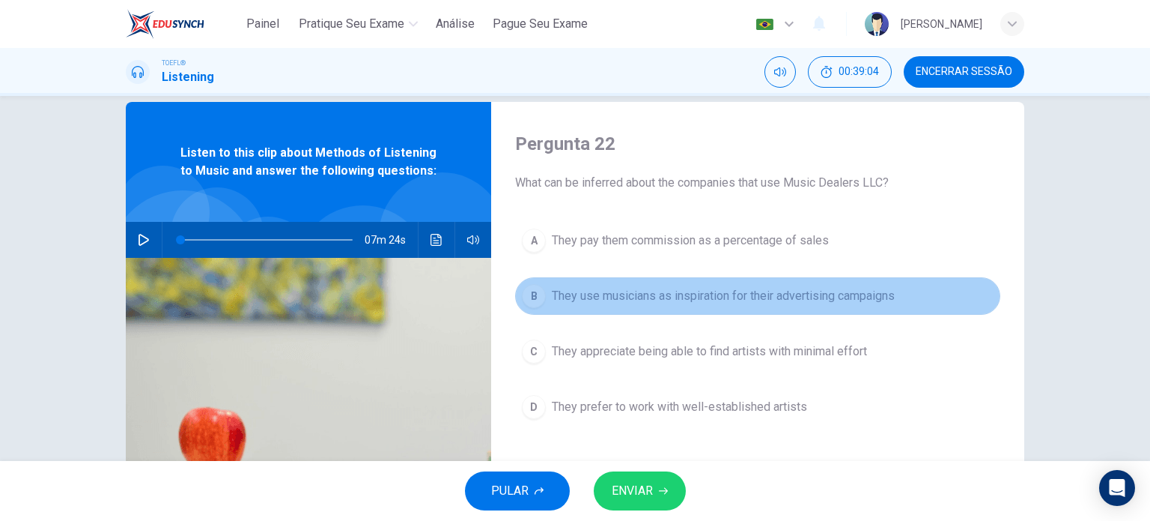
click at [761, 299] on span "They use musicians as inspiration for their advertising campaigns" at bounding box center [723, 296] width 343 height 18
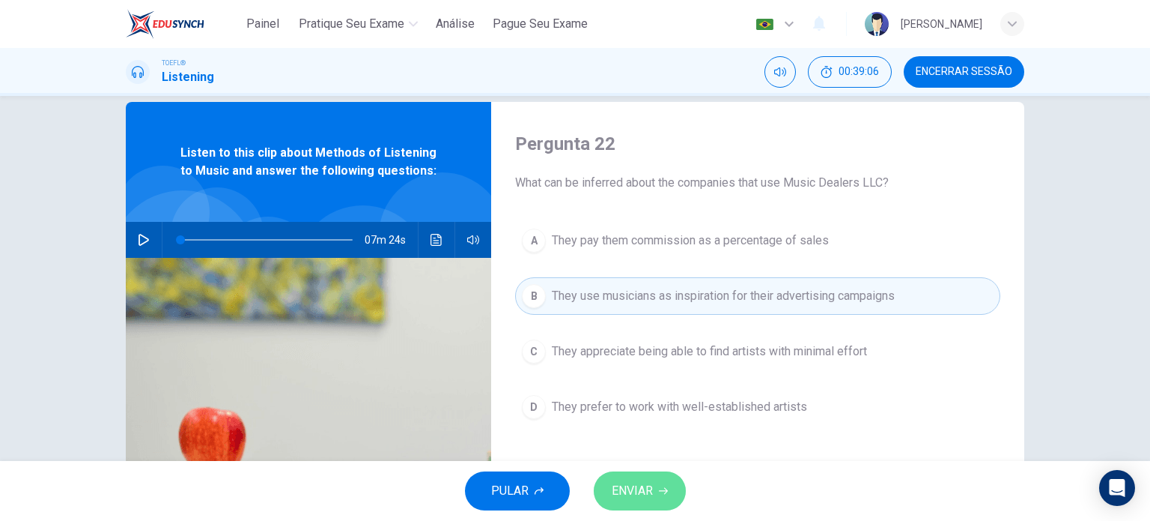
click at [647, 491] on span "ENVIAR" at bounding box center [632, 490] width 41 height 21
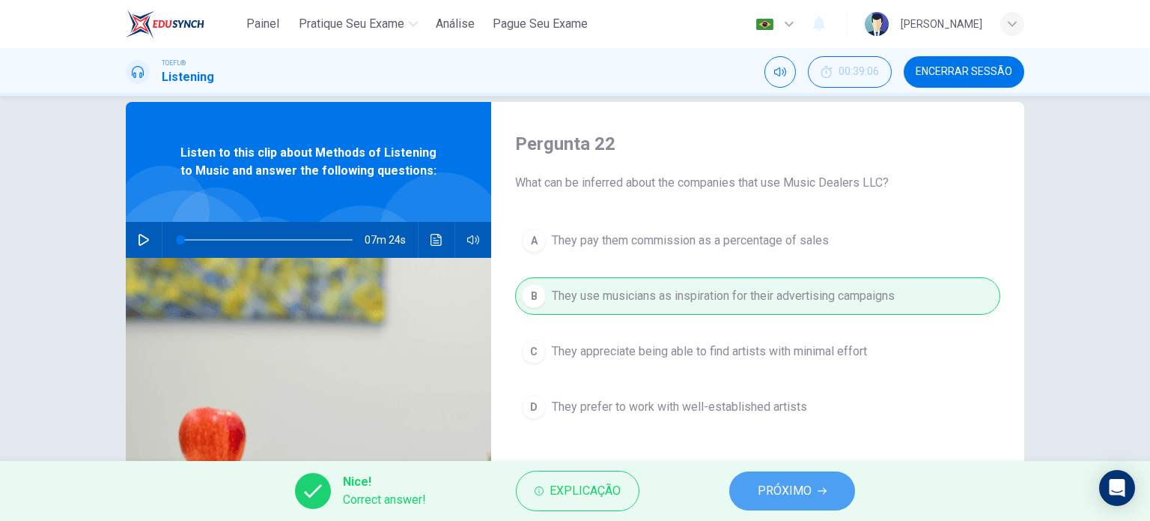
click at [800, 481] on span "PRÓXIMO" at bounding box center [785, 490] width 54 height 21
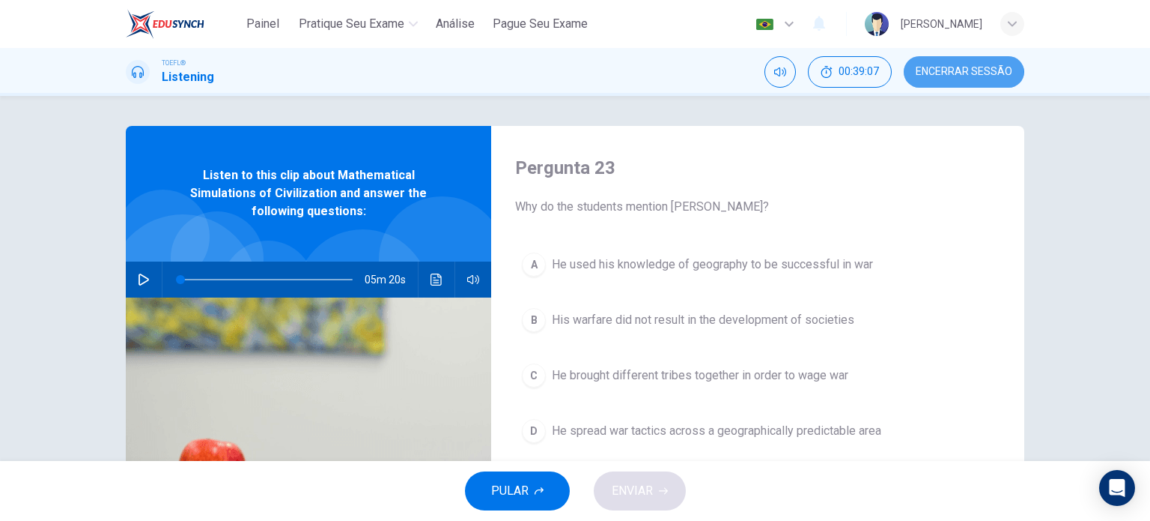
click at [932, 77] on span "Encerrar Sessão" at bounding box center [964, 72] width 97 height 12
click at [132, 282] on button "button" at bounding box center [144, 279] width 24 height 36
type input "1"
drag, startPoint x: 173, startPoint y: 280, endPoint x: 140, endPoint y: 270, distance: 34.4
click at [140, 270] on div "05m 20s" at bounding box center [309, 279] width 366 height 36
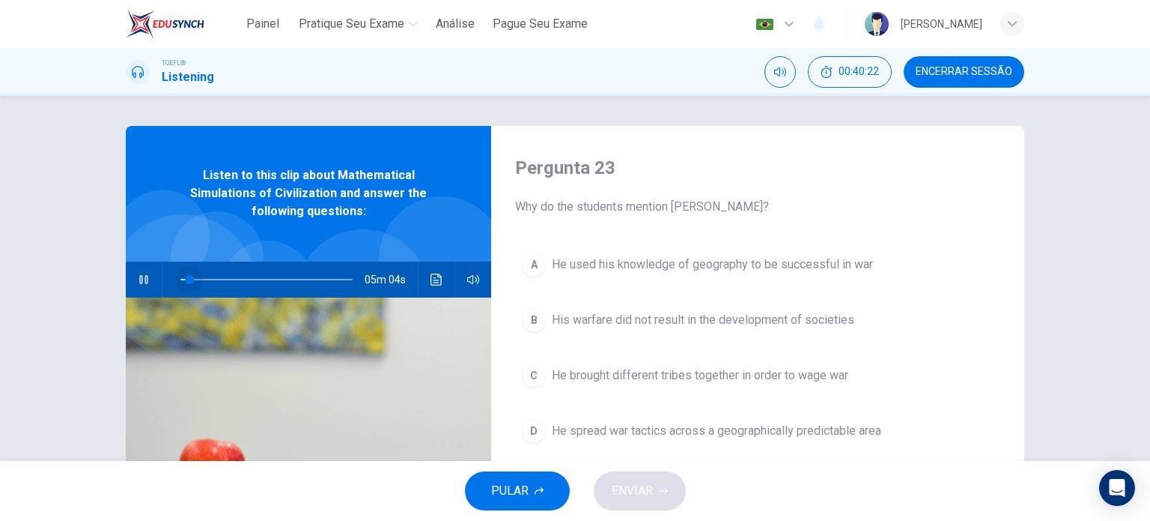
click at [186, 278] on span at bounding box center [267, 279] width 172 height 21
click at [442, 281] on button "Clique para ver a transcrição do áudio" at bounding box center [437, 279] width 24 height 36
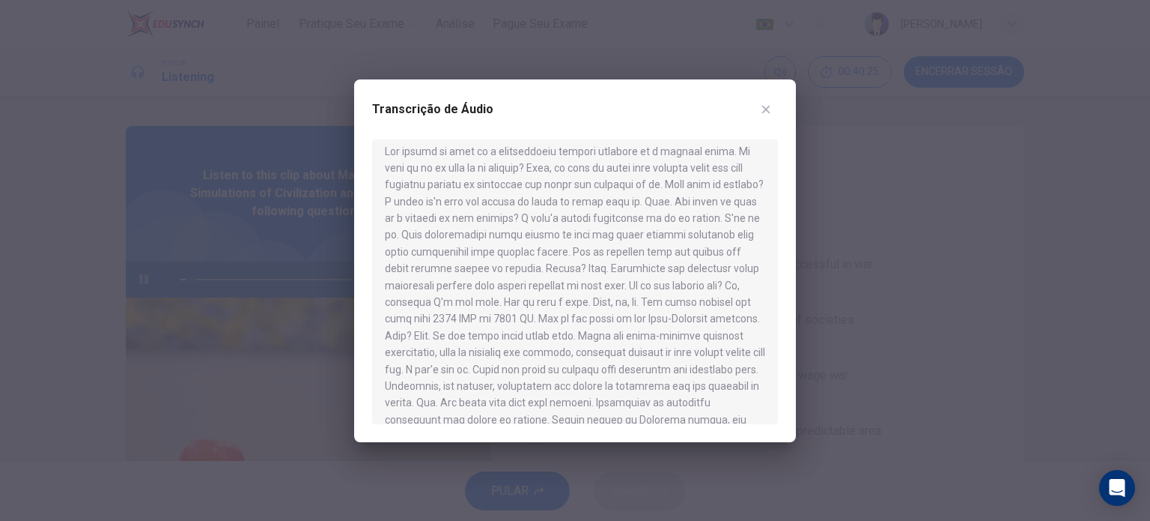
scroll to position [9, 0]
type input "7"
click at [205, 194] on div at bounding box center [575, 260] width 1150 height 521
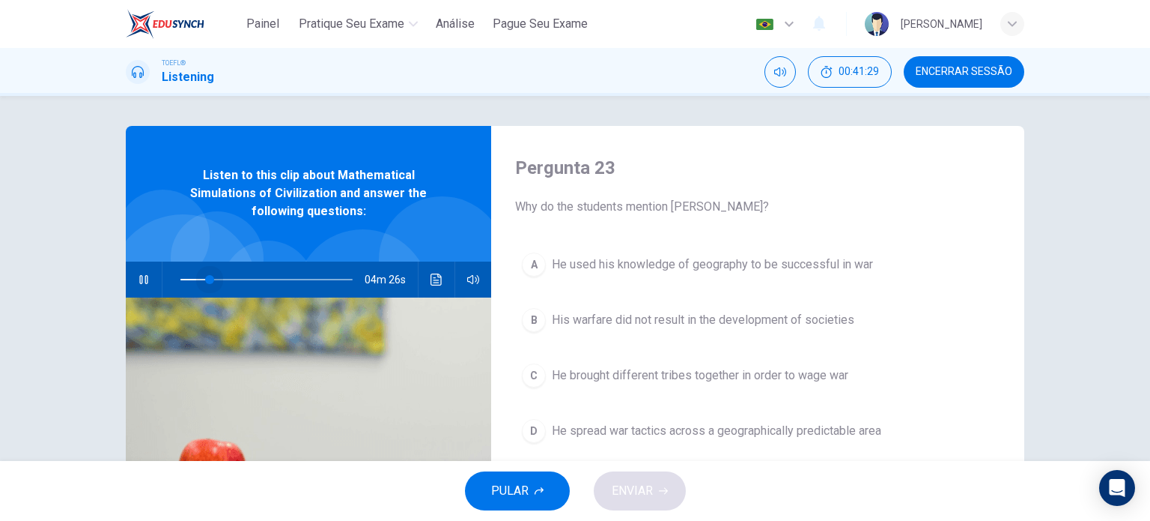
click at [206, 278] on span at bounding box center [209, 279] width 9 height 9
click at [145, 278] on icon "button" at bounding box center [144, 279] width 12 height 12
click at [146, 285] on button "button" at bounding box center [144, 279] width 24 height 36
type input "0"
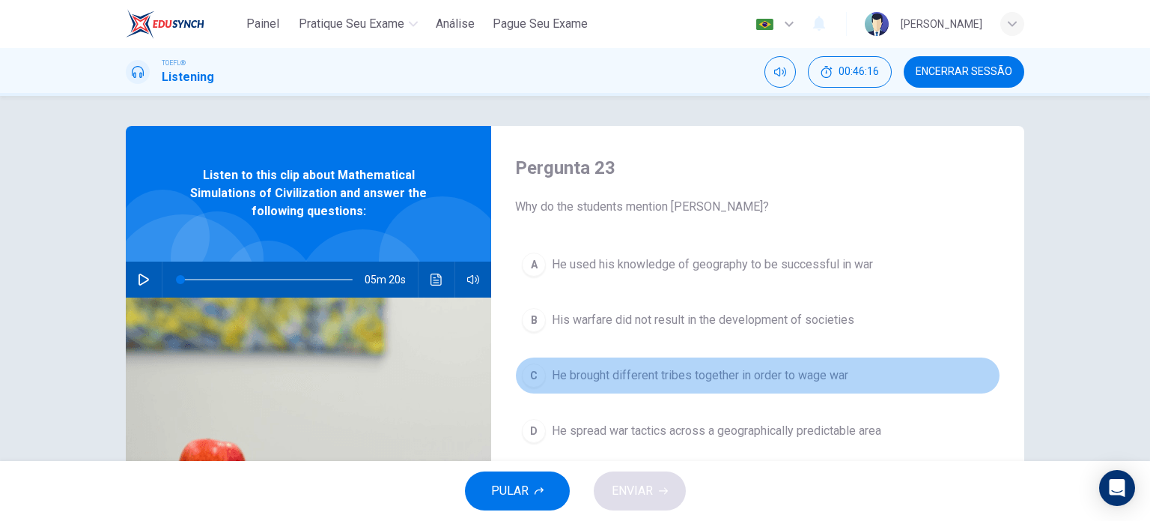
click at [836, 378] on span "He brought different tribes together in order to wage war" at bounding box center [700, 375] width 297 height 18
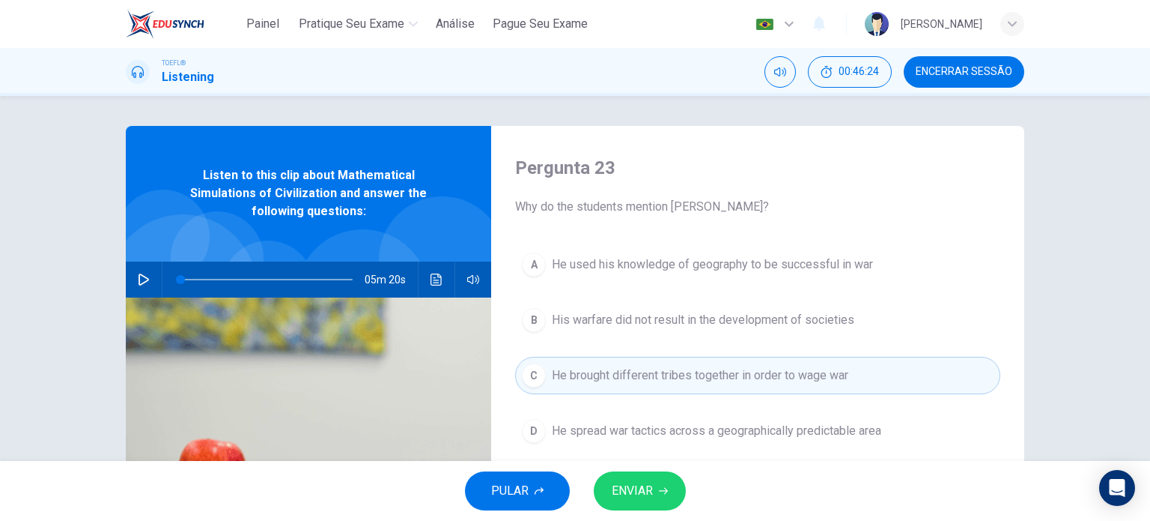
click at [667, 491] on icon "button" at bounding box center [663, 490] width 9 height 9
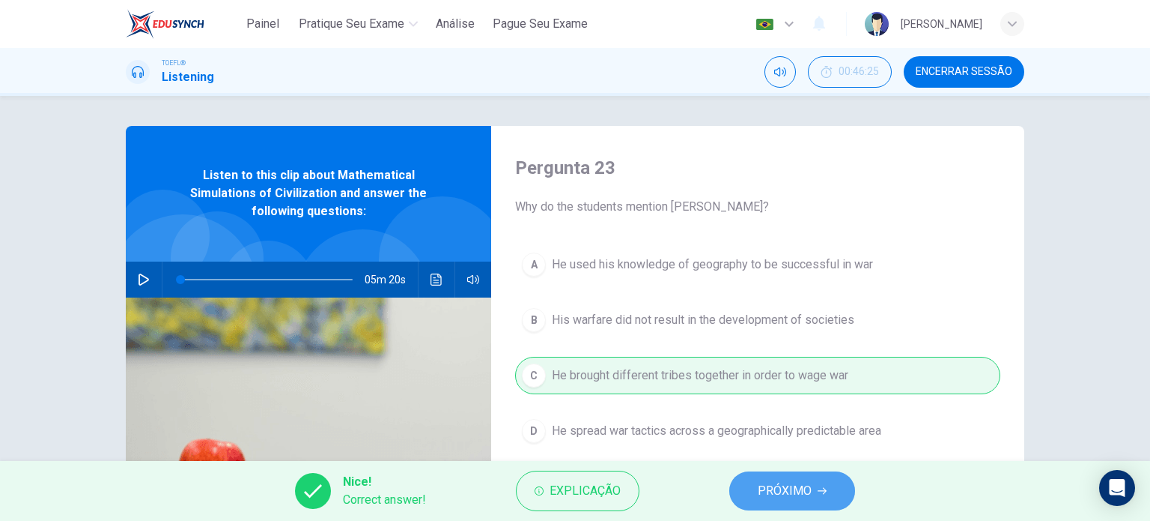
click at [757, 479] on button "PRÓXIMO" at bounding box center [793, 490] width 126 height 39
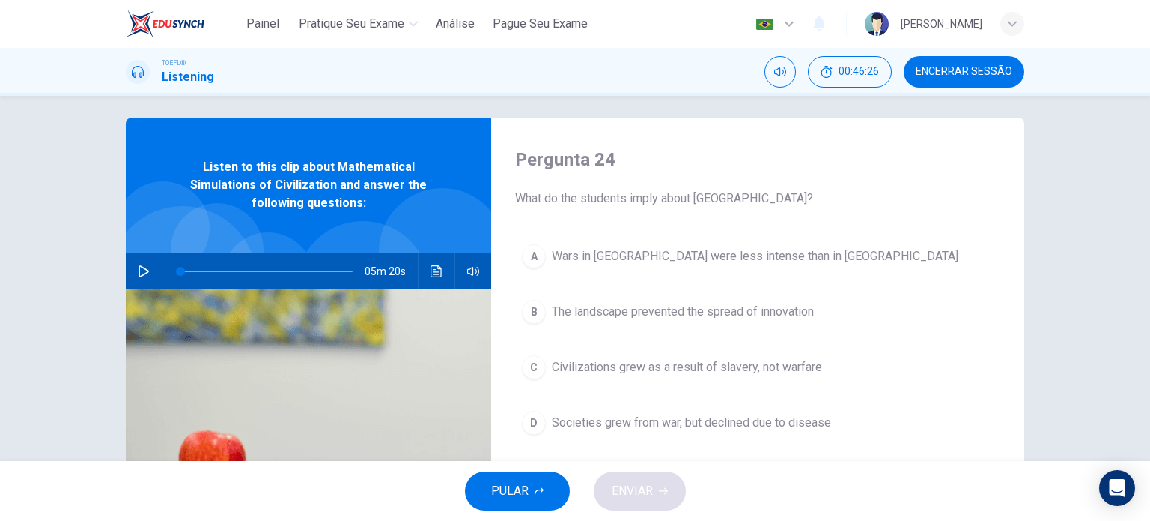
scroll to position [9, 0]
click at [679, 317] on span "The landscape prevented the spread of innovation" at bounding box center [683, 311] width 262 height 18
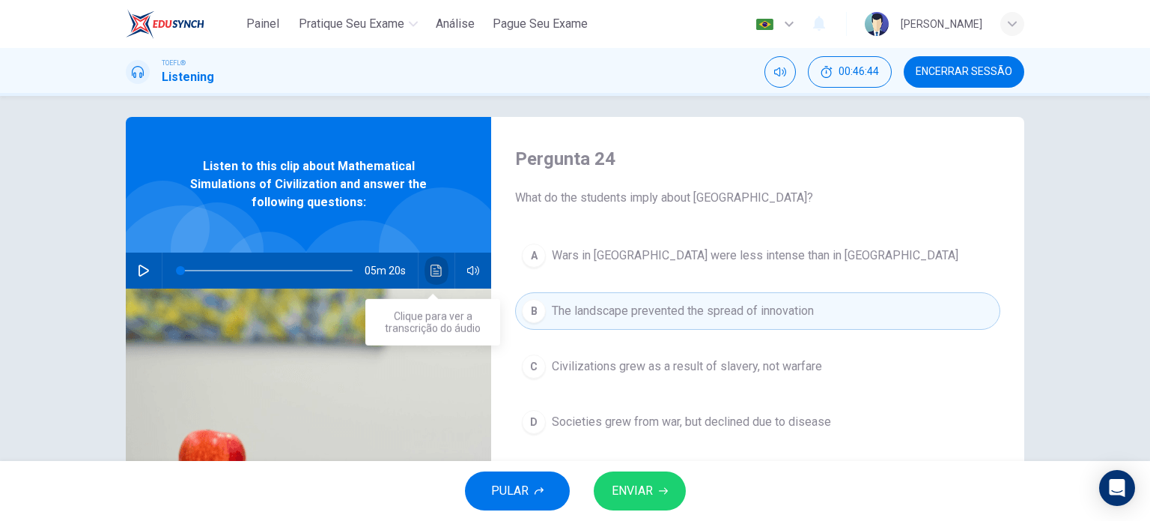
click at [442, 273] on button "Clique para ver a transcrição do áudio" at bounding box center [437, 270] width 24 height 36
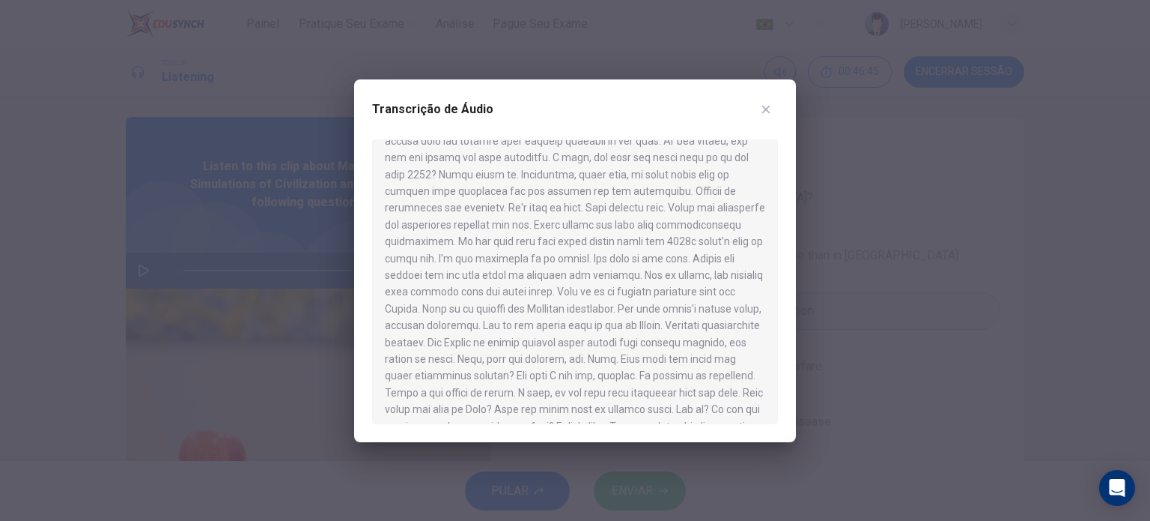
scroll to position [864, 0]
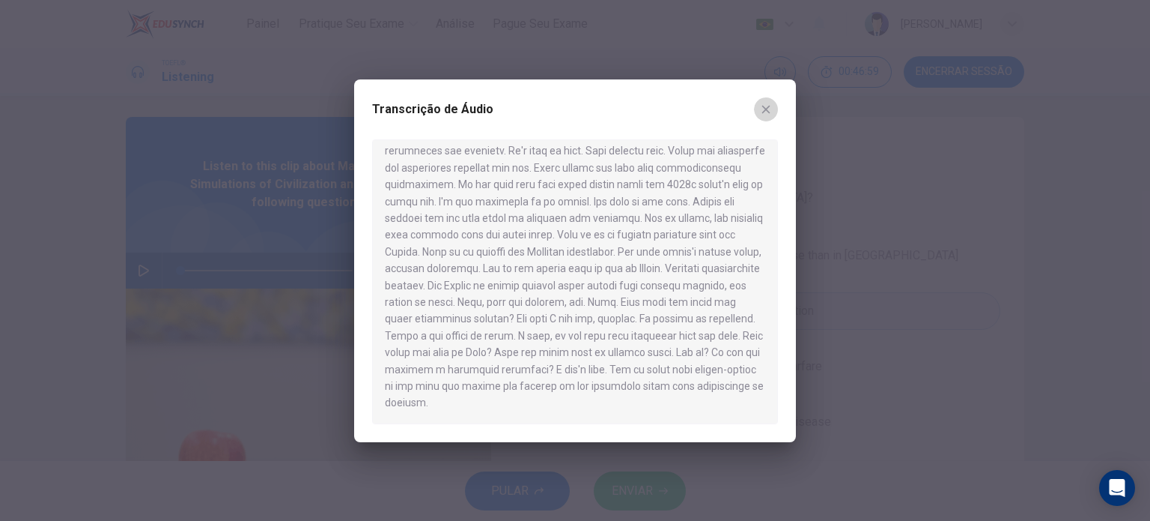
click at [768, 113] on icon "button" at bounding box center [766, 109] width 12 height 12
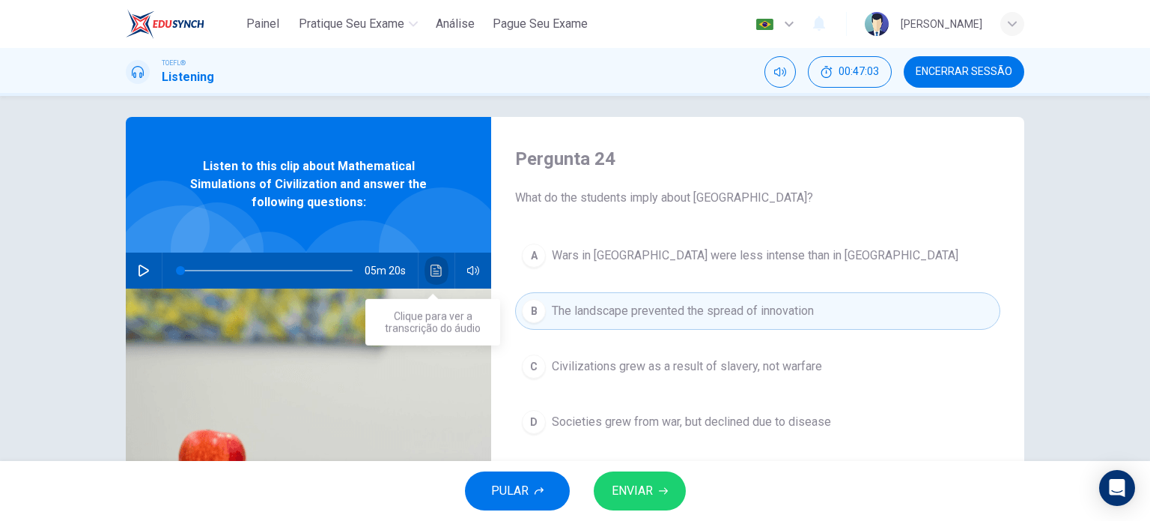
click at [431, 255] on button "Clique para ver a transcrição do áudio" at bounding box center [437, 270] width 24 height 36
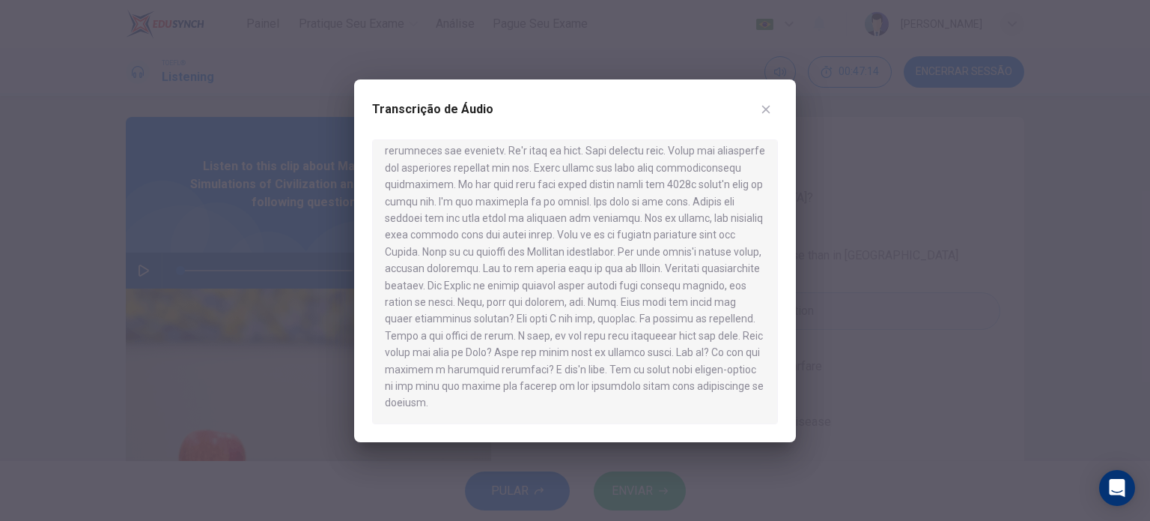
click at [890, 362] on div at bounding box center [575, 260] width 1150 height 521
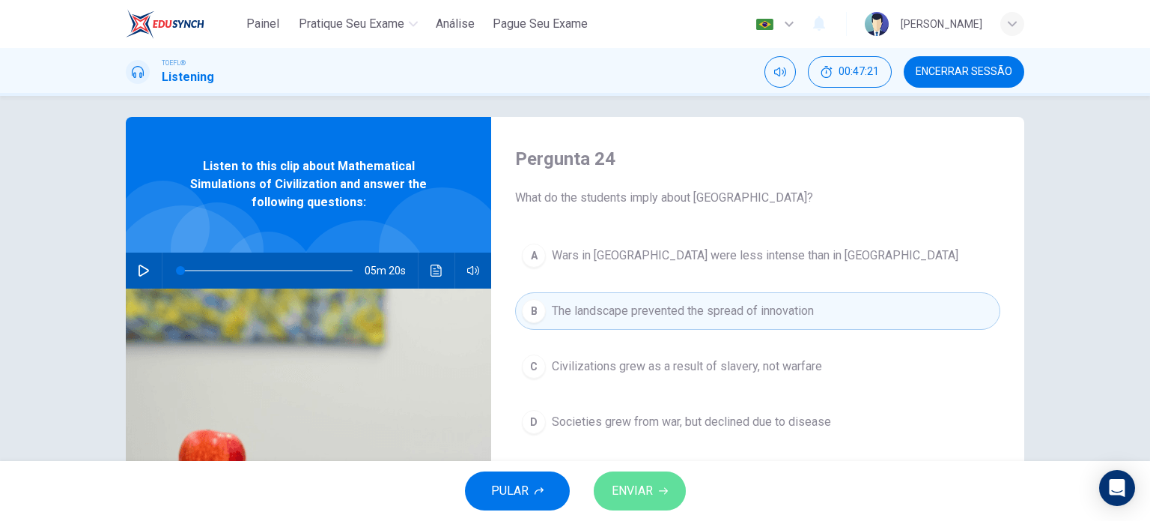
click at [629, 486] on span "ENVIAR" at bounding box center [632, 490] width 41 height 21
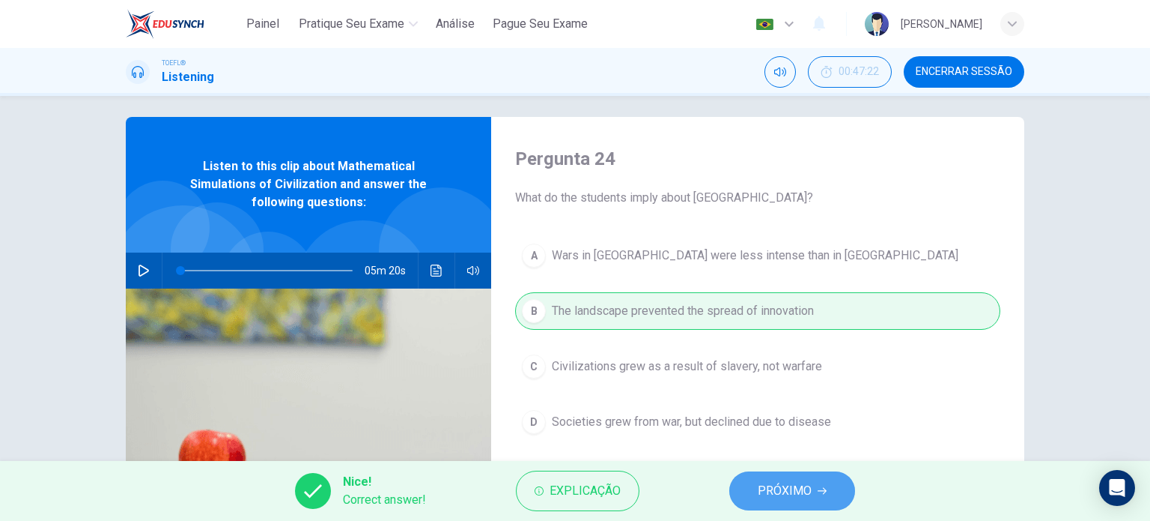
click at [796, 486] on span "PRÓXIMO" at bounding box center [785, 490] width 54 height 21
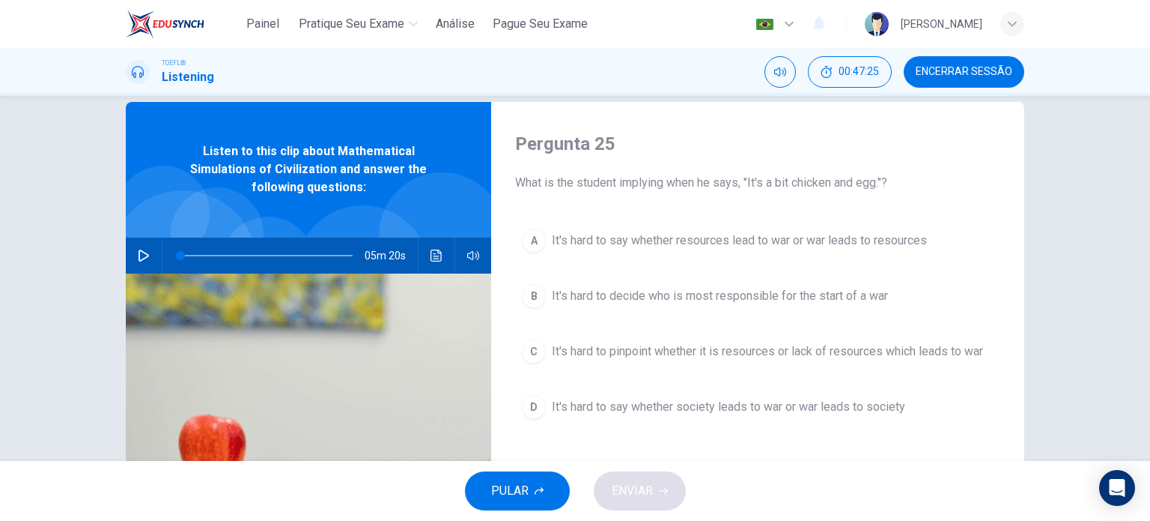
scroll to position [27, 0]
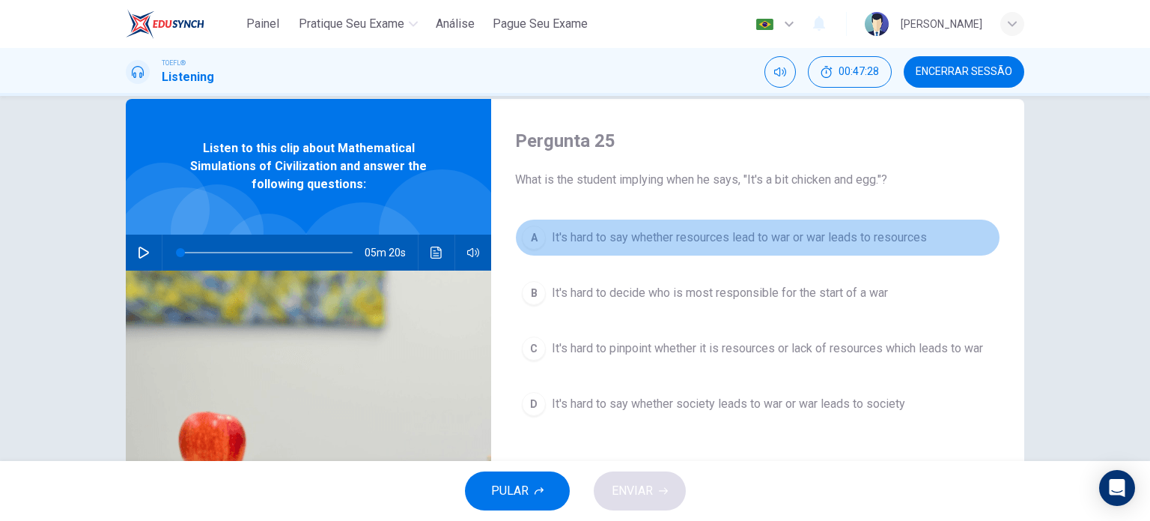
click at [810, 237] on span "It's hard to say whether resources lead to war or war leads to resources" at bounding box center [739, 237] width 375 height 18
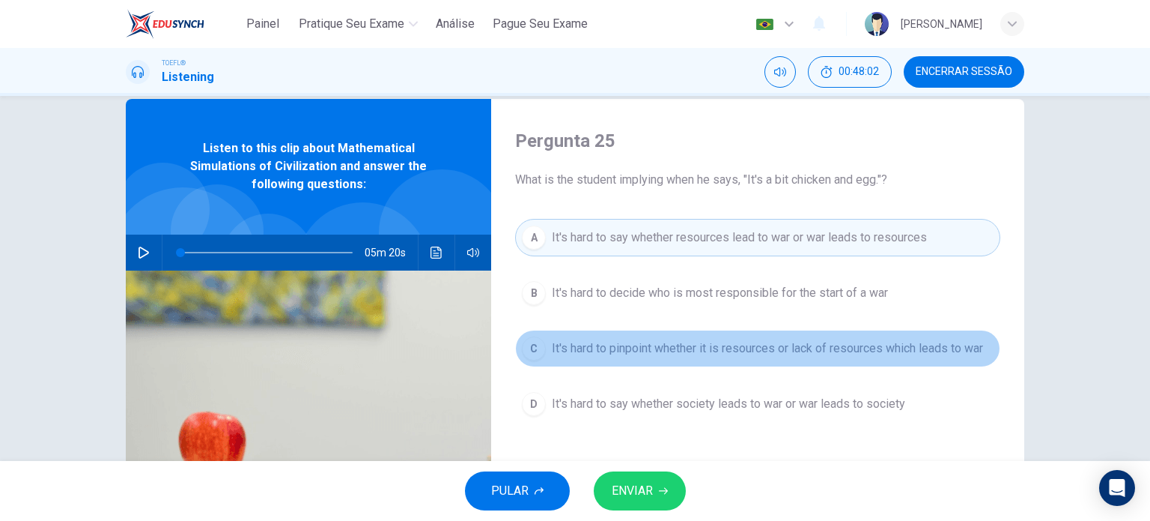
click at [902, 353] on span "It's hard to pinpoint whether it is resources or lack of resources which leads …" at bounding box center [767, 348] width 431 height 18
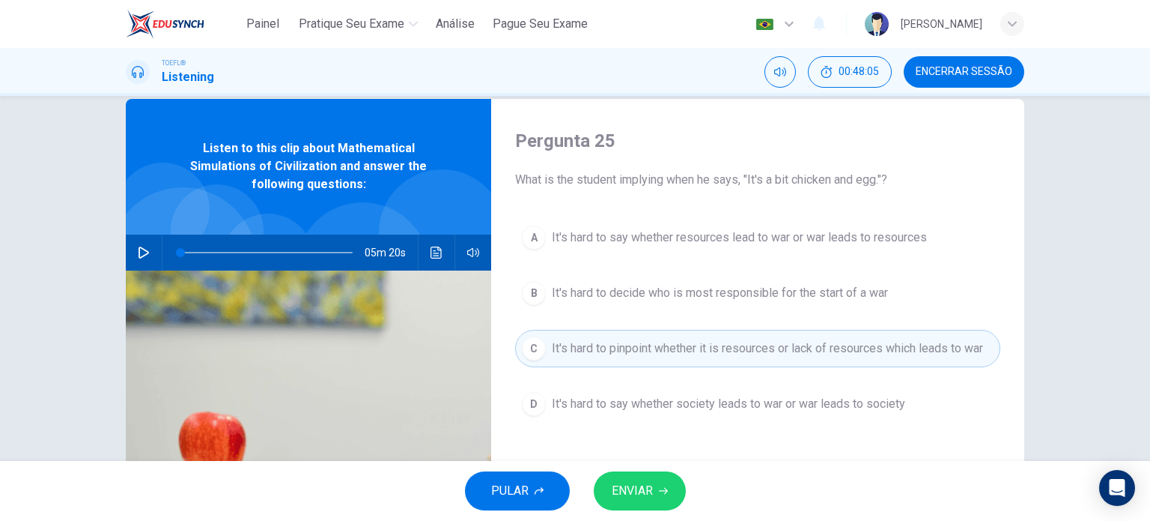
click at [419, 254] on div "05m 20s" at bounding box center [309, 252] width 366 height 36
click at [431, 254] on icon "Clique para ver a transcrição do áudio" at bounding box center [436, 252] width 11 height 12
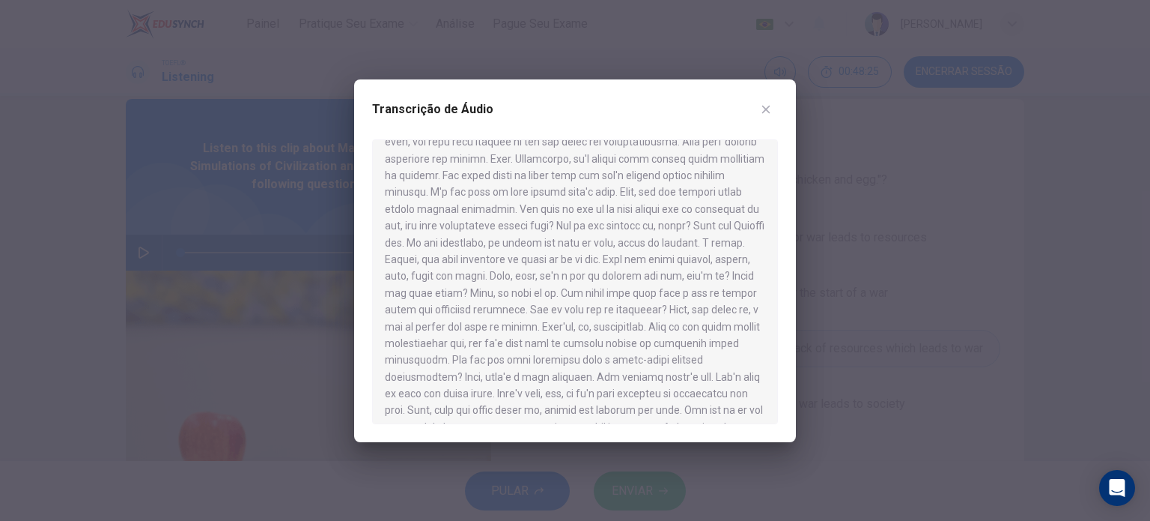
scroll to position [523, 0]
click at [876, 398] on div at bounding box center [575, 260] width 1150 height 521
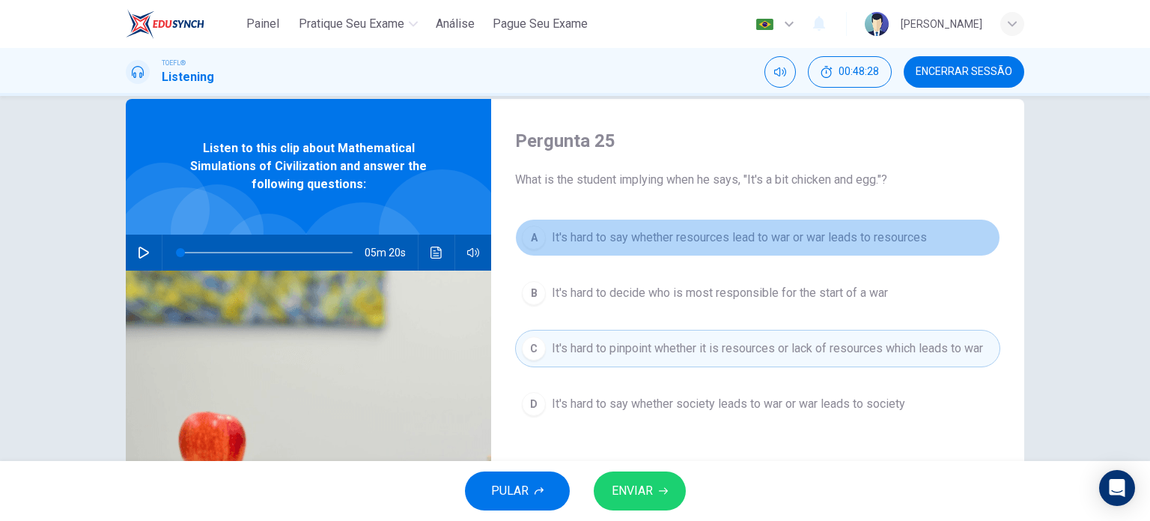
click at [849, 249] on button "A It's hard to say whether resources lead to war or war leads to resources" at bounding box center [757, 237] width 485 height 37
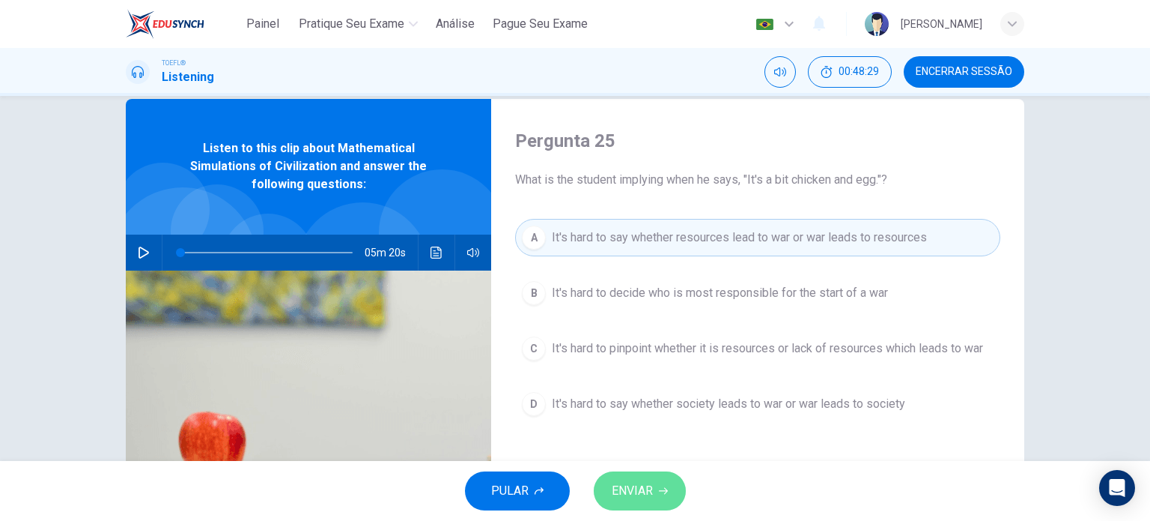
click at [653, 476] on button "ENVIAR" at bounding box center [640, 490] width 92 height 39
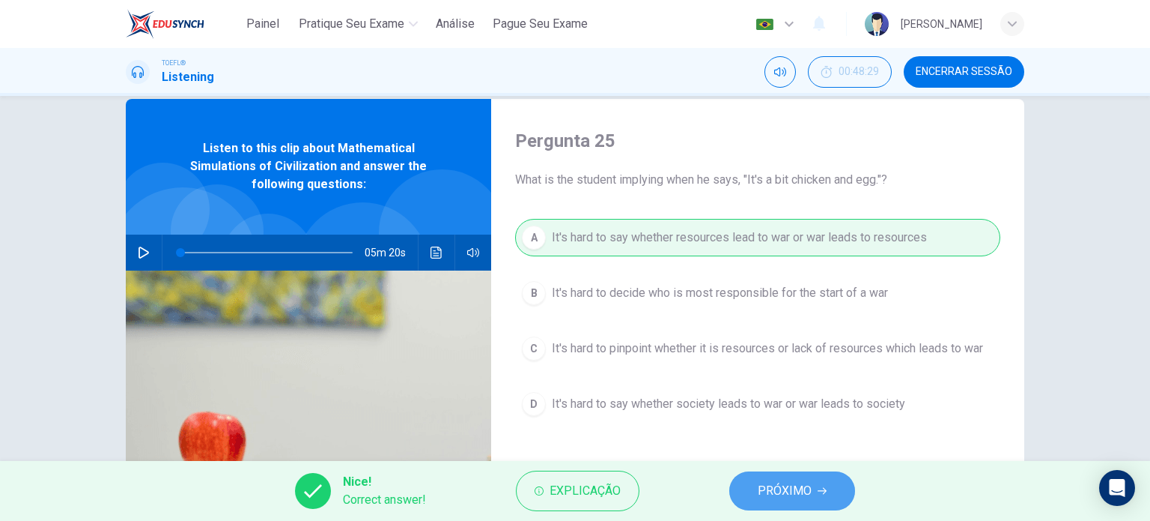
click at [773, 494] on span "PRÓXIMO" at bounding box center [785, 490] width 54 height 21
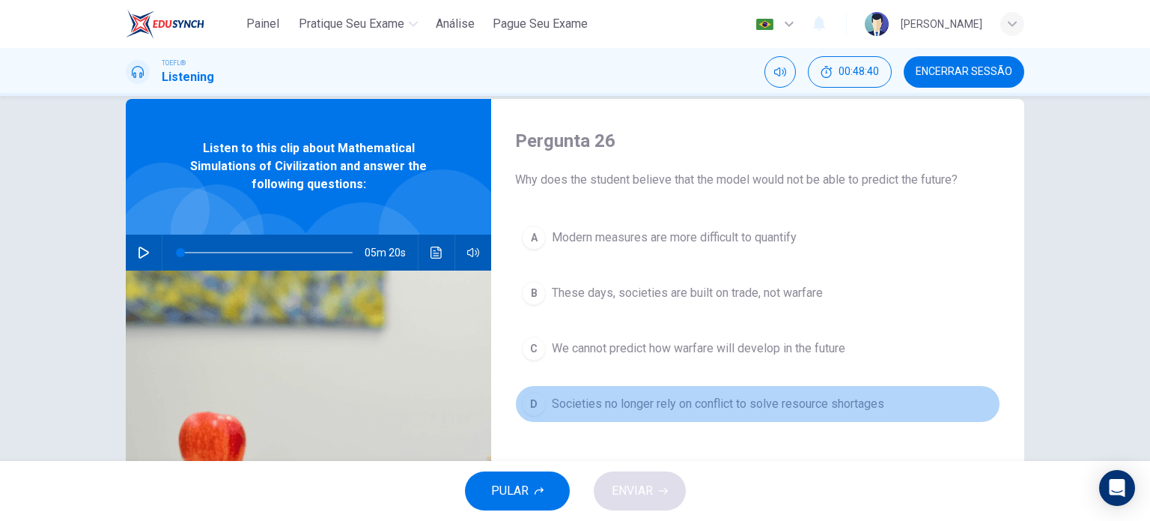
click at [718, 408] on span "Societies no longer rely on conflict to solve resource shortages" at bounding box center [718, 404] width 333 height 18
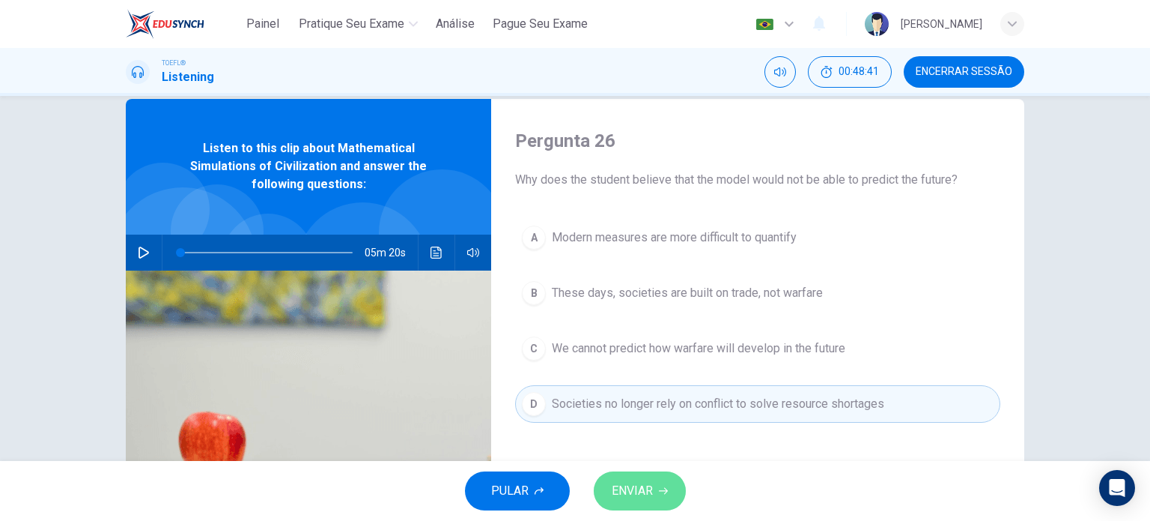
click at [665, 471] on button "ENVIAR" at bounding box center [640, 490] width 92 height 39
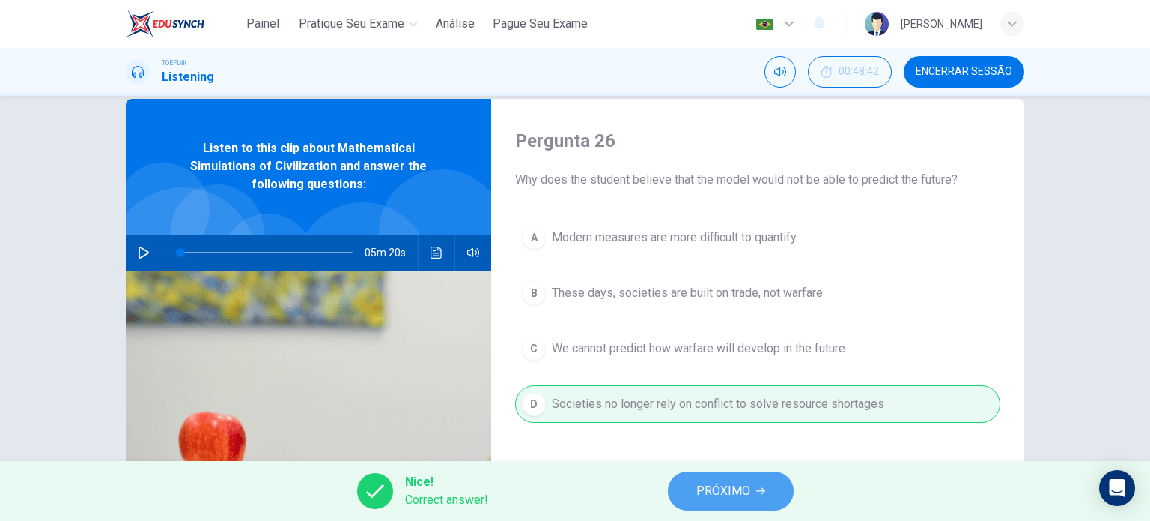
click at [728, 488] on span "PRÓXIMO" at bounding box center [724, 490] width 54 height 21
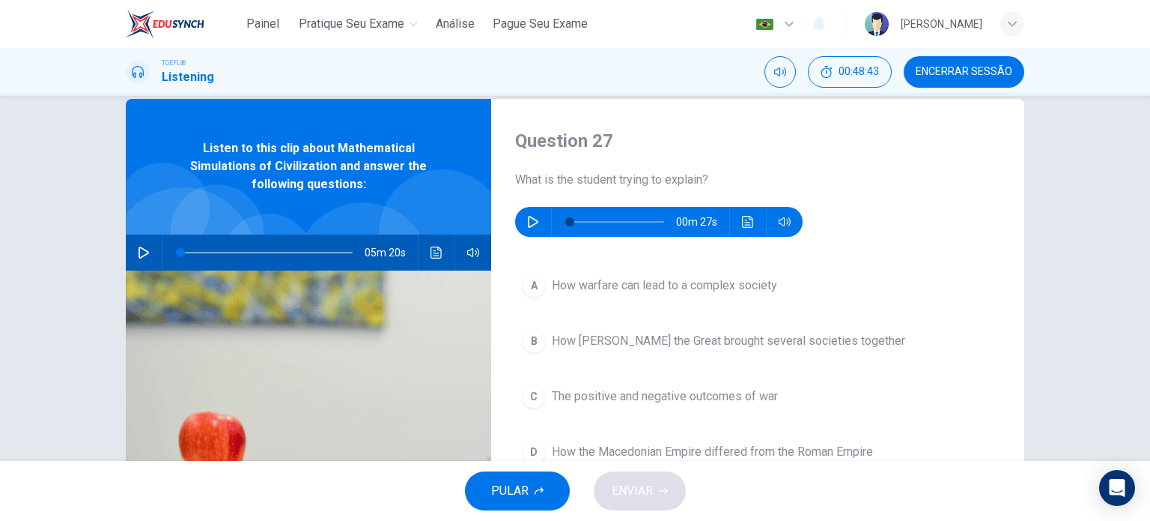
click at [536, 231] on button "button" at bounding box center [533, 222] width 24 height 30
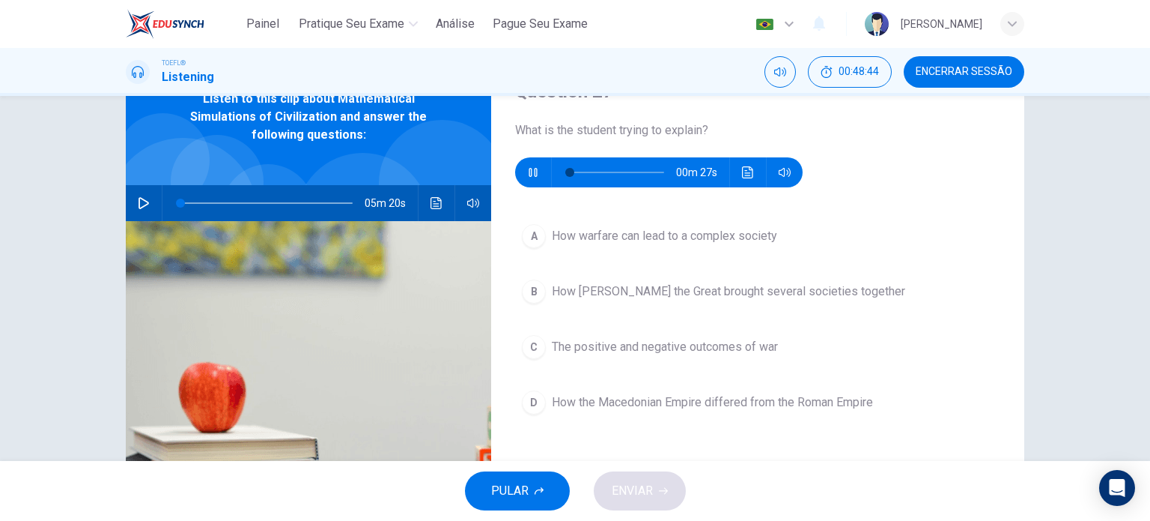
scroll to position [75, 0]
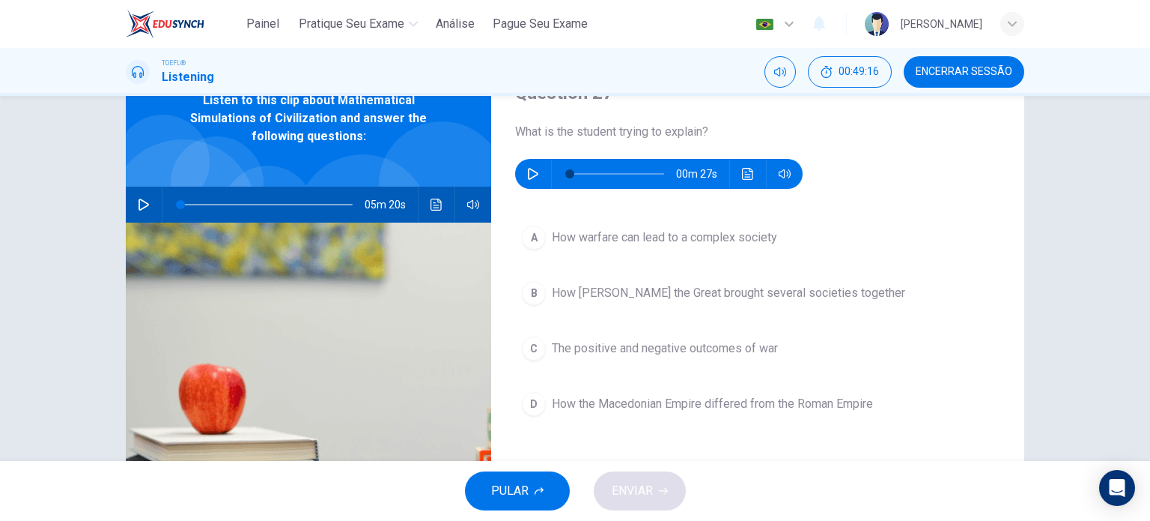
click at [530, 176] on icon "button" at bounding box center [533, 174] width 10 height 12
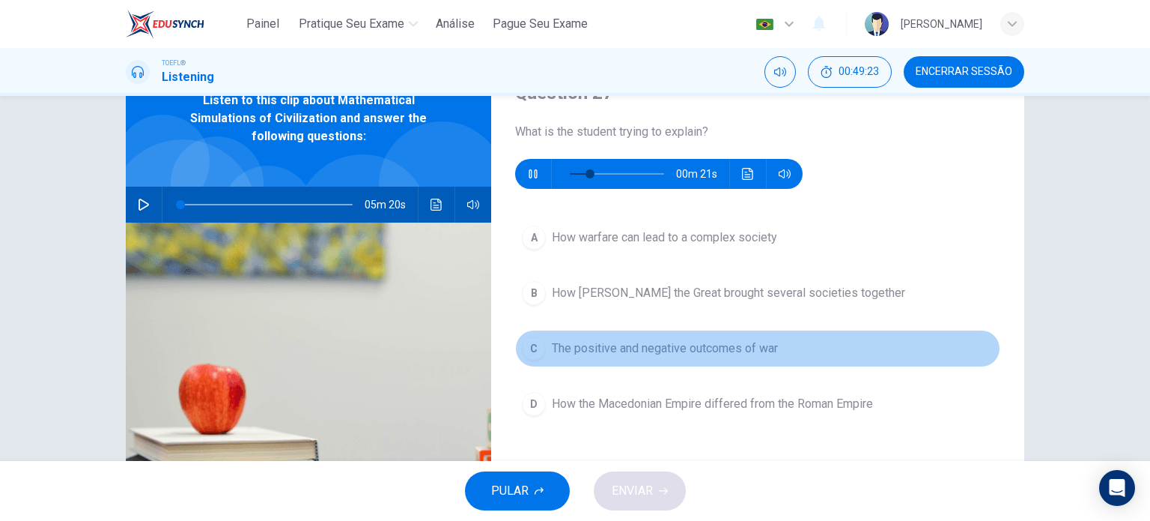
click at [719, 353] on span "The positive and negative outcomes of war" at bounding box center [665, 348] width 226 height 18
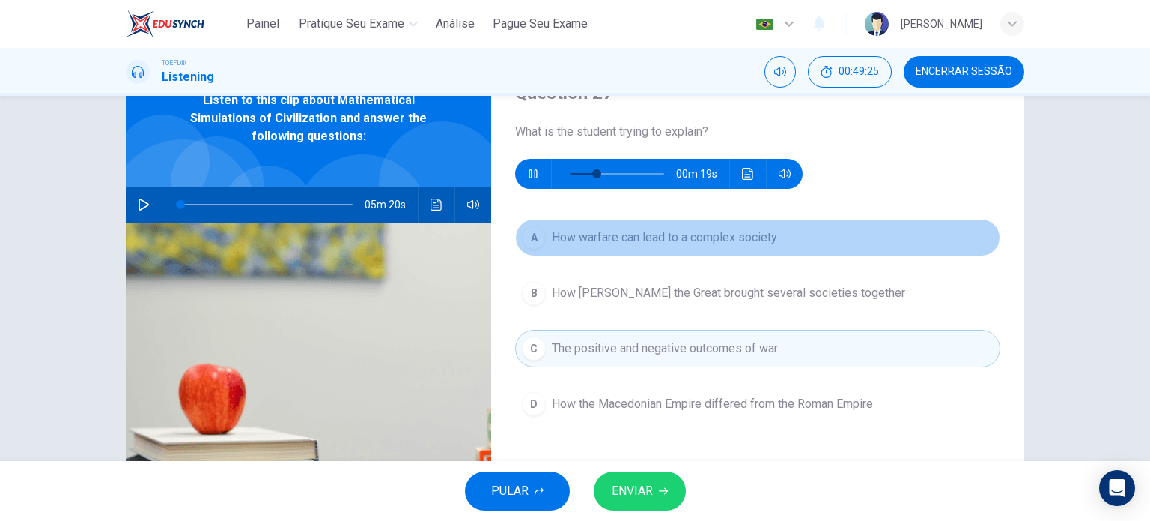
click at [732, 238] on span "How warfare can lead to a complex society" at bounding box center [664, 237] width 225 height 18
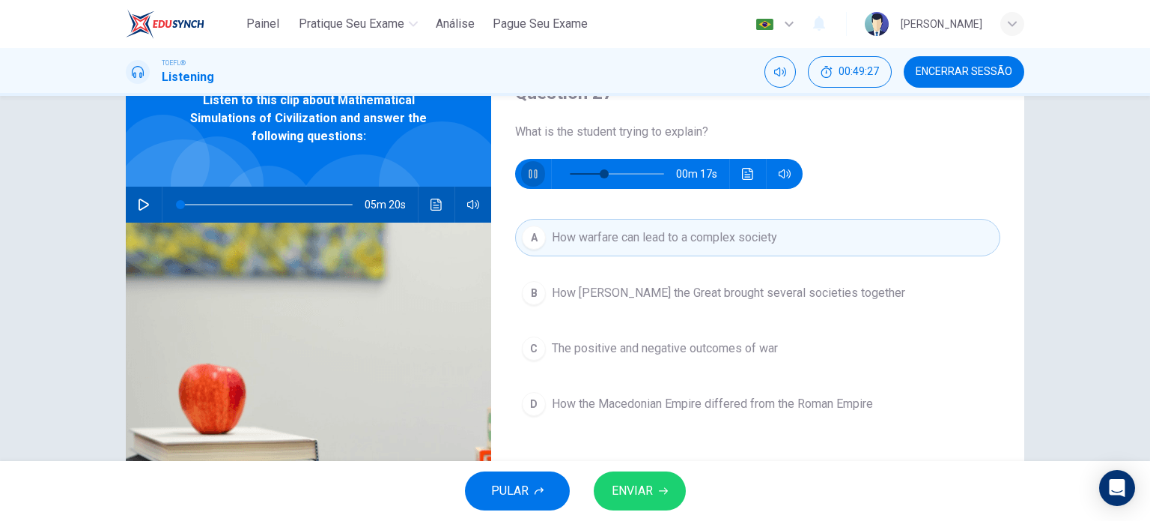
click at [527, 183] on button "button" at bounding box center [533, 174] width 24 height 30
click at [635, 482] on span "ENVIAR" at bounding box center [632, 490] width 41 height 21
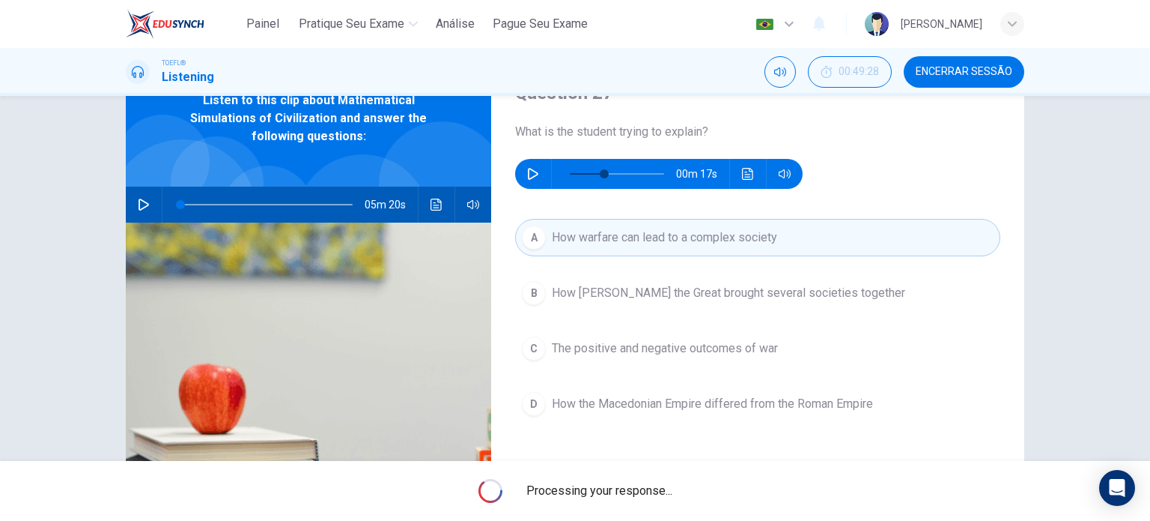
type input "36"
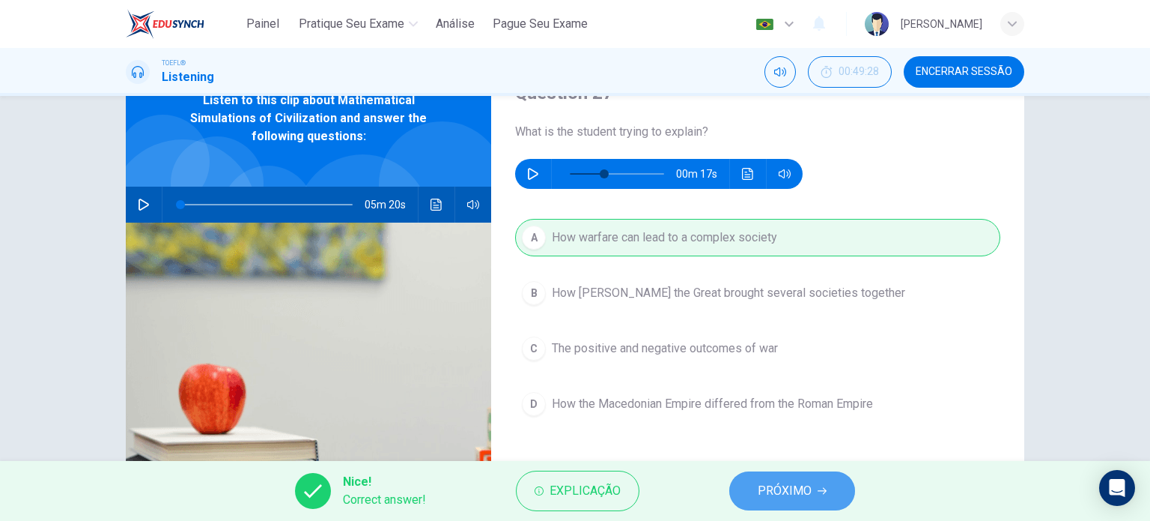
click at [794, 503] on button "PRÓXIMO" at bounding box center [793, 490] width 126 height 39
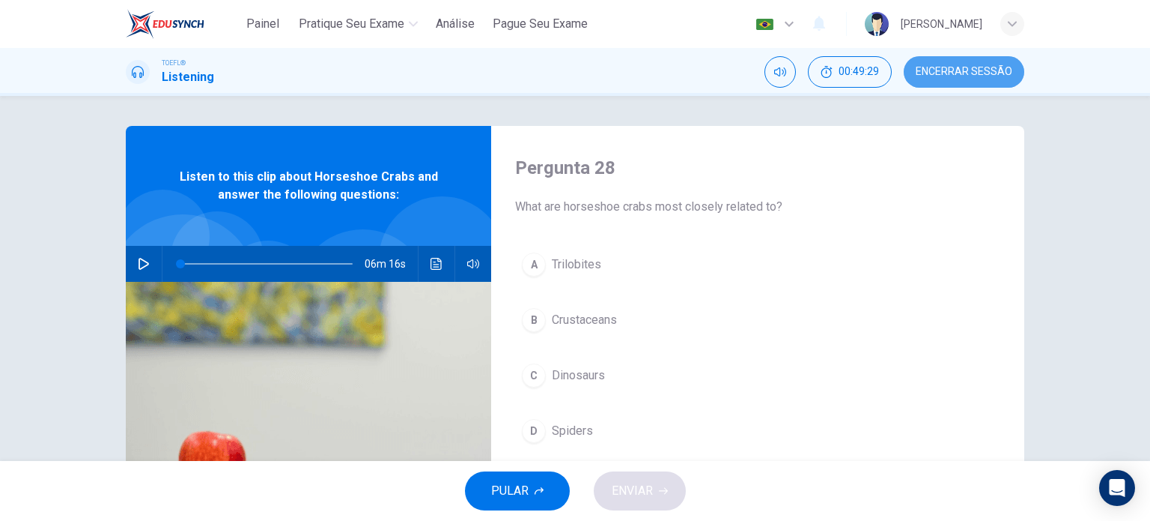
click at [988, 62] on button "Encerrar Sessão" at bounding box center [964, 71] width 121 height 31
